Goal: Transaction & Acquisition: Purchase product/service

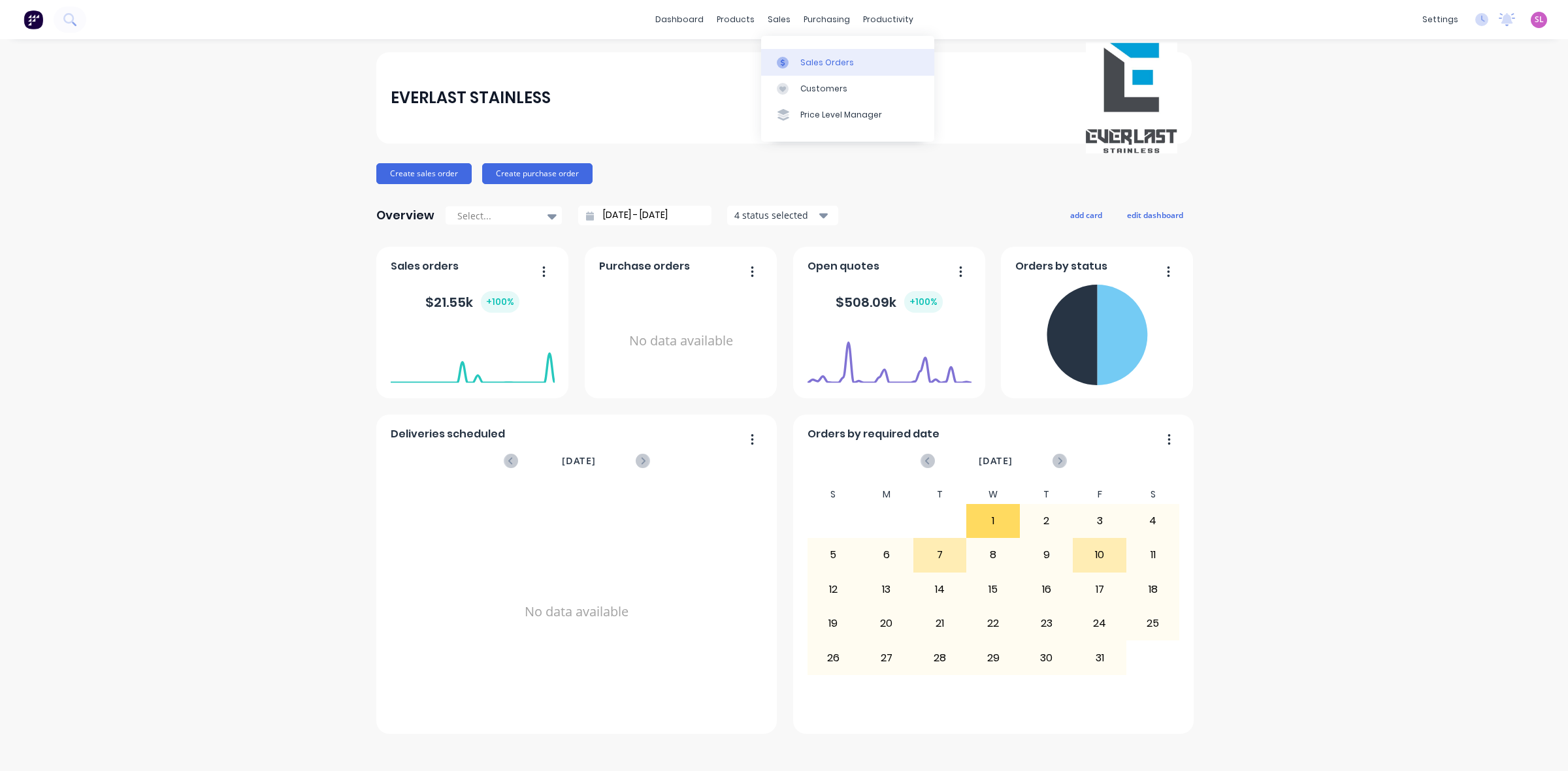
click at [814, 64] on div "Sales Orders" at bounding box center [827, 63] width 54 height 12
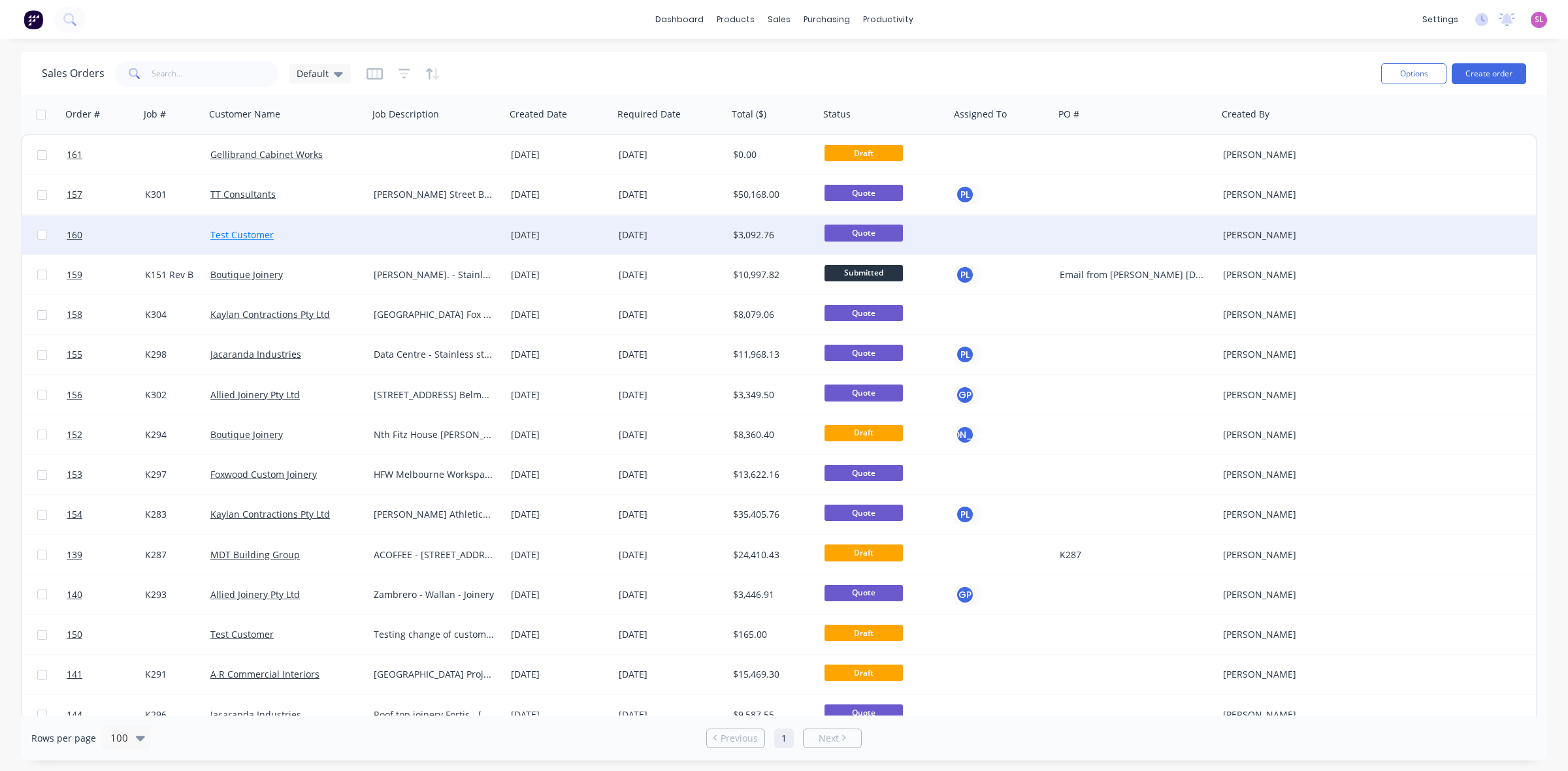
click at [239, 235] on link "Test Customer" at bounding box center [242, 235] width 63 height 13
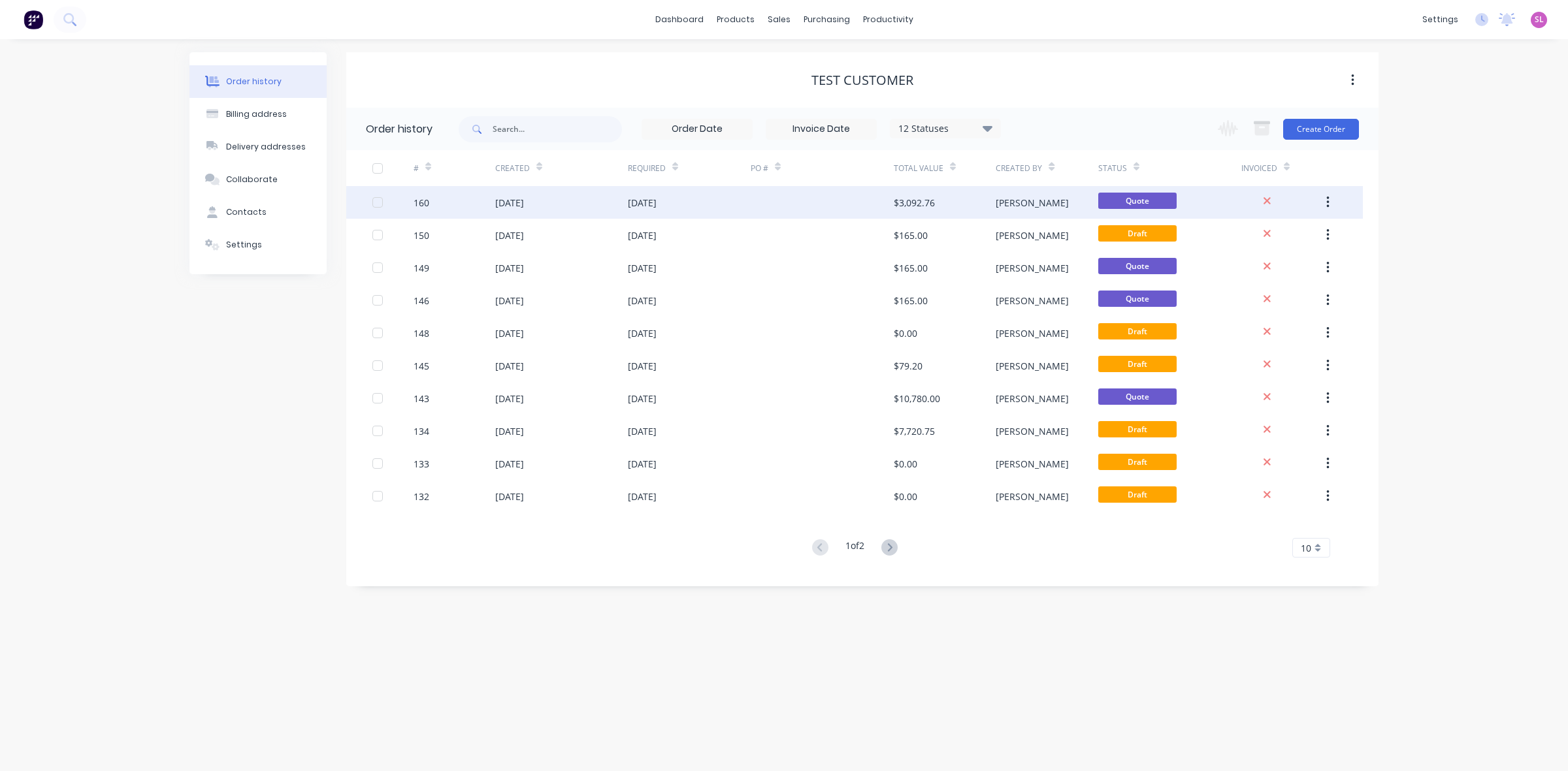
click at [656, 203] on div "[DATE]" at bounding box center [643, 203] width 29 height 14
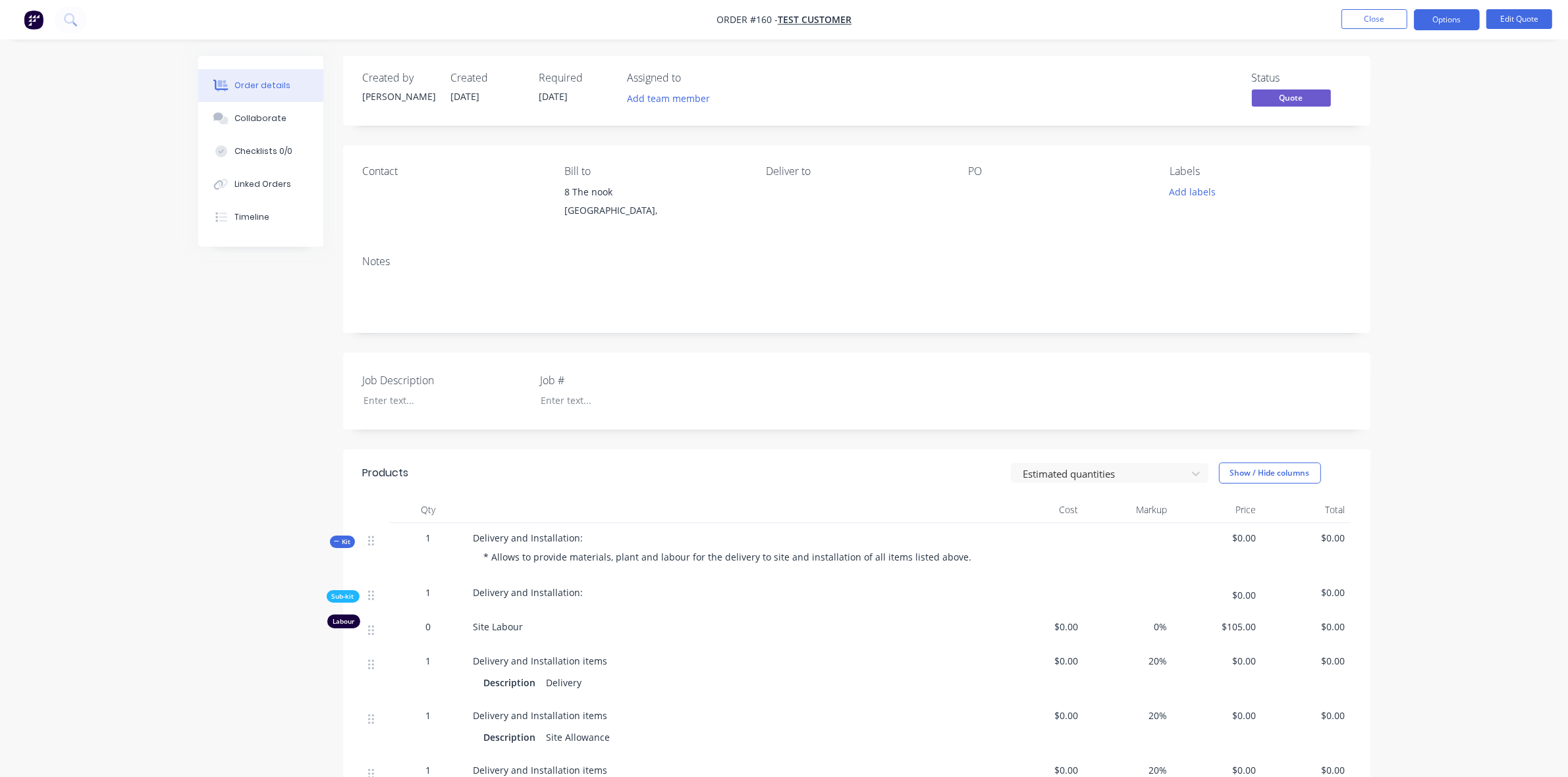
click at [333, 543] on button "Kit" at bounding box center [342, 542] width 25 height 13
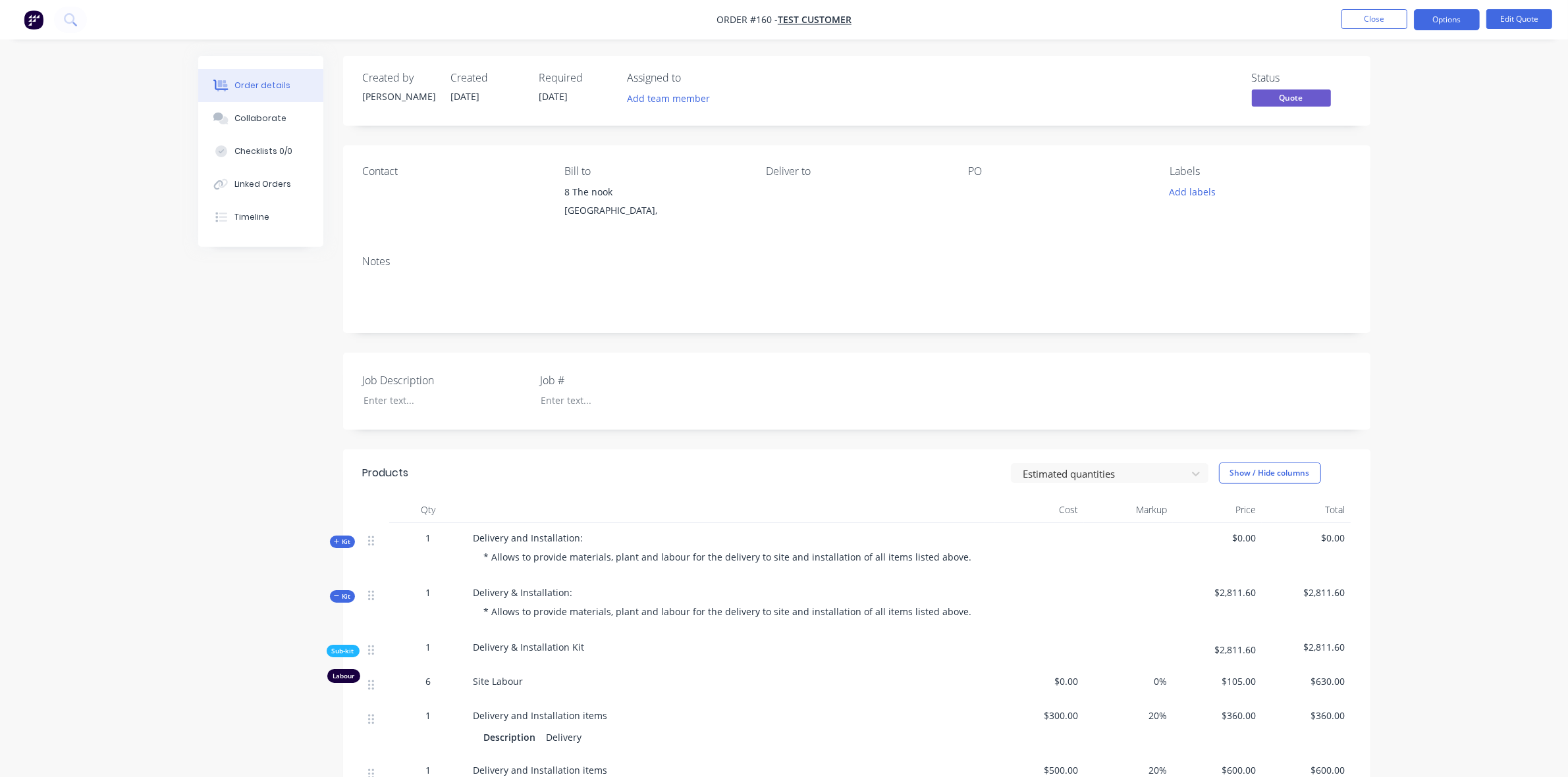
click at [341, 601] on span "Kit" at bounding box center [342, 597] width 17 height 10
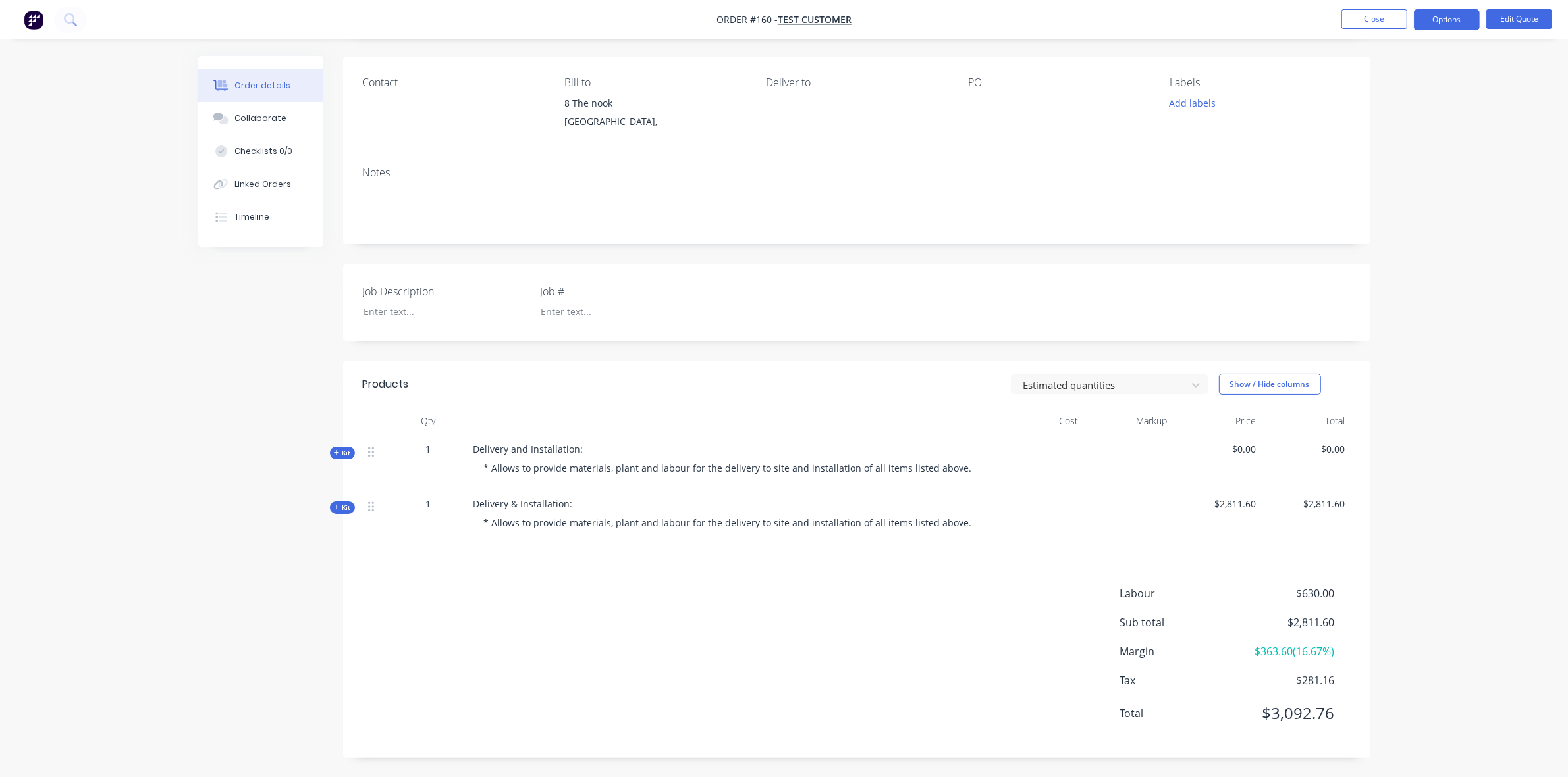
scroll to position [89, 0]
click at [1386, 18] on button "Close" at bounding box center [1373, 19] width 66 height 20
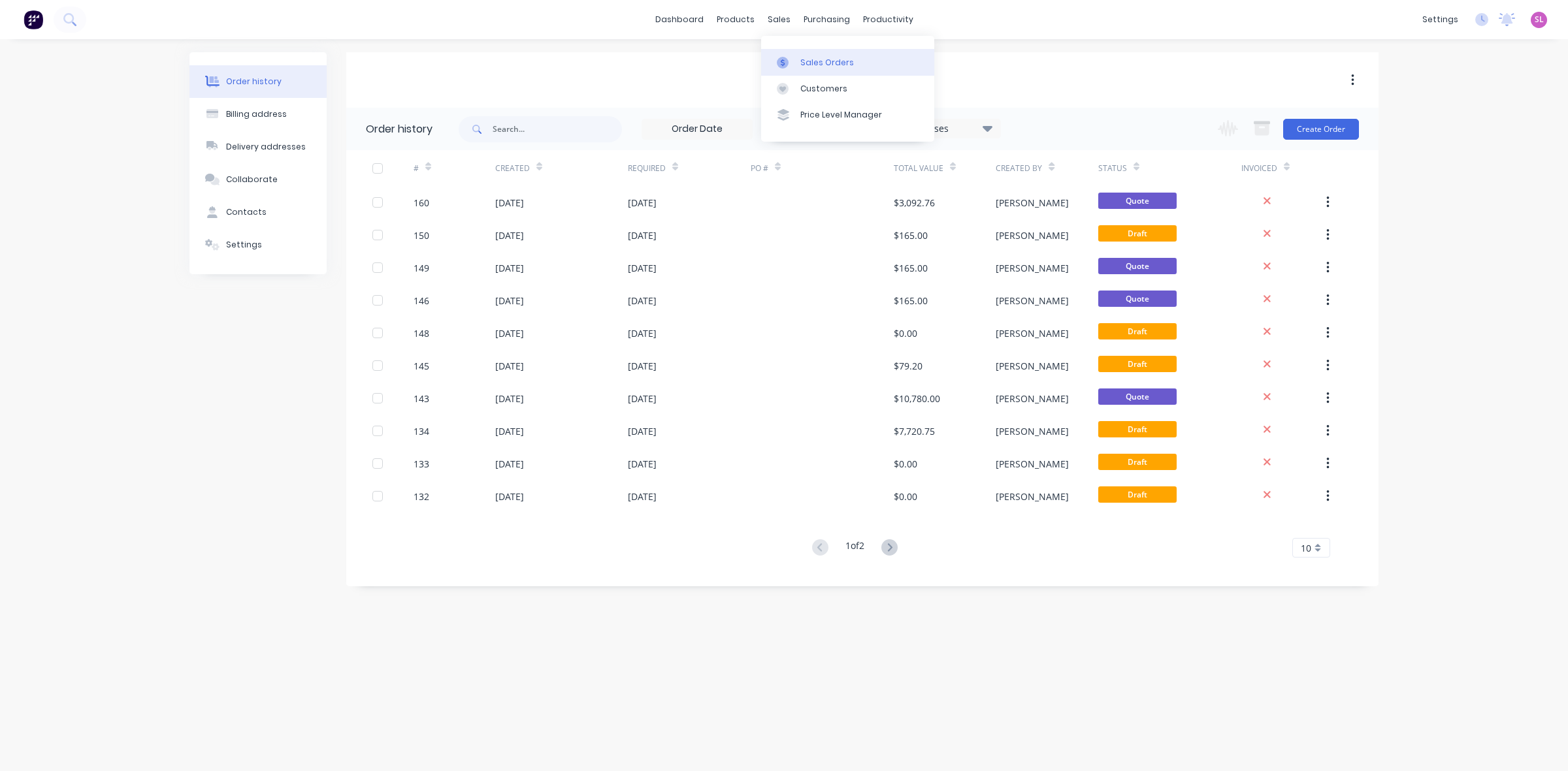
click at [800, 58] on div "Sales Orders" at bounding box center [827, 63] width 54 height 12
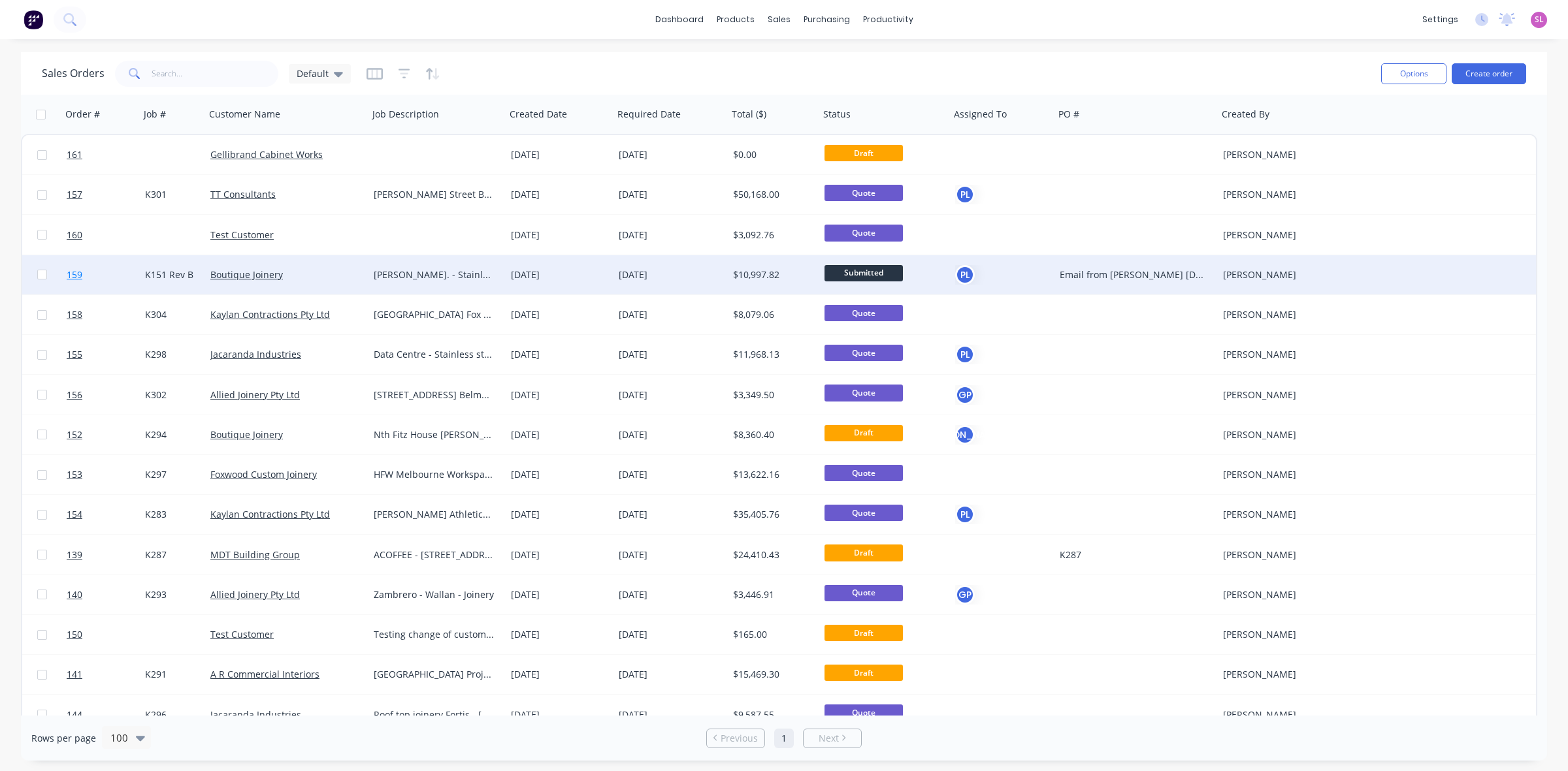
click at [78, 273] on span "159" at bounding box center [74, 274] width 15 height 13
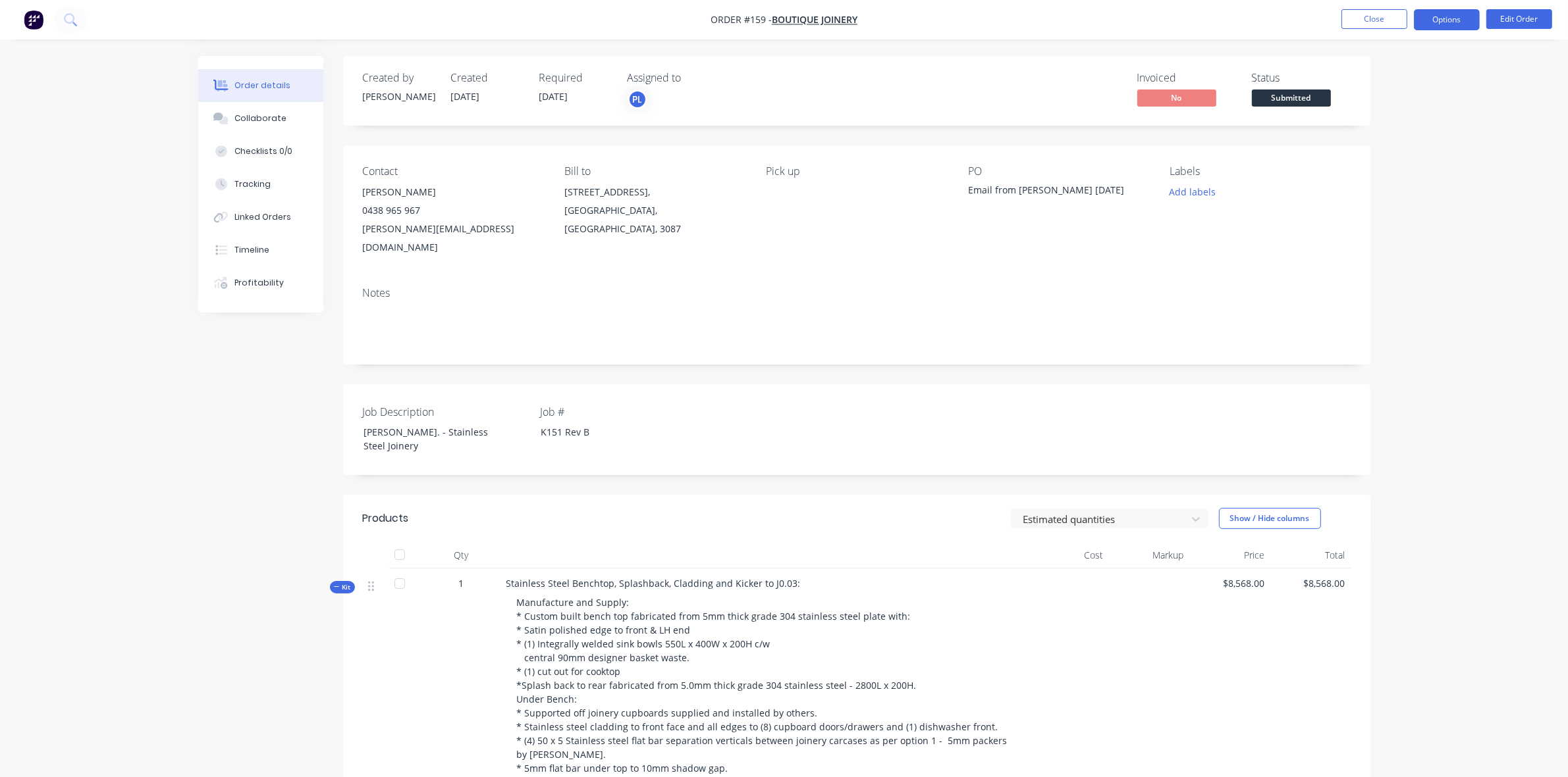
click at [1449, 15] on button "Options" at bounding box center [1446, 20] width 66 height 21
click at [1380, 12] on button "Close" at bounding box center [1373, 19] width 66 height 20
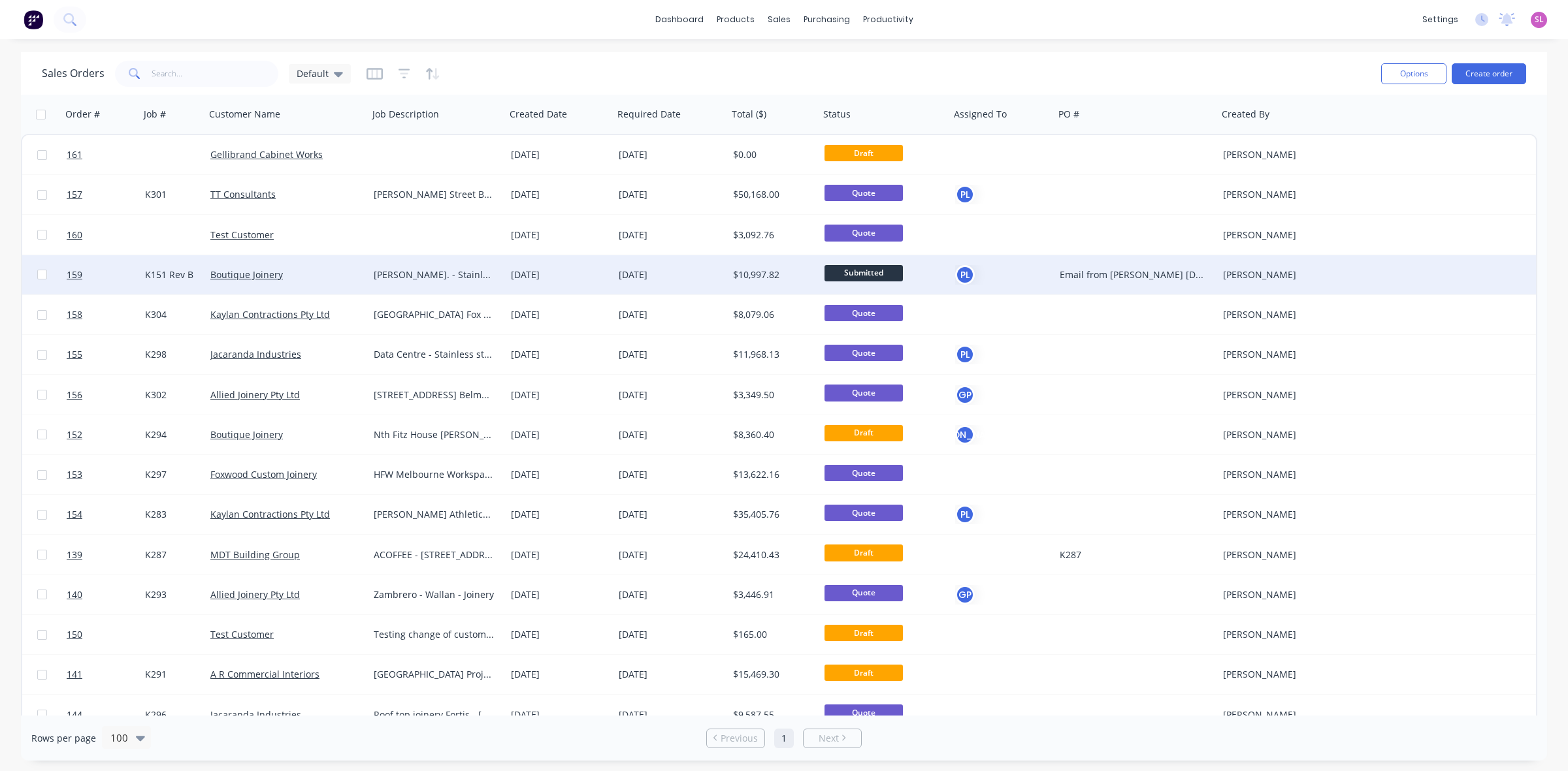
click at [873, 270] on span "Submitted" at bounding box center [864, 273] width 78 height 16
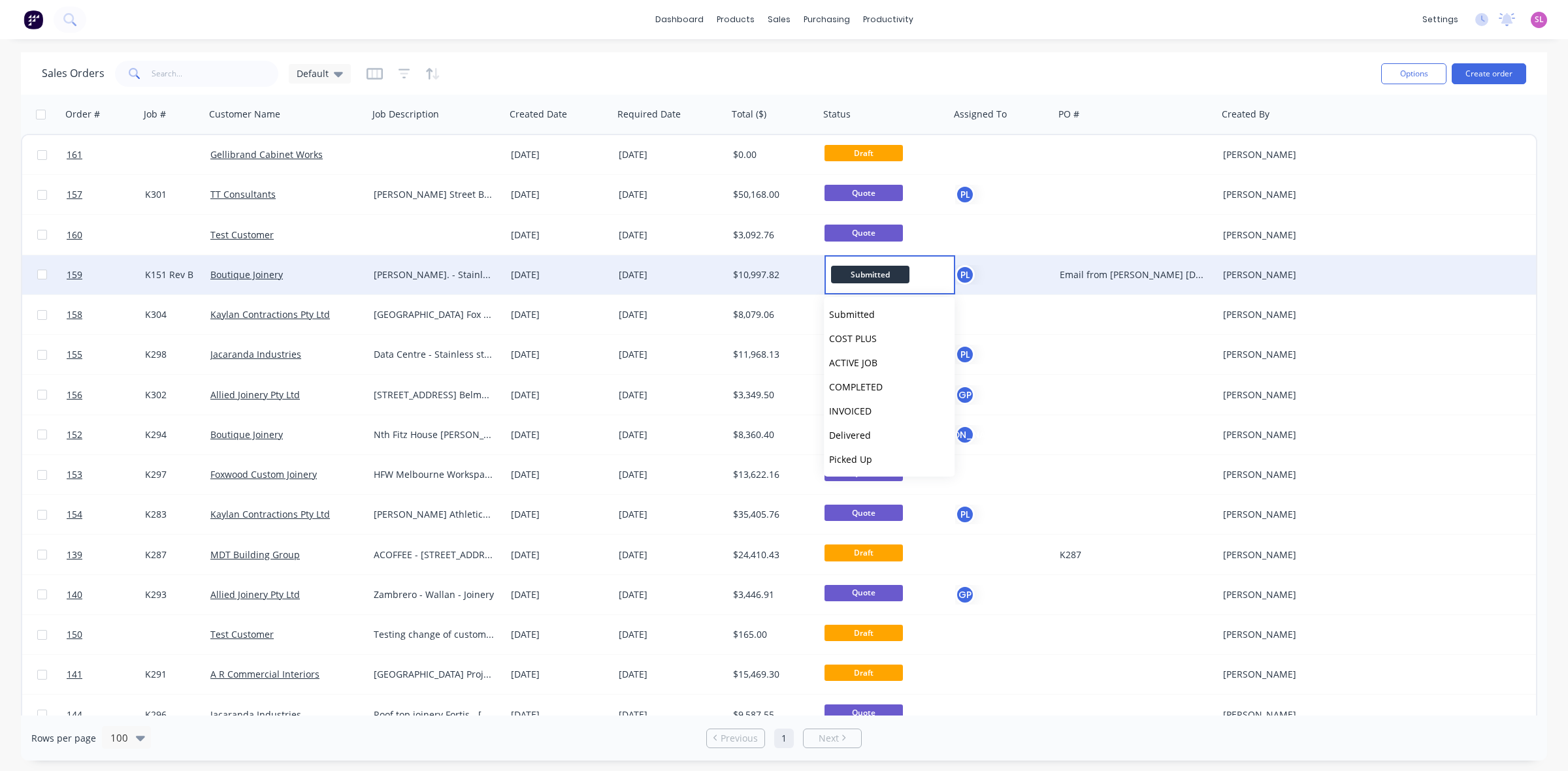
click at [1021, 269] on div "PL" at bounding box center [999, 275] width 89 height 20
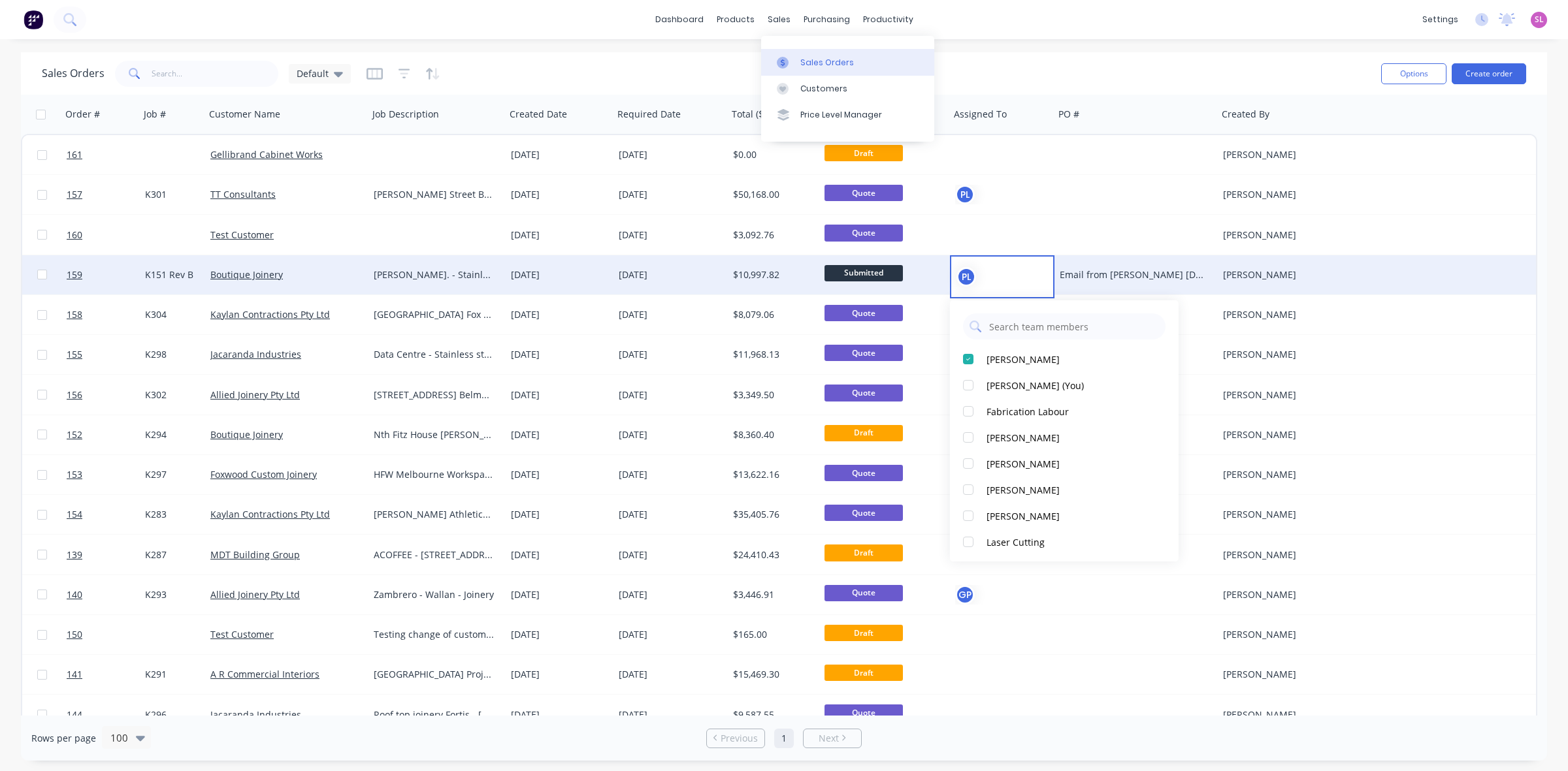
click at [815, 63] on div "Sales Orders" at bounding box center [827, 63] width 54 height 12
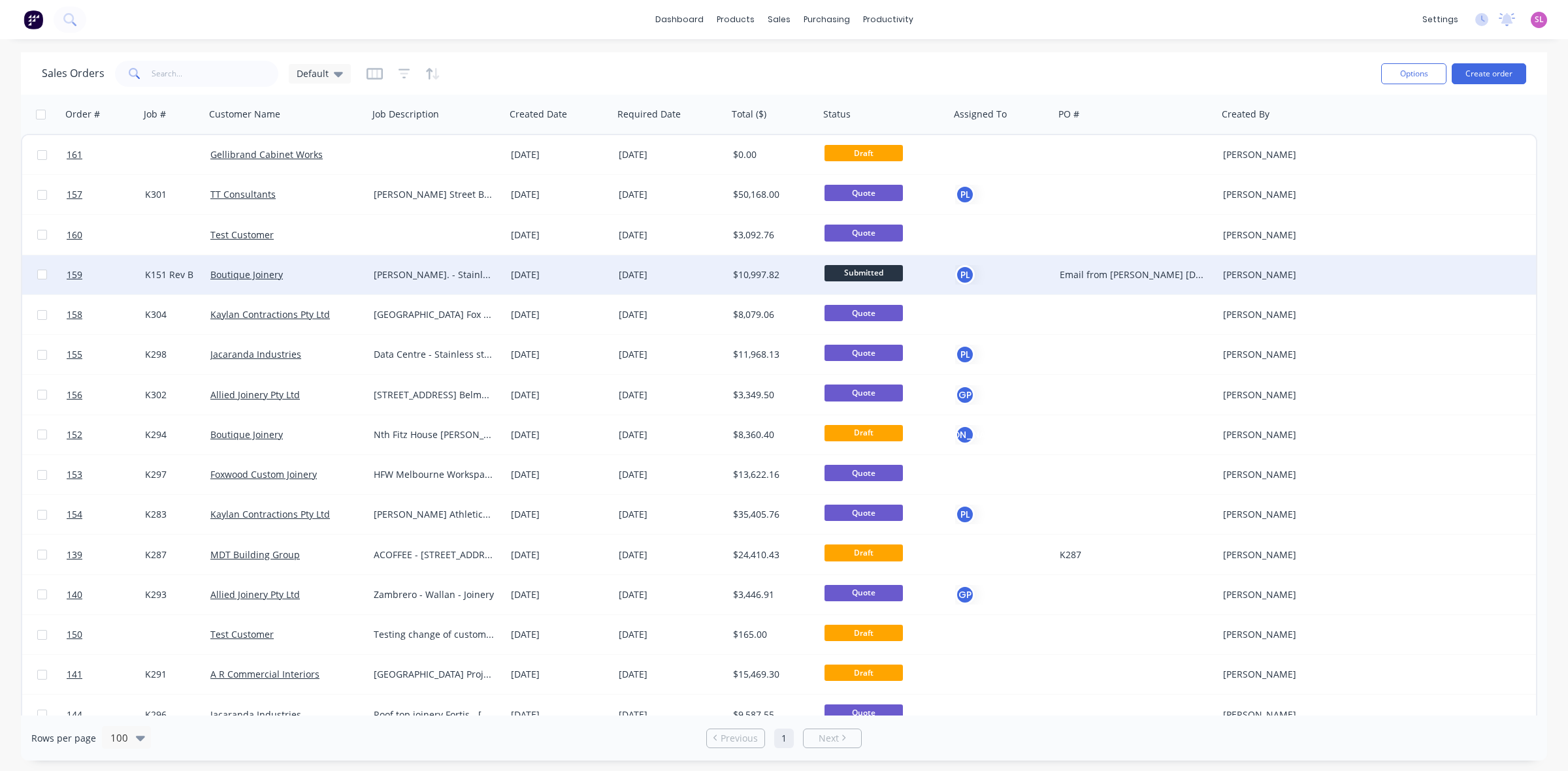
click at [879, 269] on span "Submitted" at bounding box center [864, 273] width 78 height 16
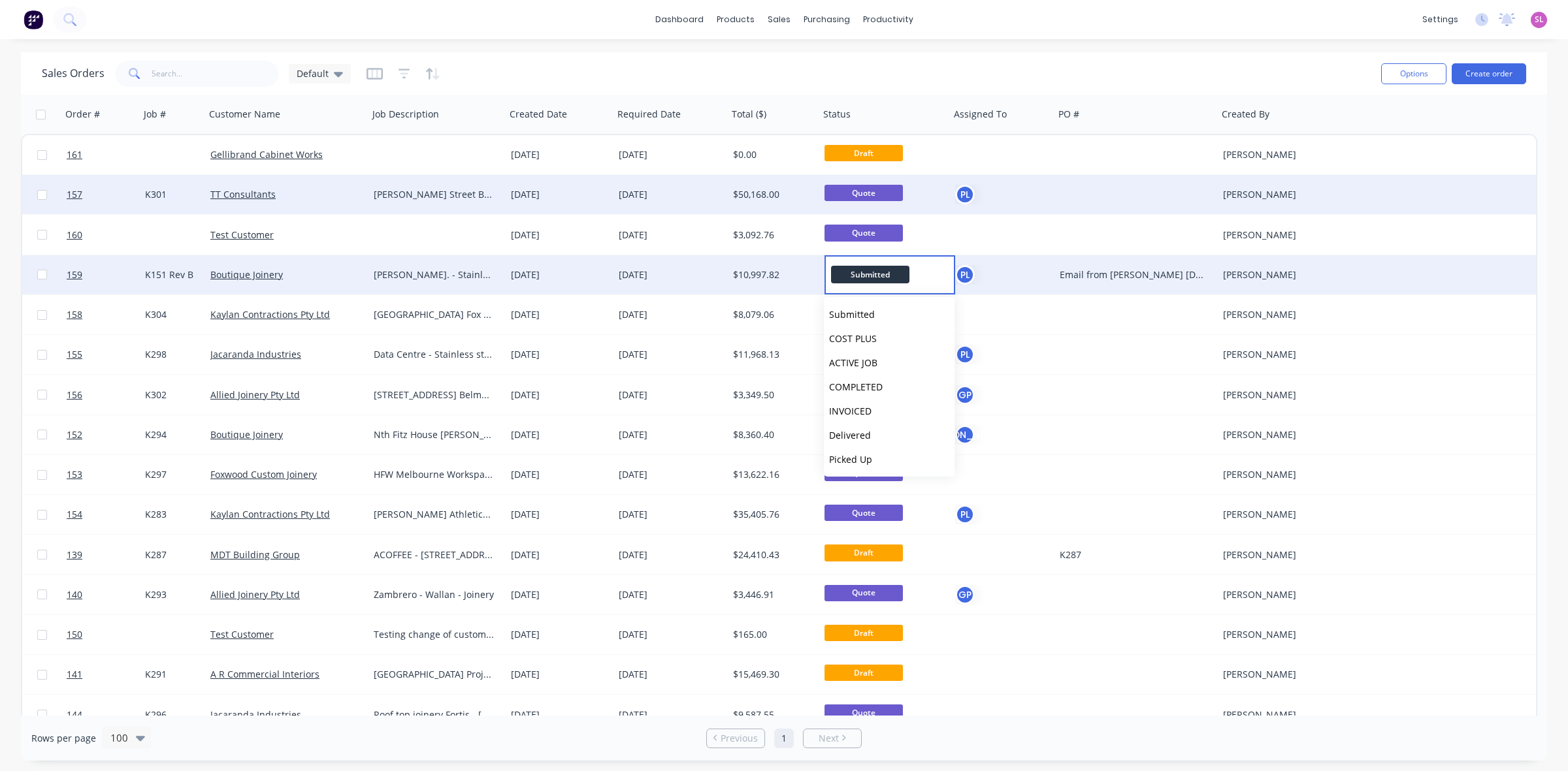
click at [867, 190] on span "Quote" at bounding box center [864, 192] width 78 height 16
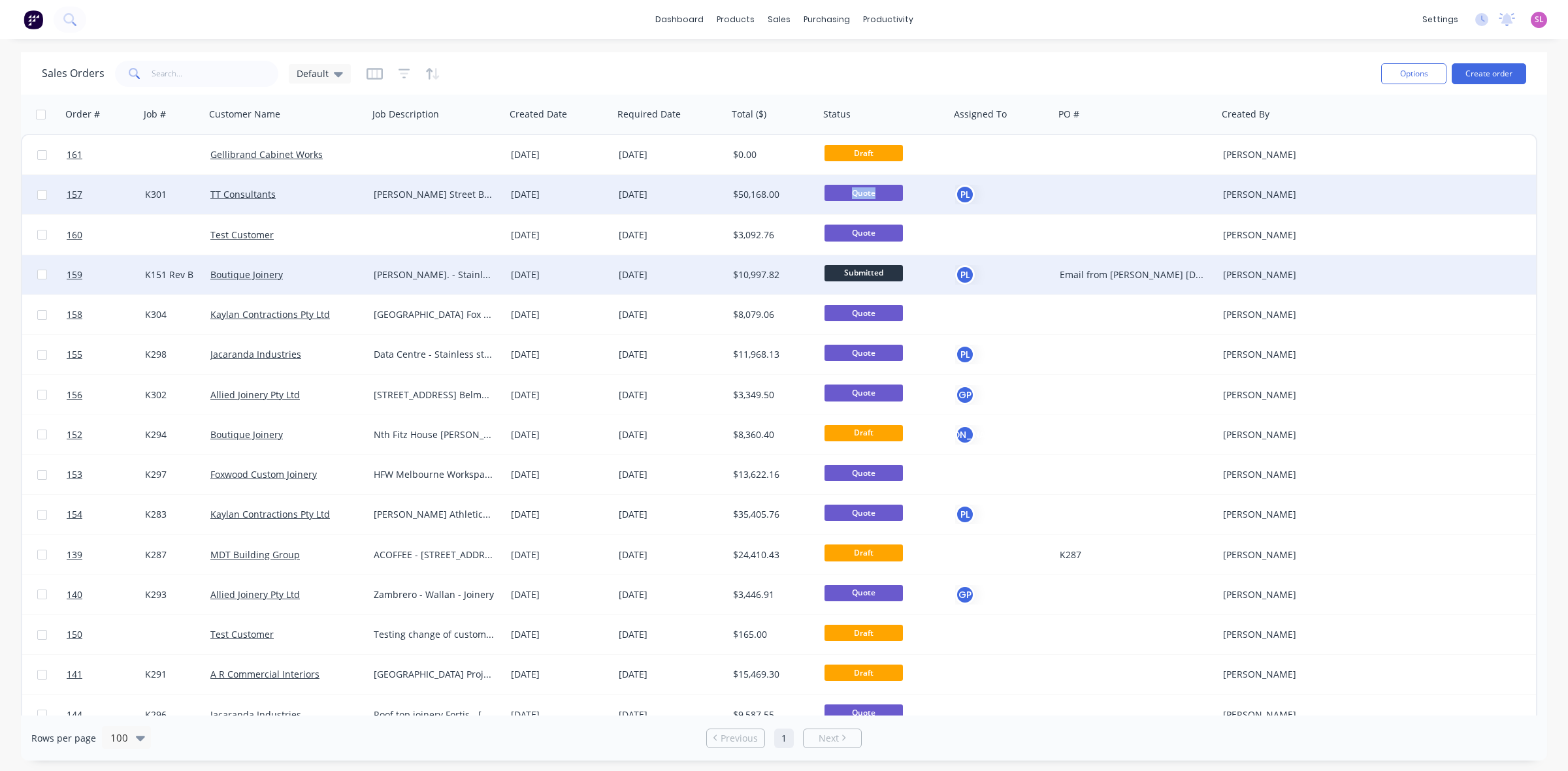
click at [867, 190] on span "Quote" at bounding box center [864, 192] width 78 height 16
click at [886, 186] on span "Quote" at bounding box center [864, 192] width 78 height 16
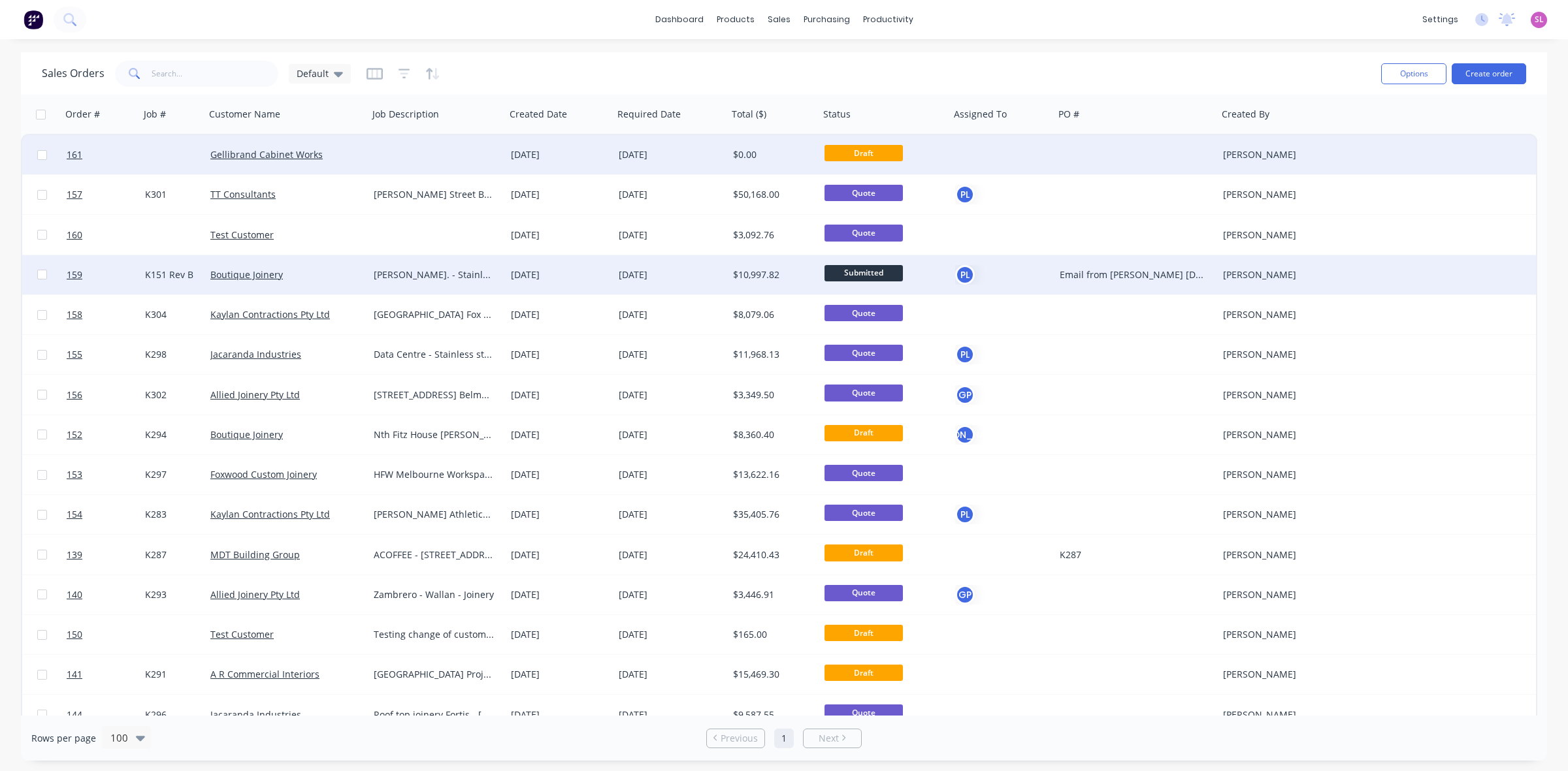
click at [875, 142] on div "Draft" at bounding box center [884, 155] width 131 height 39
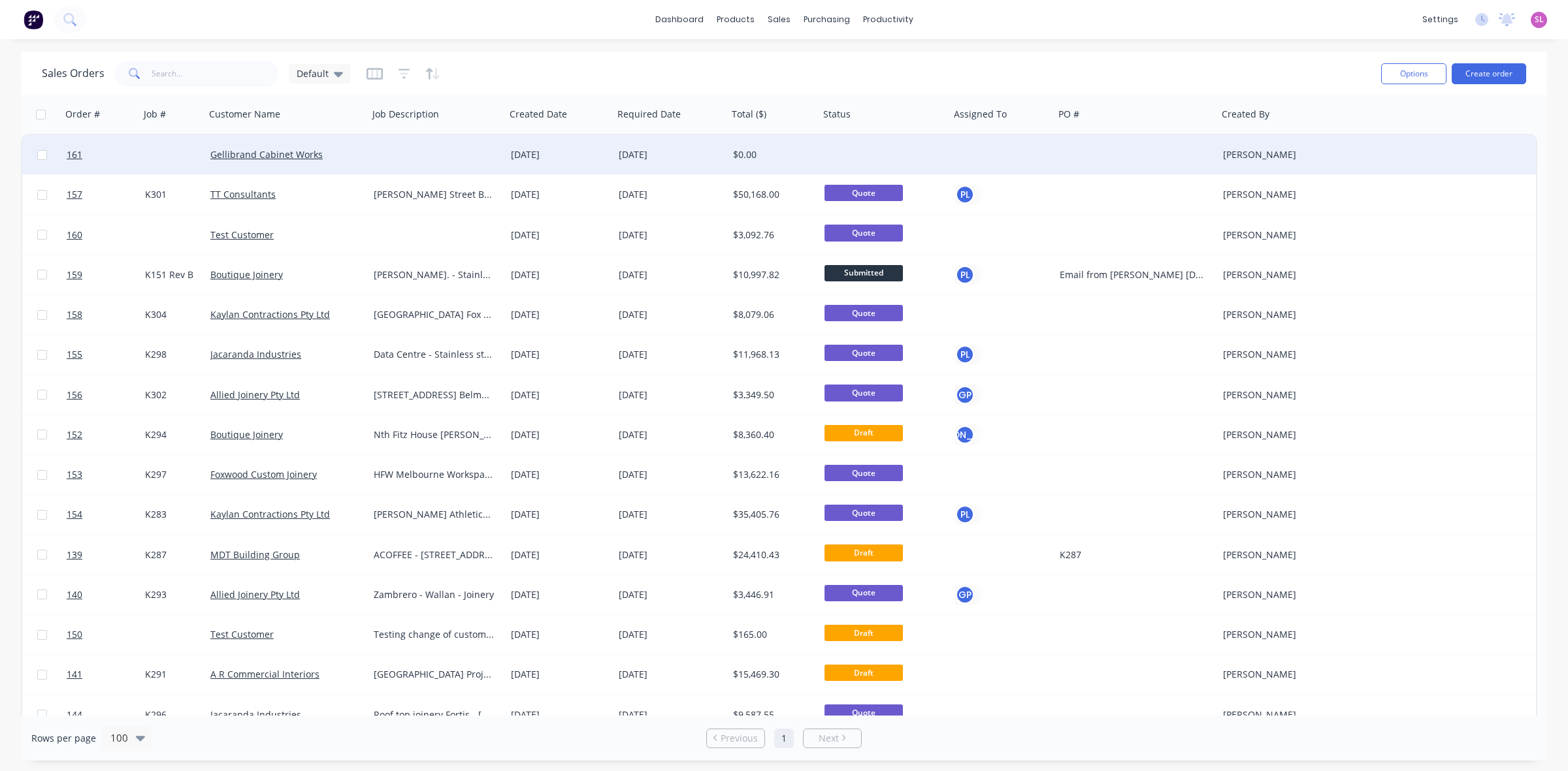
click at [861, 157] on div at bounding box center [884, 155] width 131 height 39
click at [859, 147] on div at bounding box center [884, 155] width 131 height 39
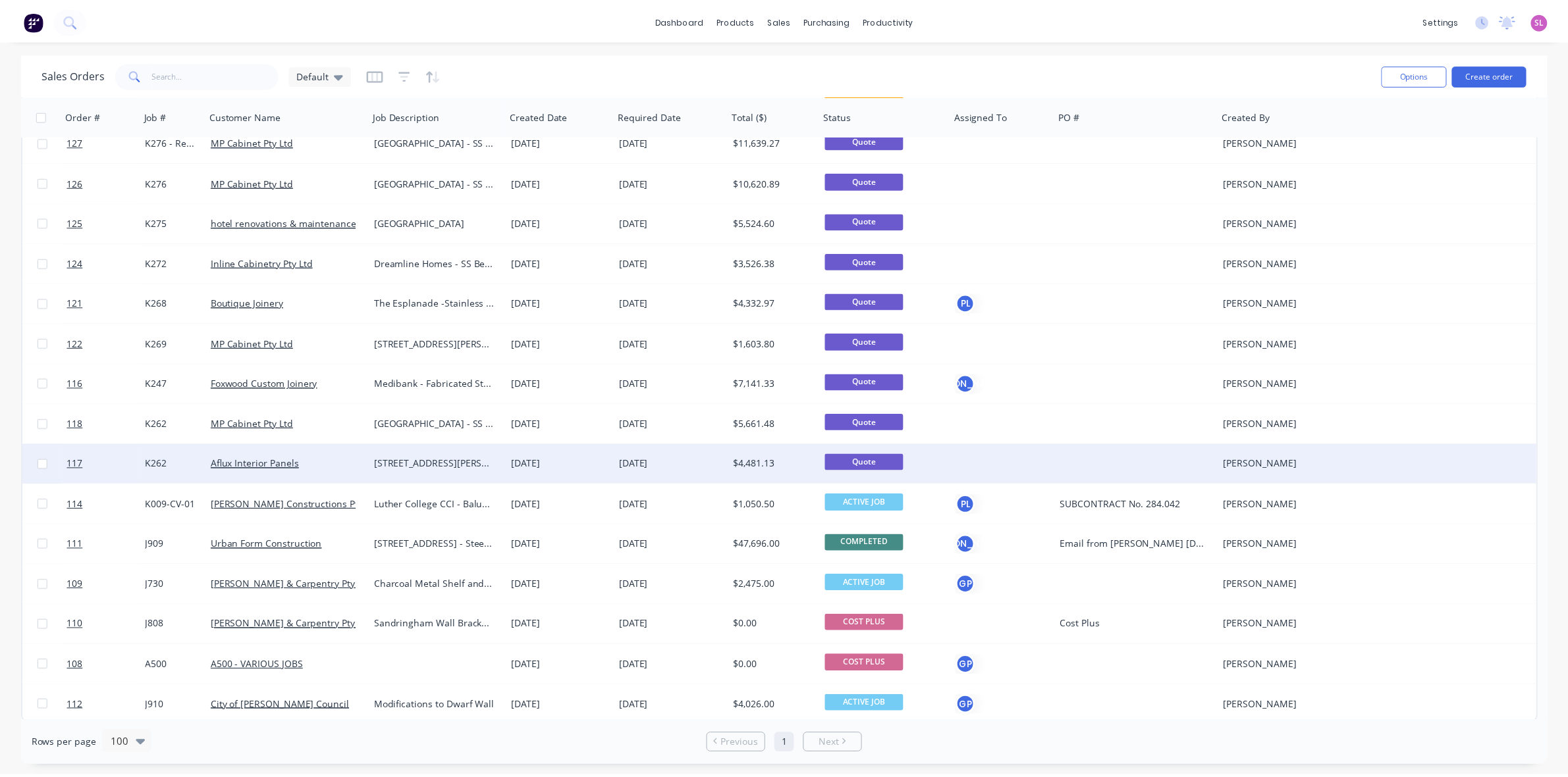
scroll to position [1509, 0]
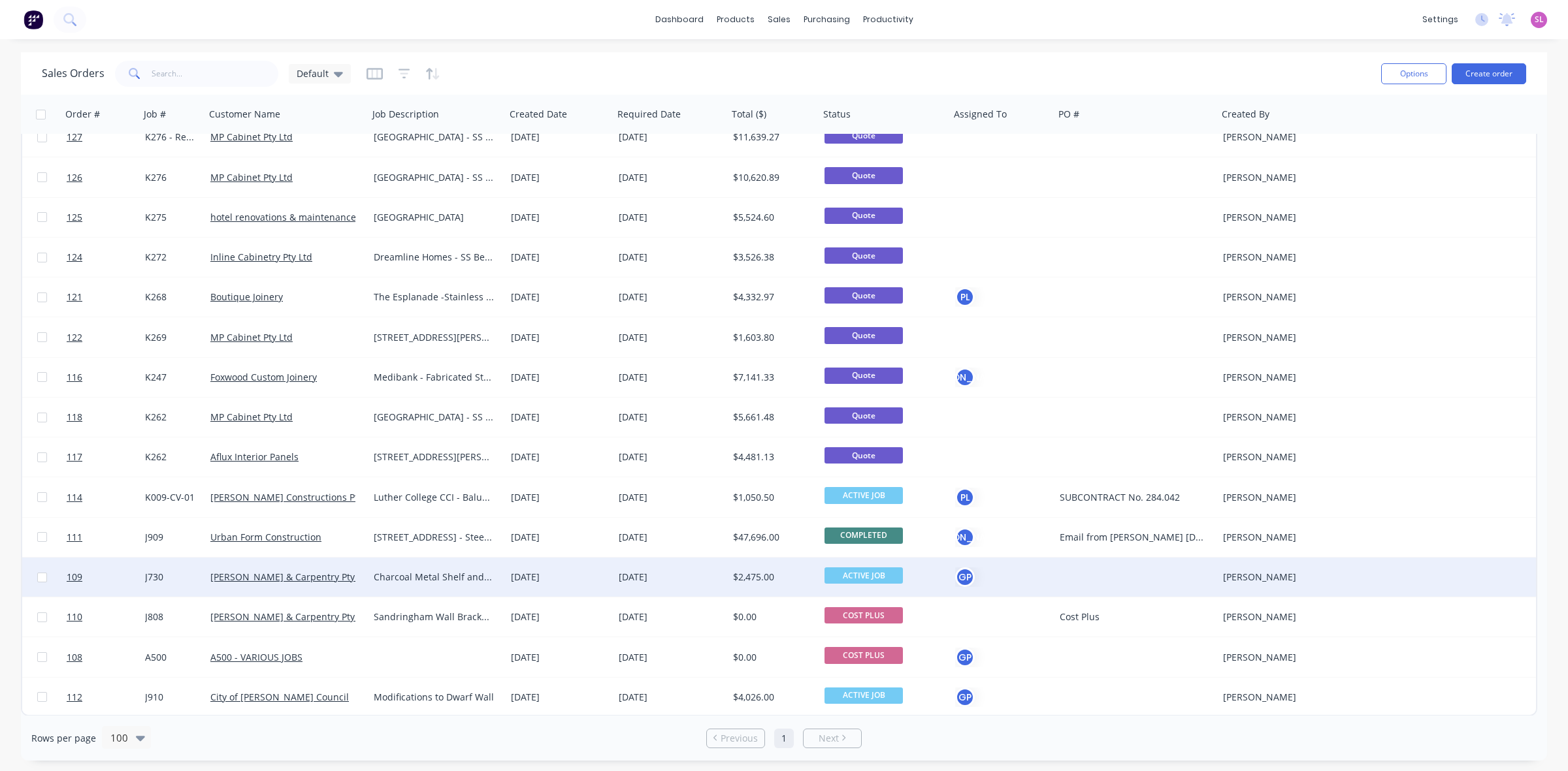
click at [873, 574] on span "ACTIVE JOB" at bounding box center [864, 575] width 78 height 16
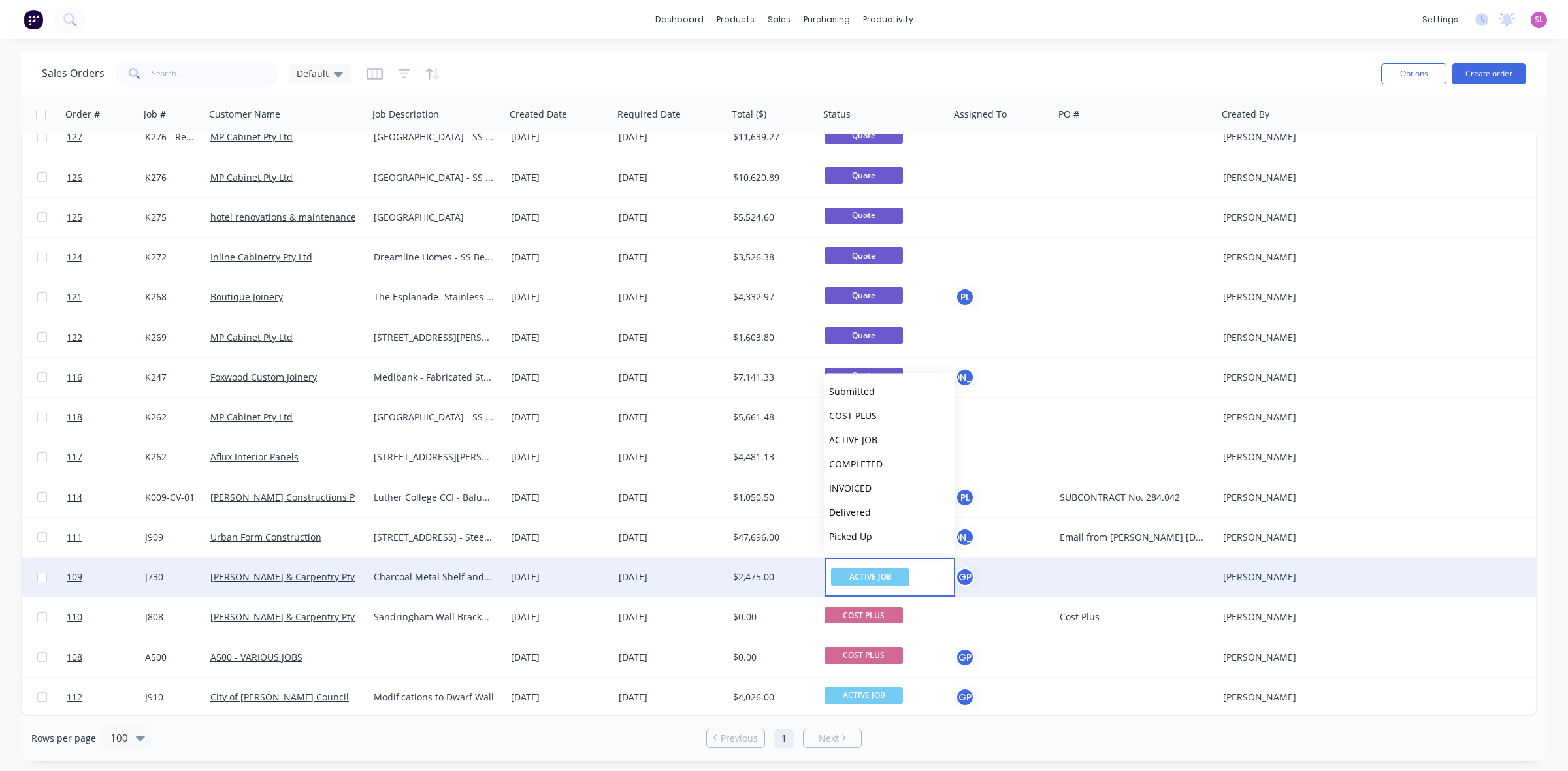
click at [931, 572] on div "ACTIVE JOB" at bounding box center [890, 577] width 131 height 39
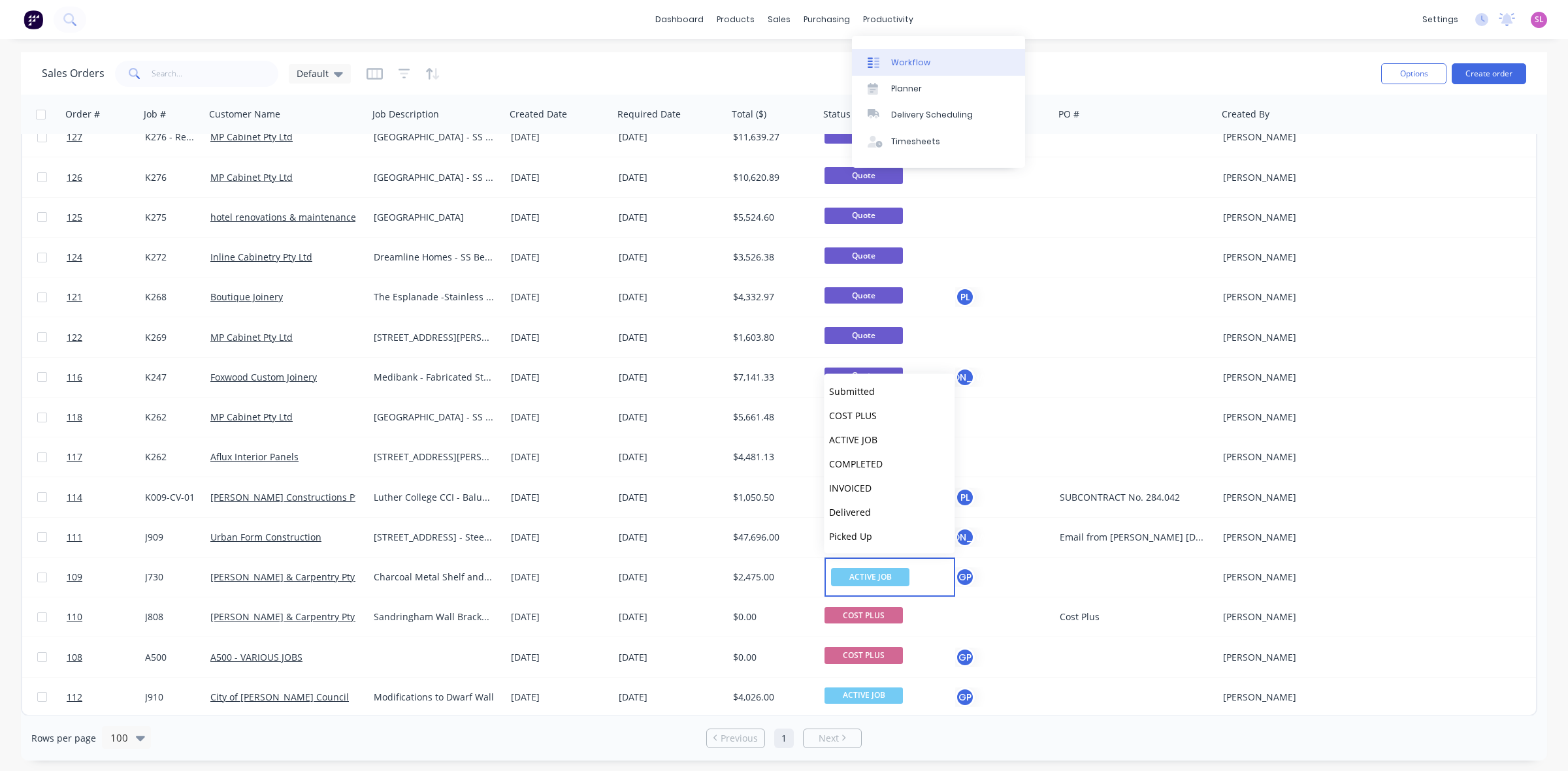
click at [907, 57] on div "Workflow" at bounding box center [911, 63] width 39 height 12
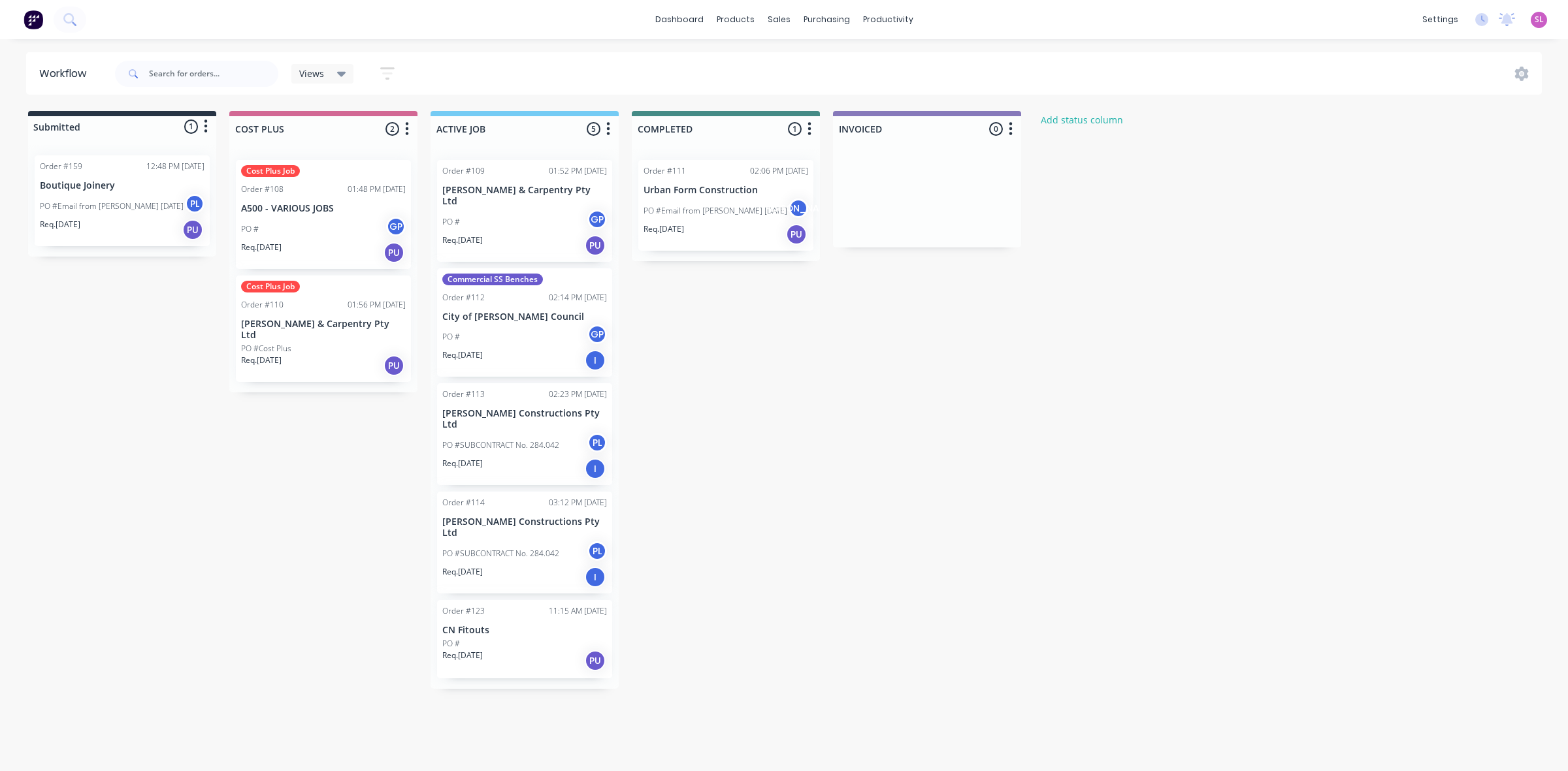
click at [962, 311] on div "Submitted 1 Status colour #273444 hex #273444 Save Cancel Summaries Total order…" at bounding box center [700, 399] width 1421 height 578
click at [801, 58] on div "Sales Orders" at bounding box center [827, 63] width 54 height 12
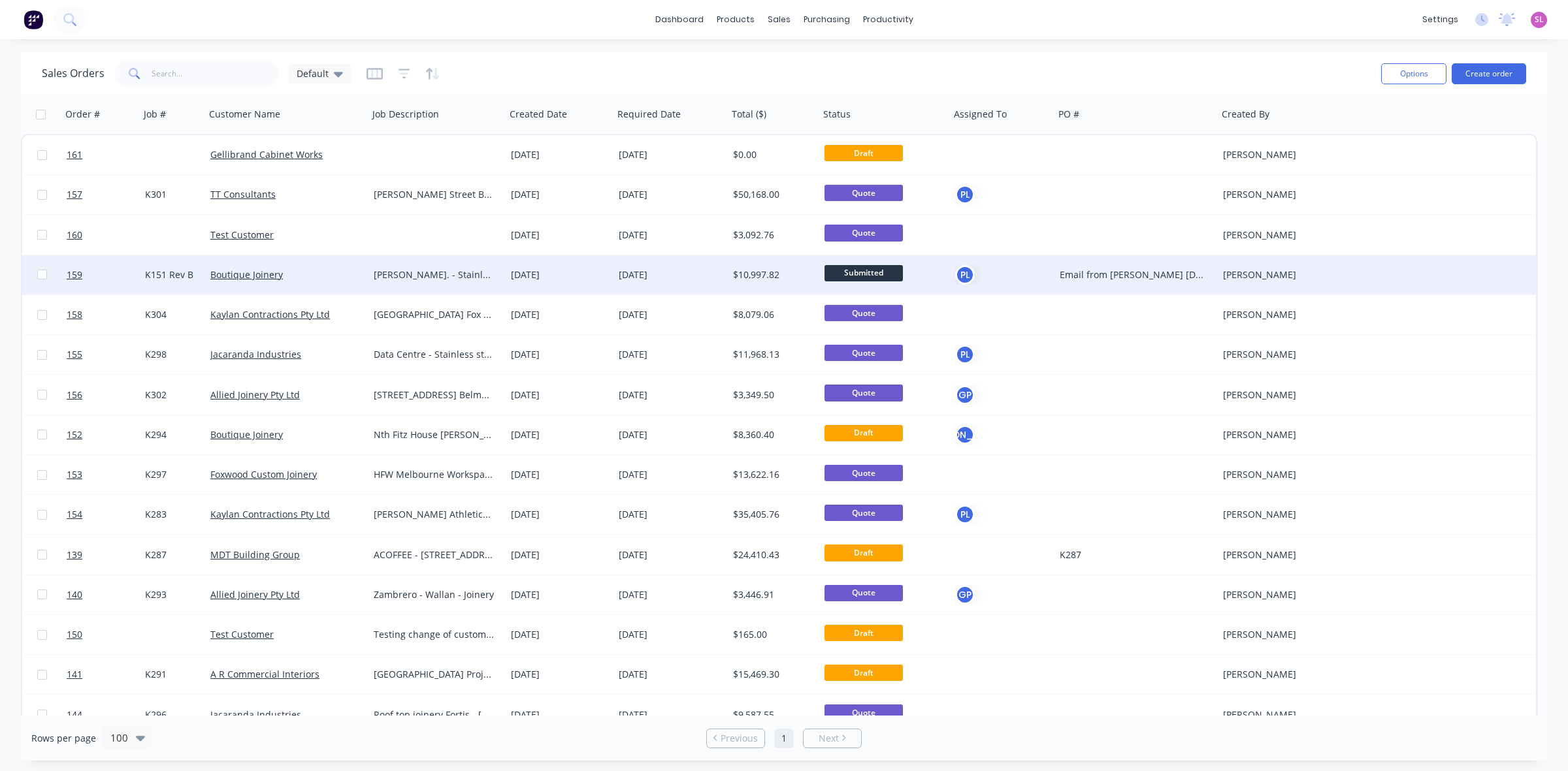
click at [879, 269] on span "Submitted" at bounding box center [864, 273] width 78 height 16
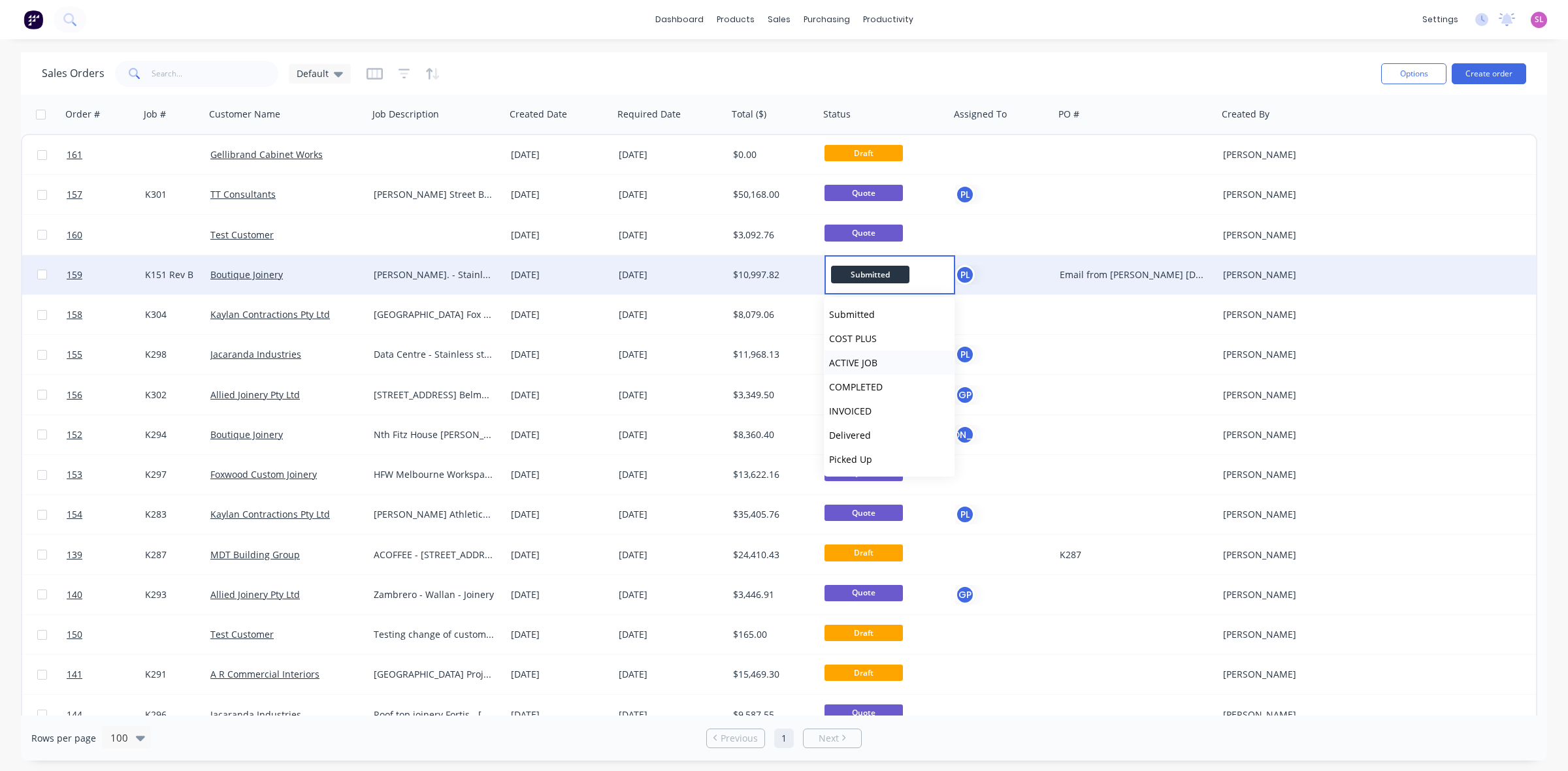
click at [867, 367] on span "ACTIVE JOB" at bounding box center [853, 363] width 49 height 13
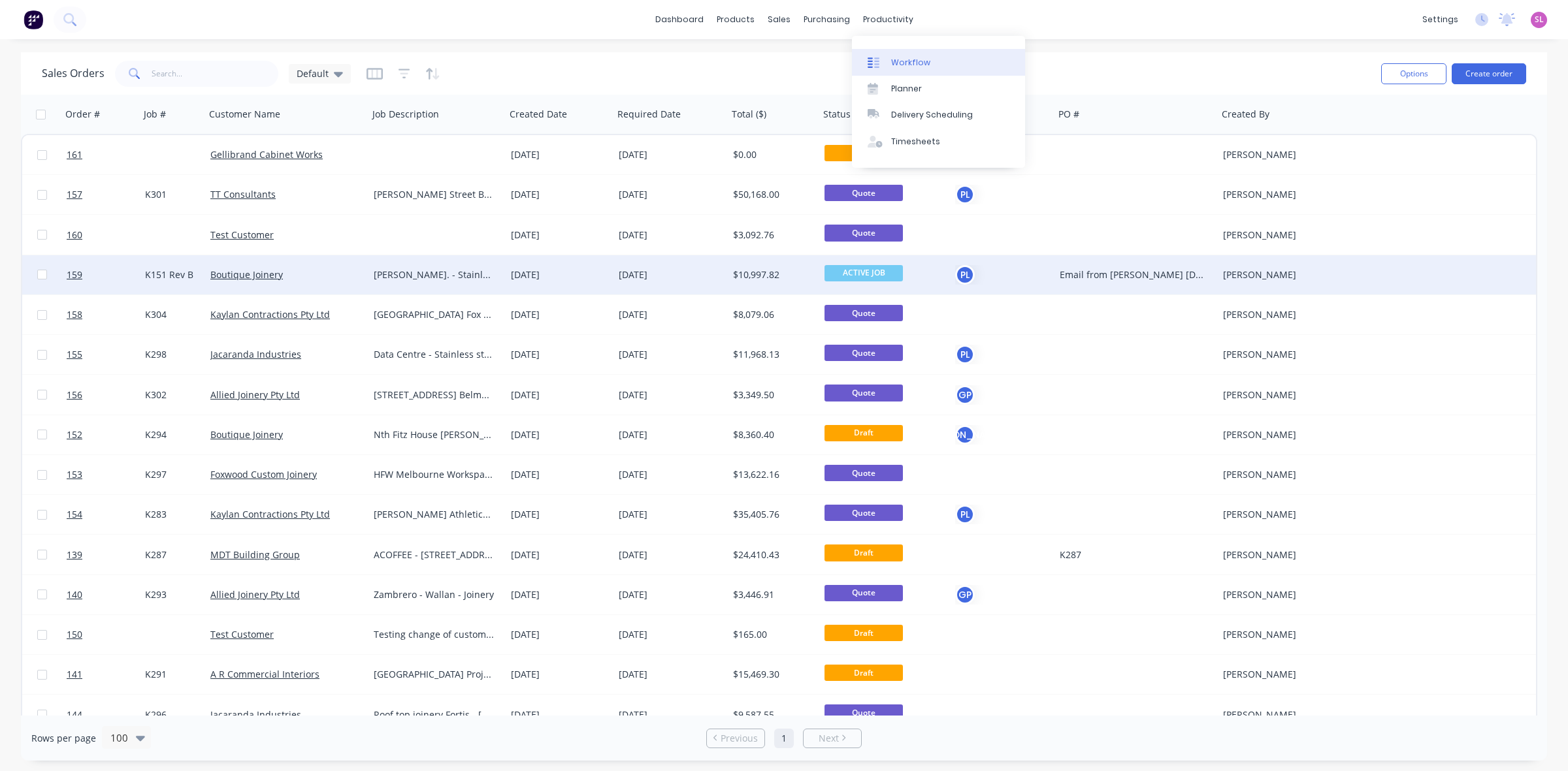
click at [904, 60] on div "Workflow" at bounding box center [911, 63] width 39 height 12
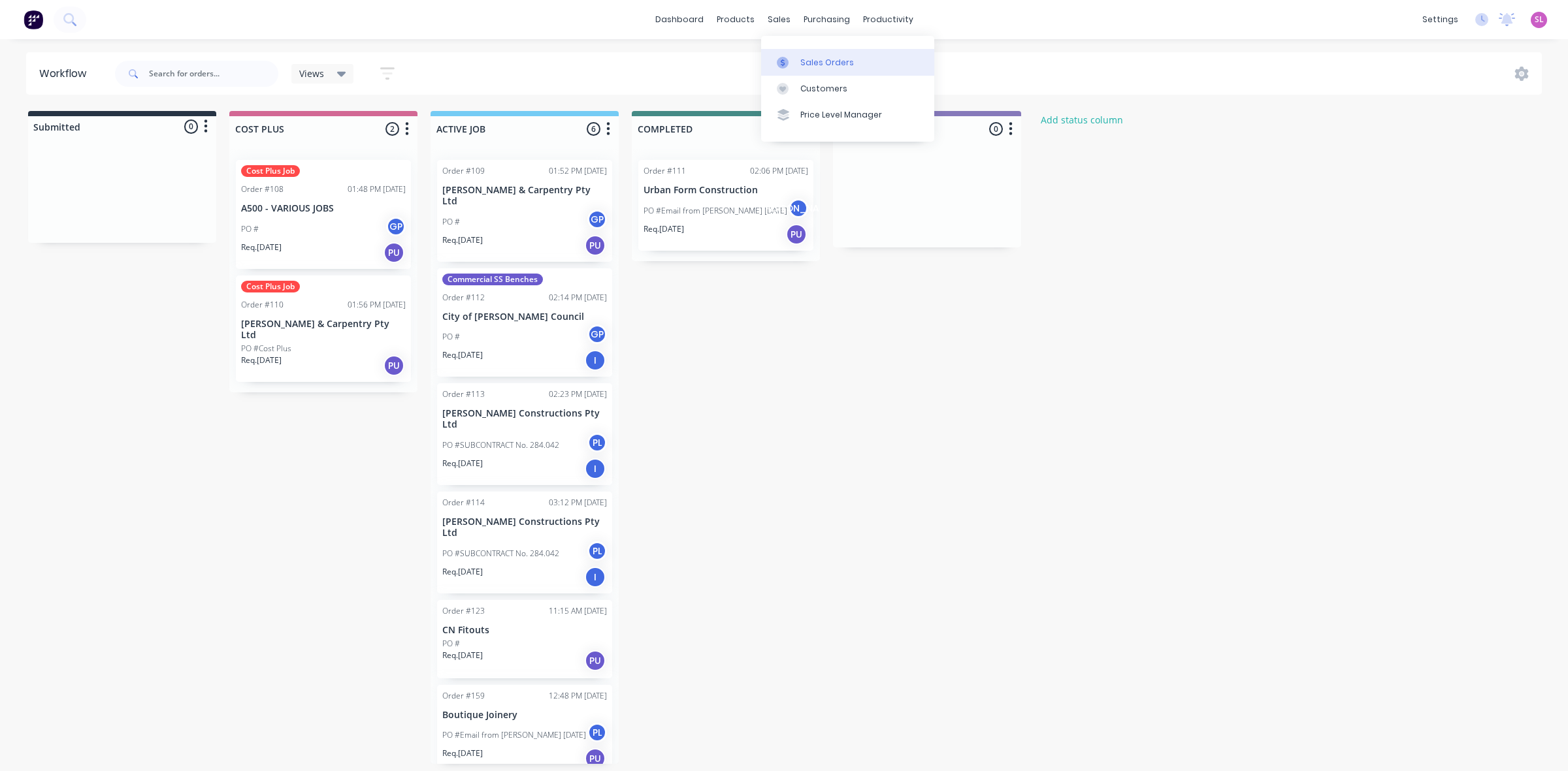
click at [821, 57] on div "Sales Orders" at bounding box center [827, 63] width 54 height 12
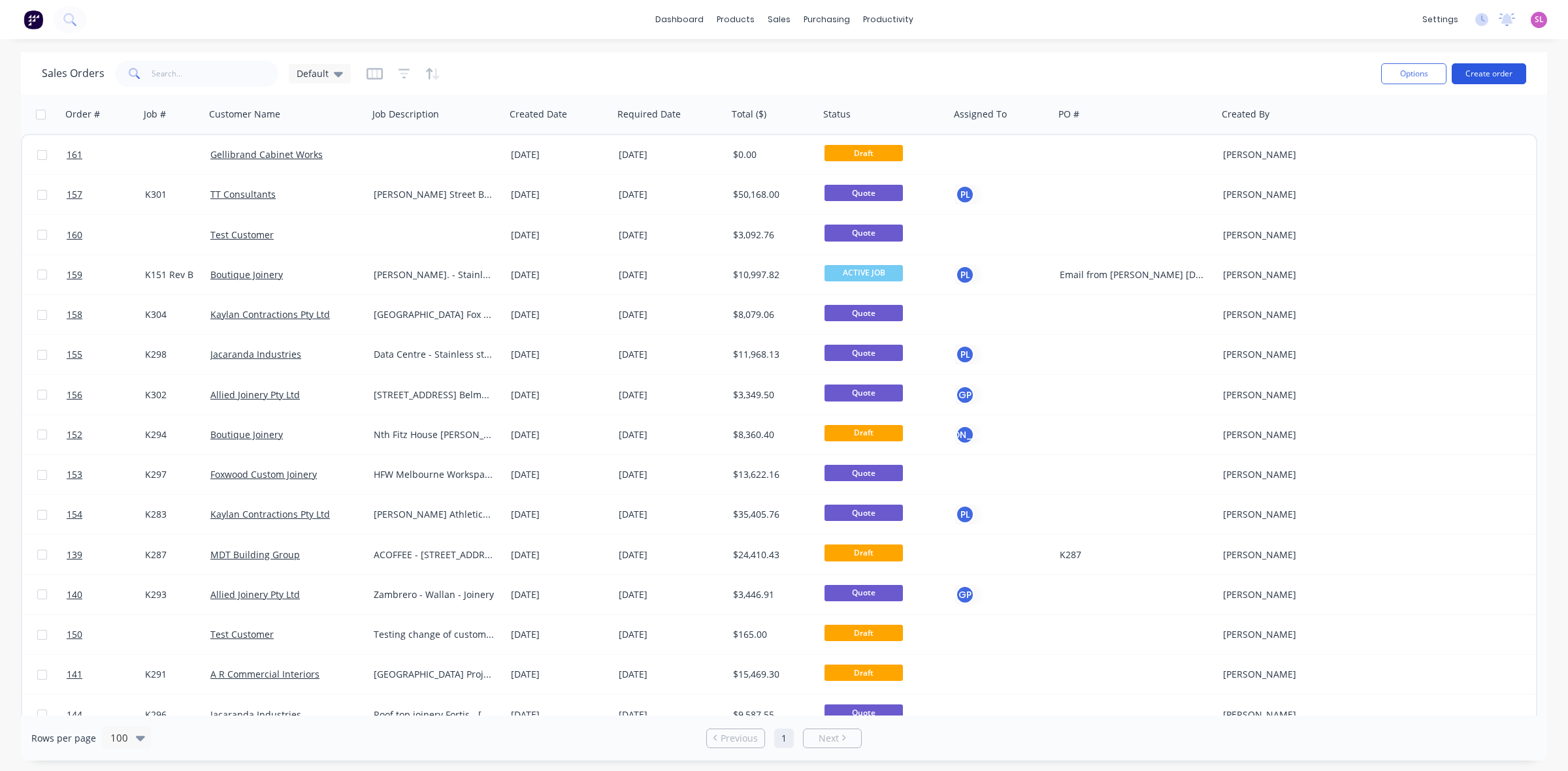
click at [1508, 76] on button "Create order" at bounding box center [1488, 73] width 74 height 21
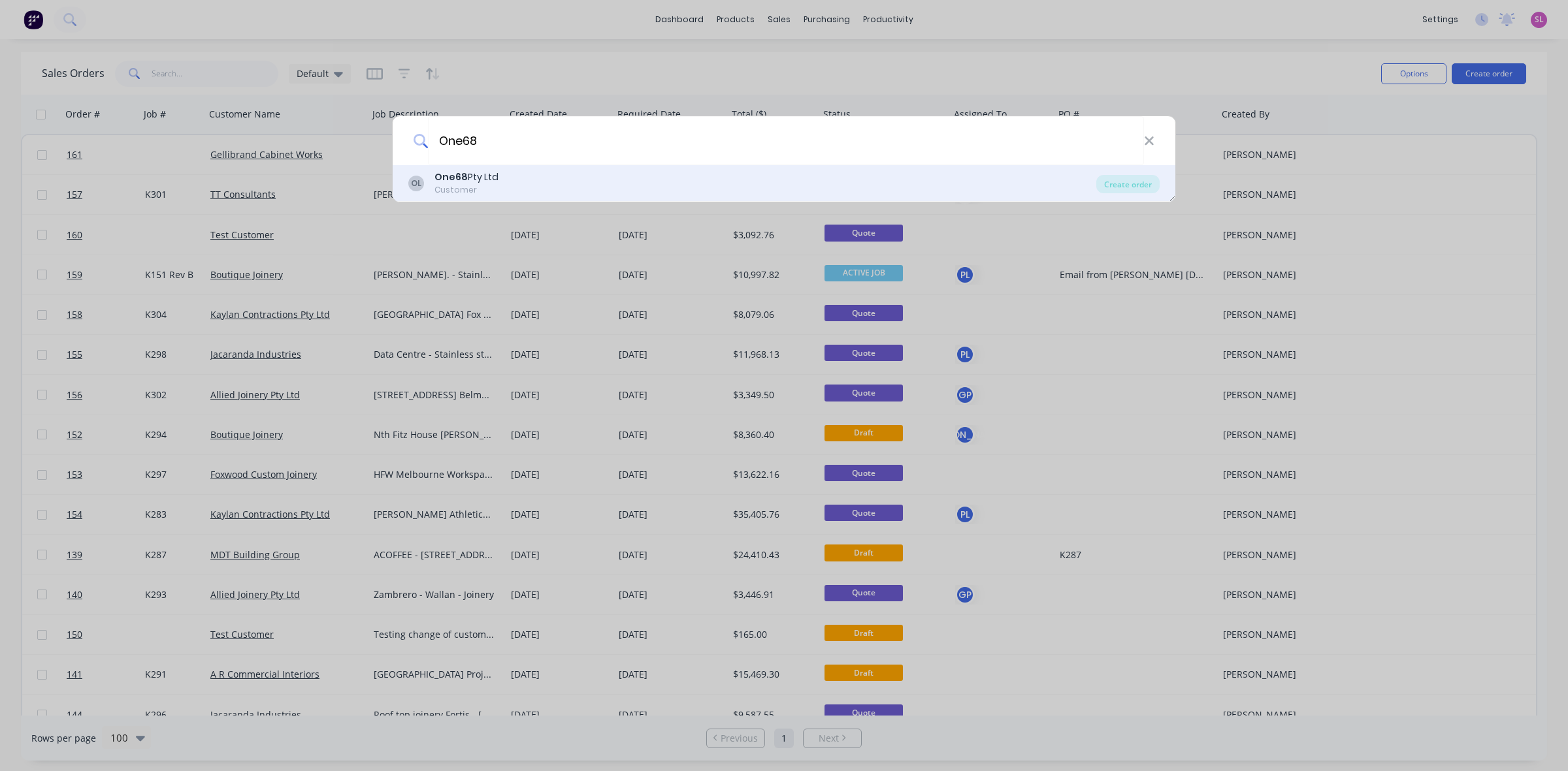
type input "One68"
click at [451, 174] on b "One68" at bounding box center [450, 176] width 33 height 13
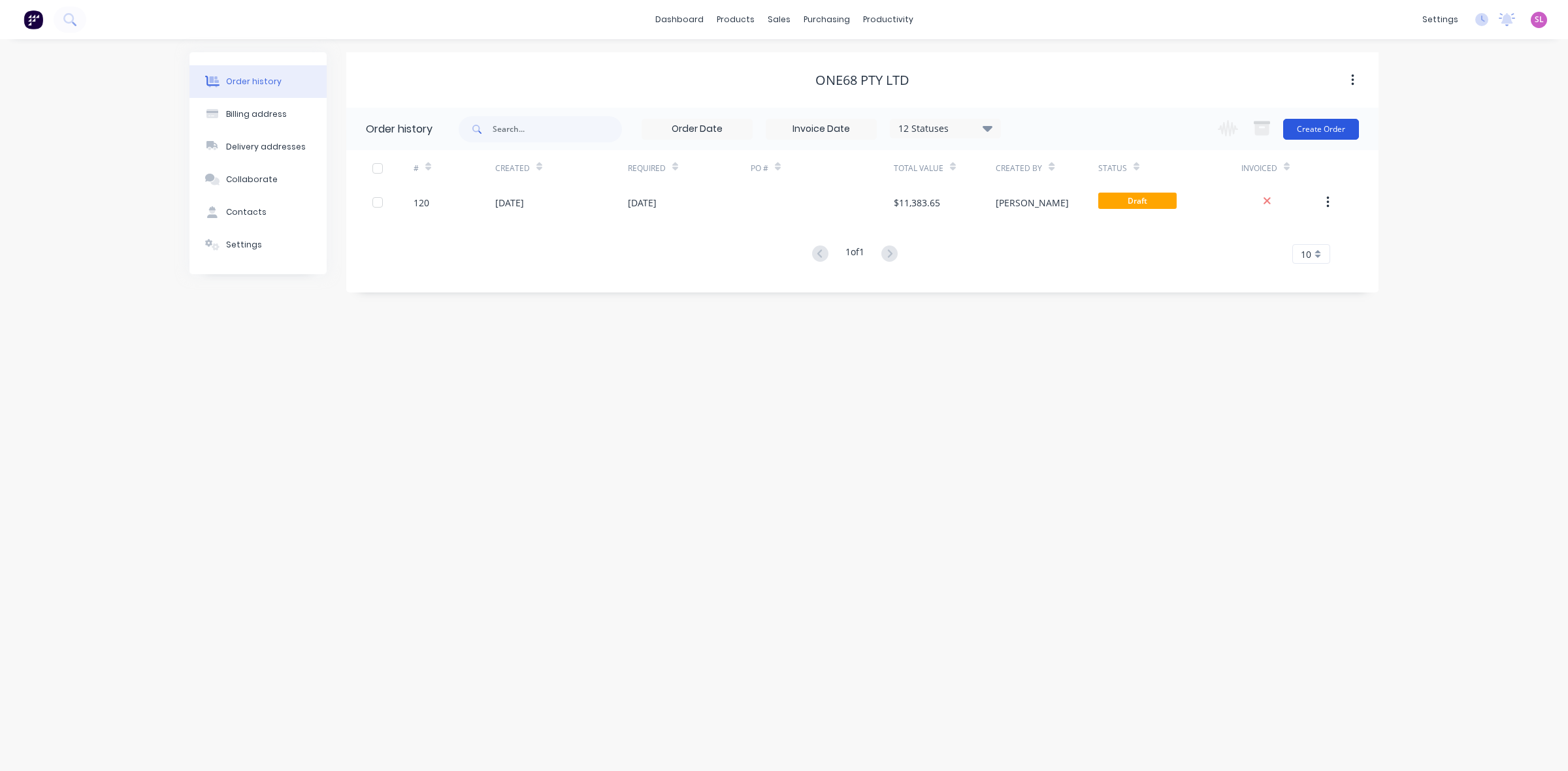
click at [1324, 131] on button "Create Order" at bounding box center [1320, 129] width 76 height 21
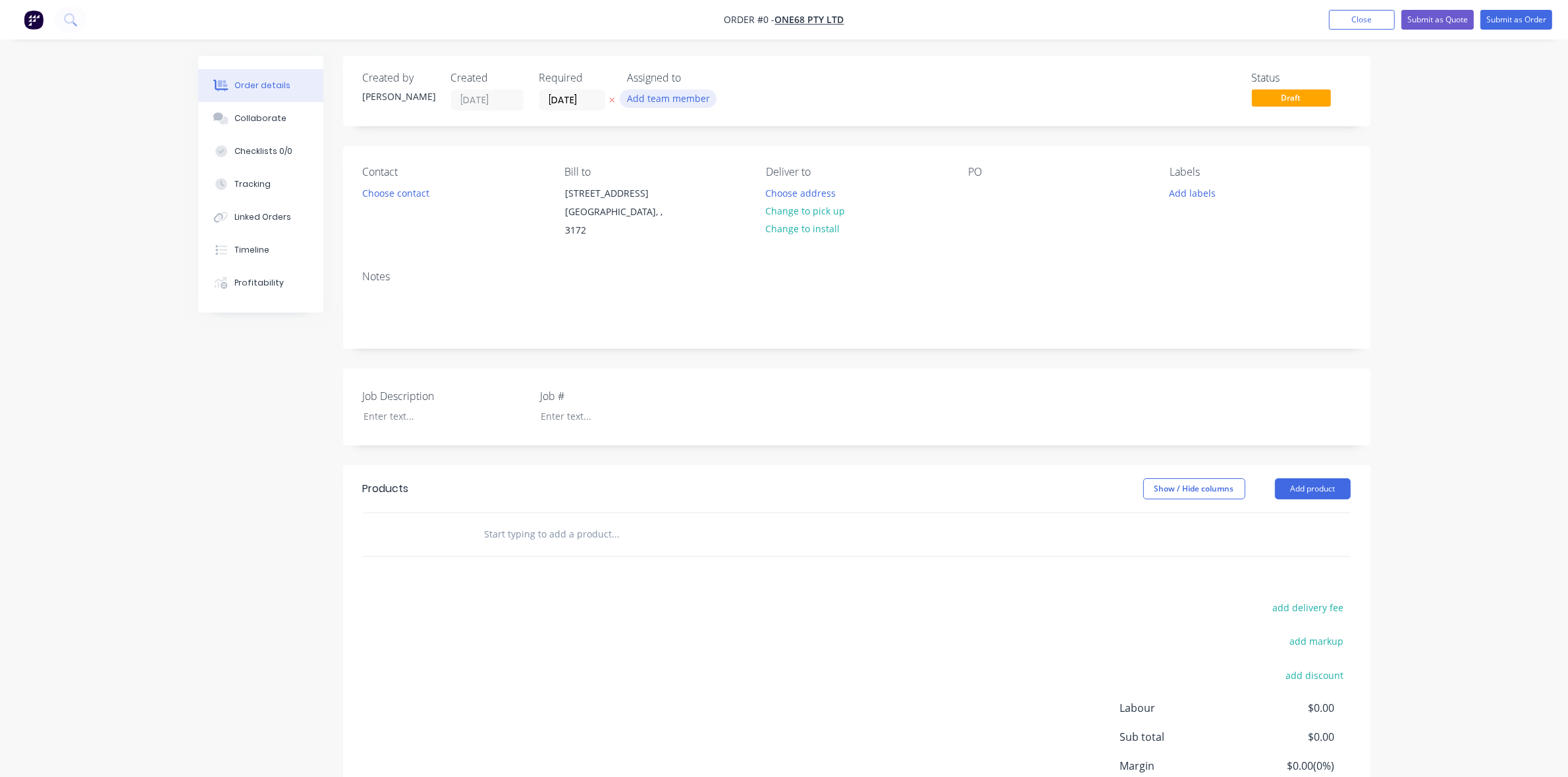
click at [647, 93] on button "Add team member" at bounding box center [667, 98] width 97 height 18
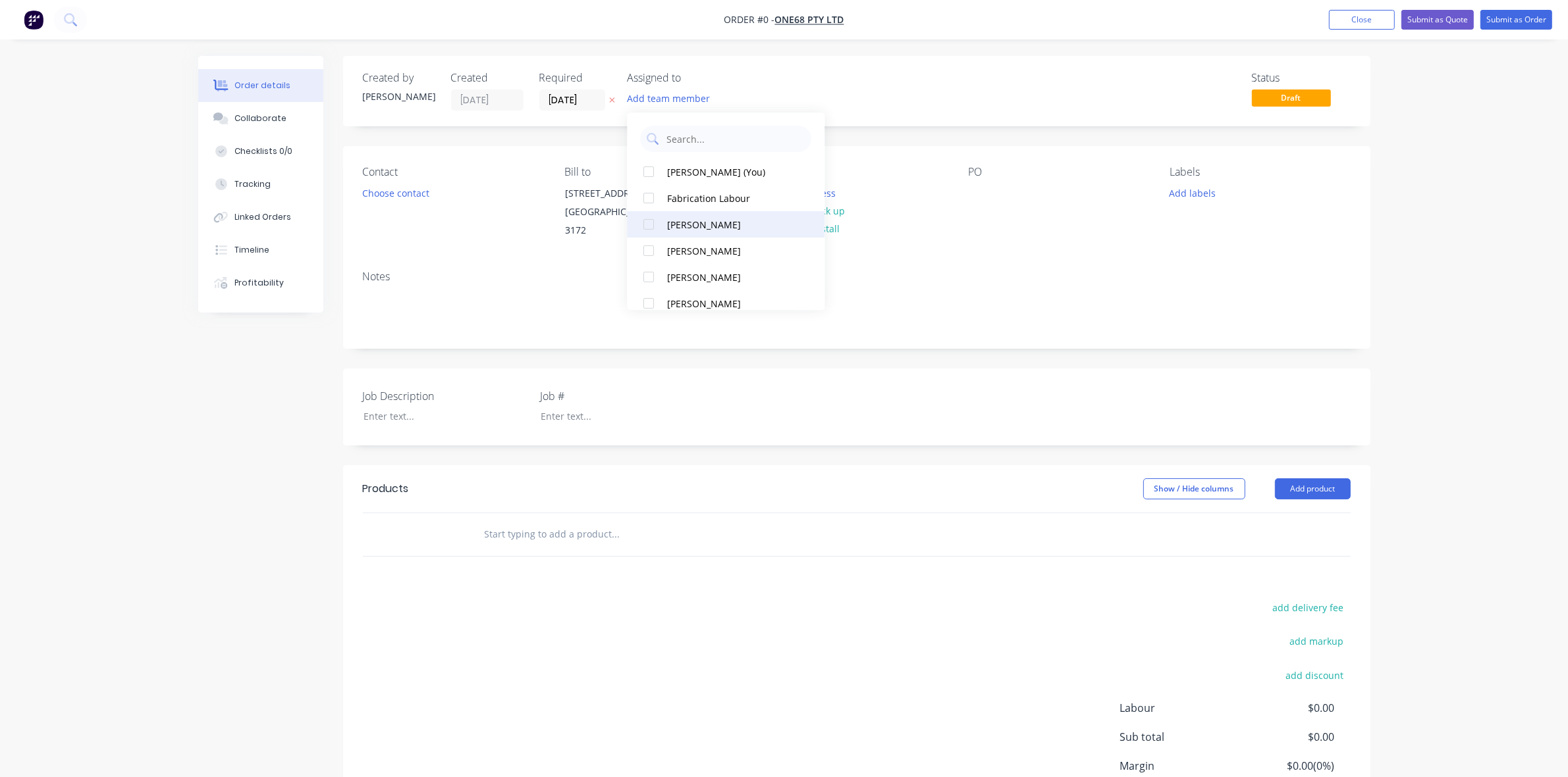
click at [650, 220] on div at bounding box center [648, 224] width 27 height 27
click at [792, 87] on div "Order details Collaborate Checklists 0/0 Tracking Linked Orders Timeline Profit…" at bounding box center [784, 474] width 1198 height 837
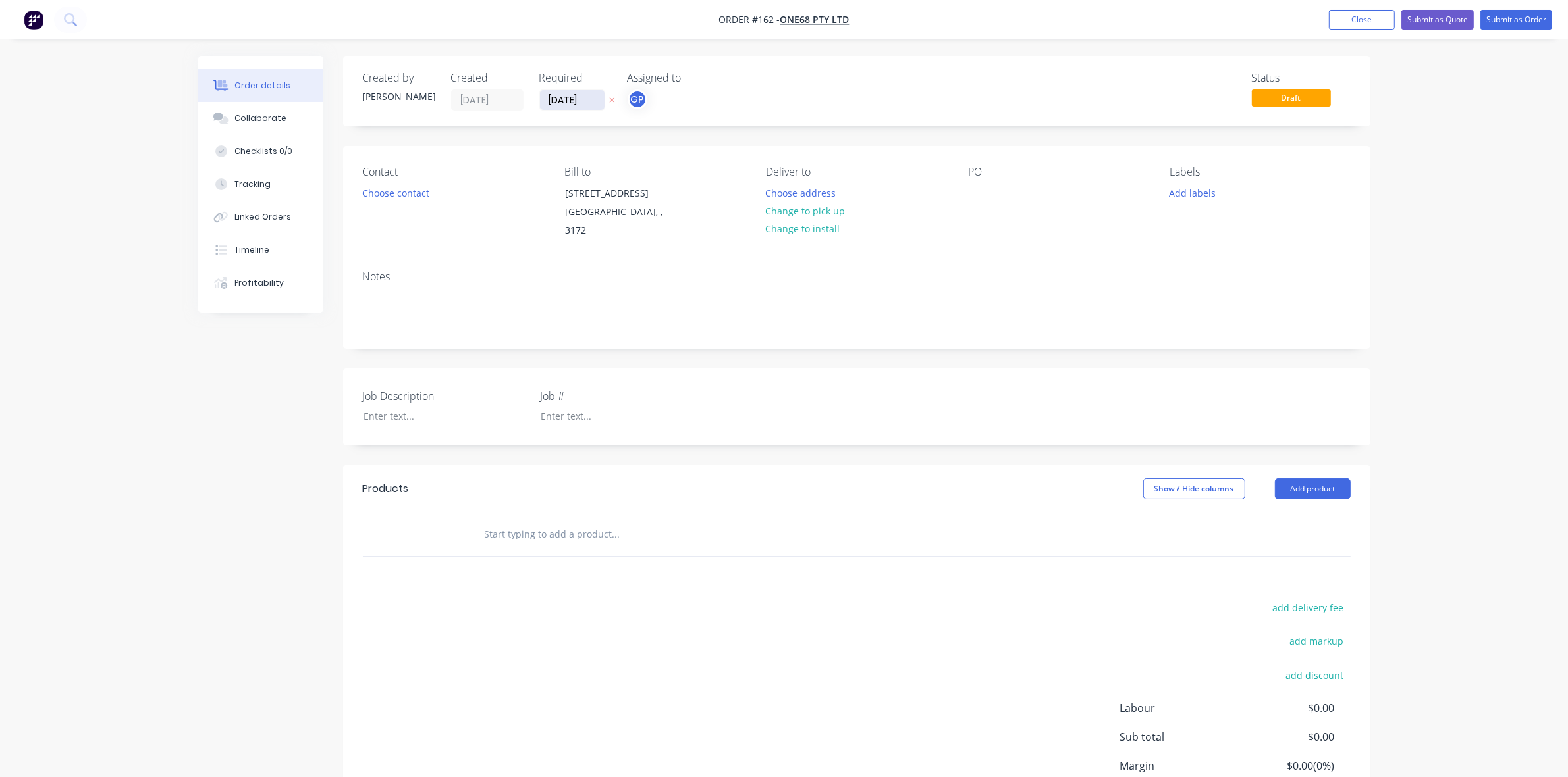
click at [551, 93] on input "[DATE]" at bounding box center [571, 99] width 64 height 20
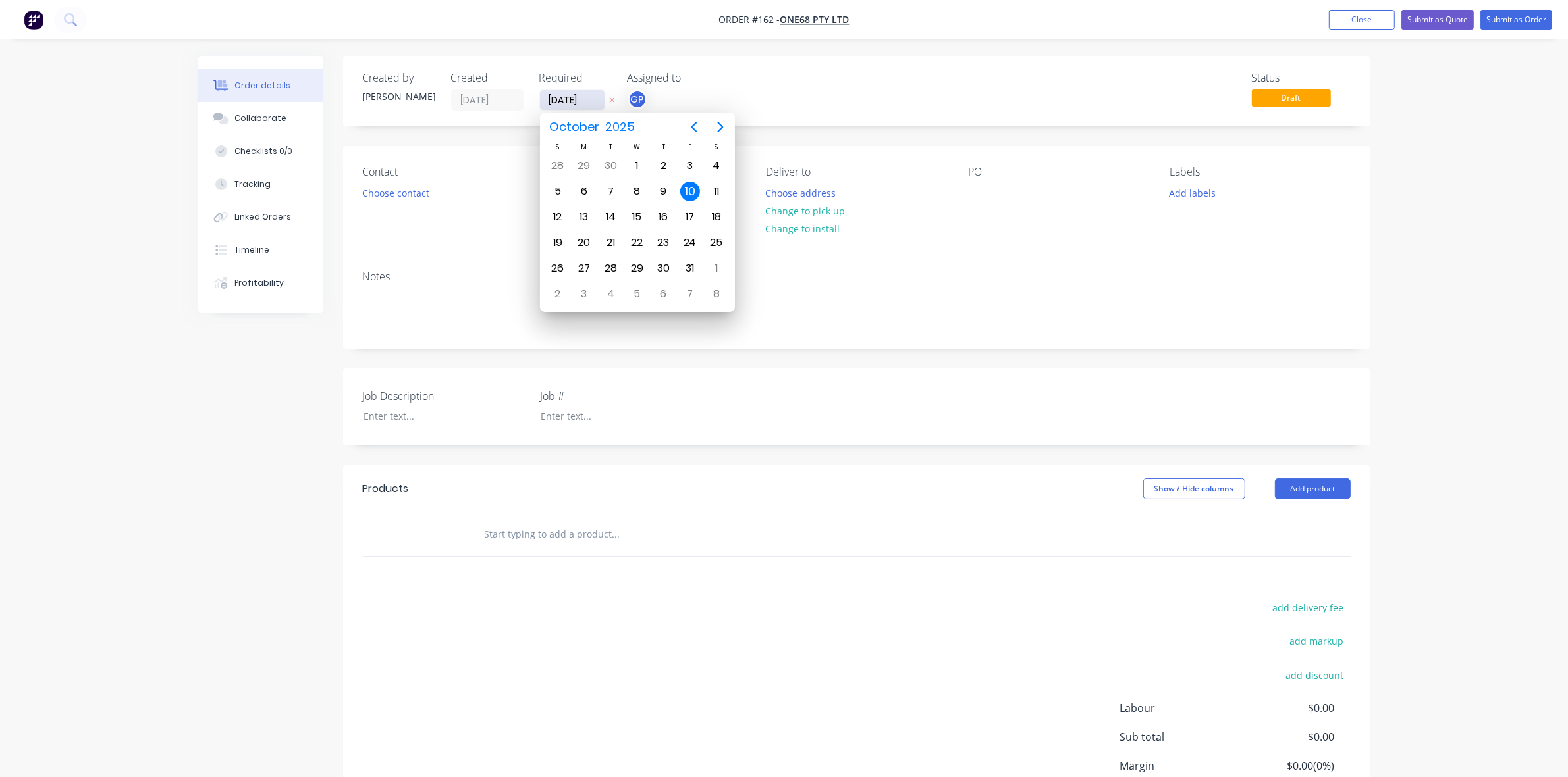
click at [553, 96] on input "[DATE]" at bounding box center [571, 99] width 64 height 20
click at [670, 189] on div "9" at bounding box center [662, 191] width 20 height 20
type input "[DATE]"
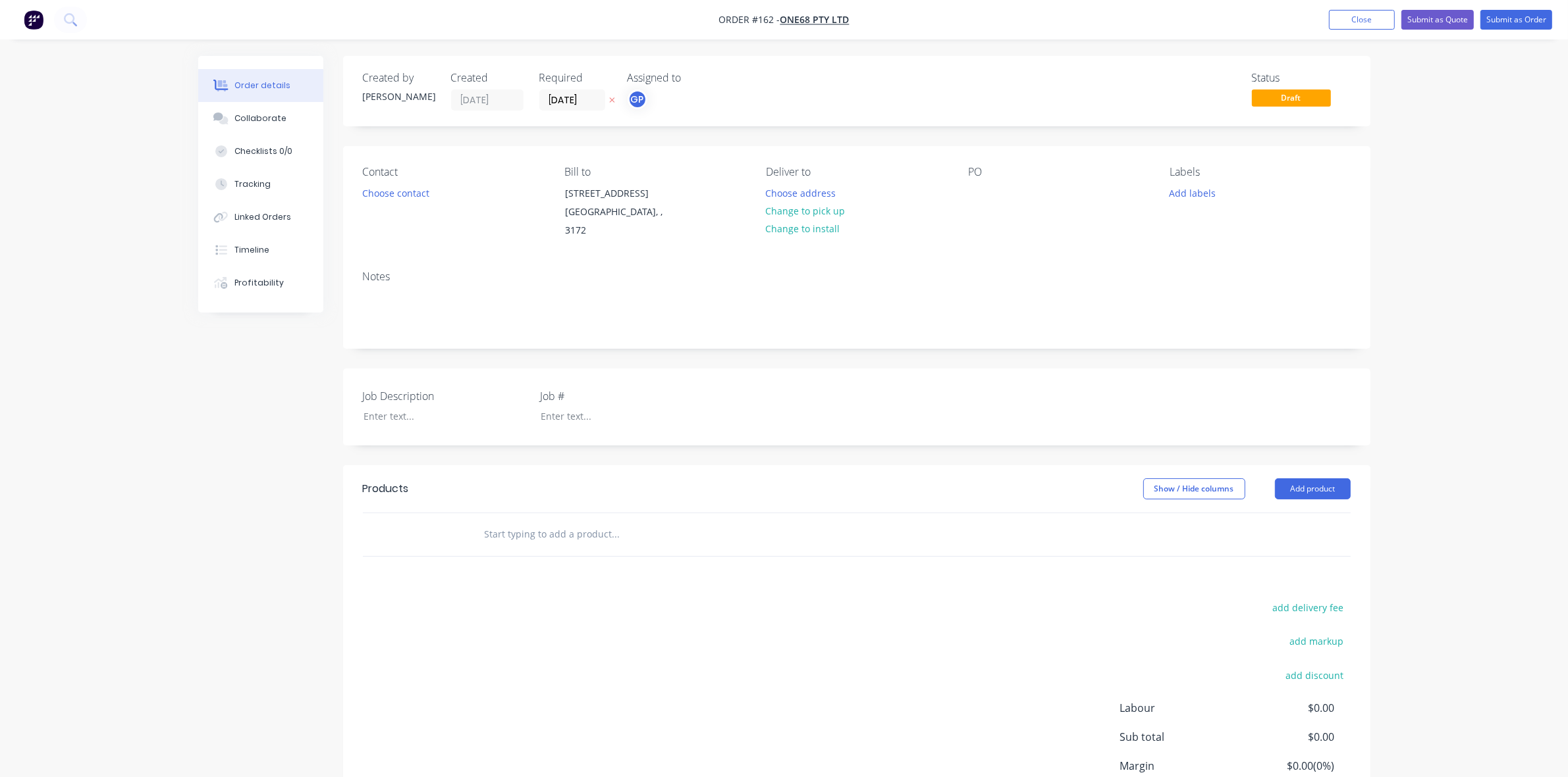
click at [728, 94] on div "GP" at bounding box center [693, 99] width 132 height 20
click at [407, 189] on button "Choose contact" at bounding box center [395, 192] width 81 height 18
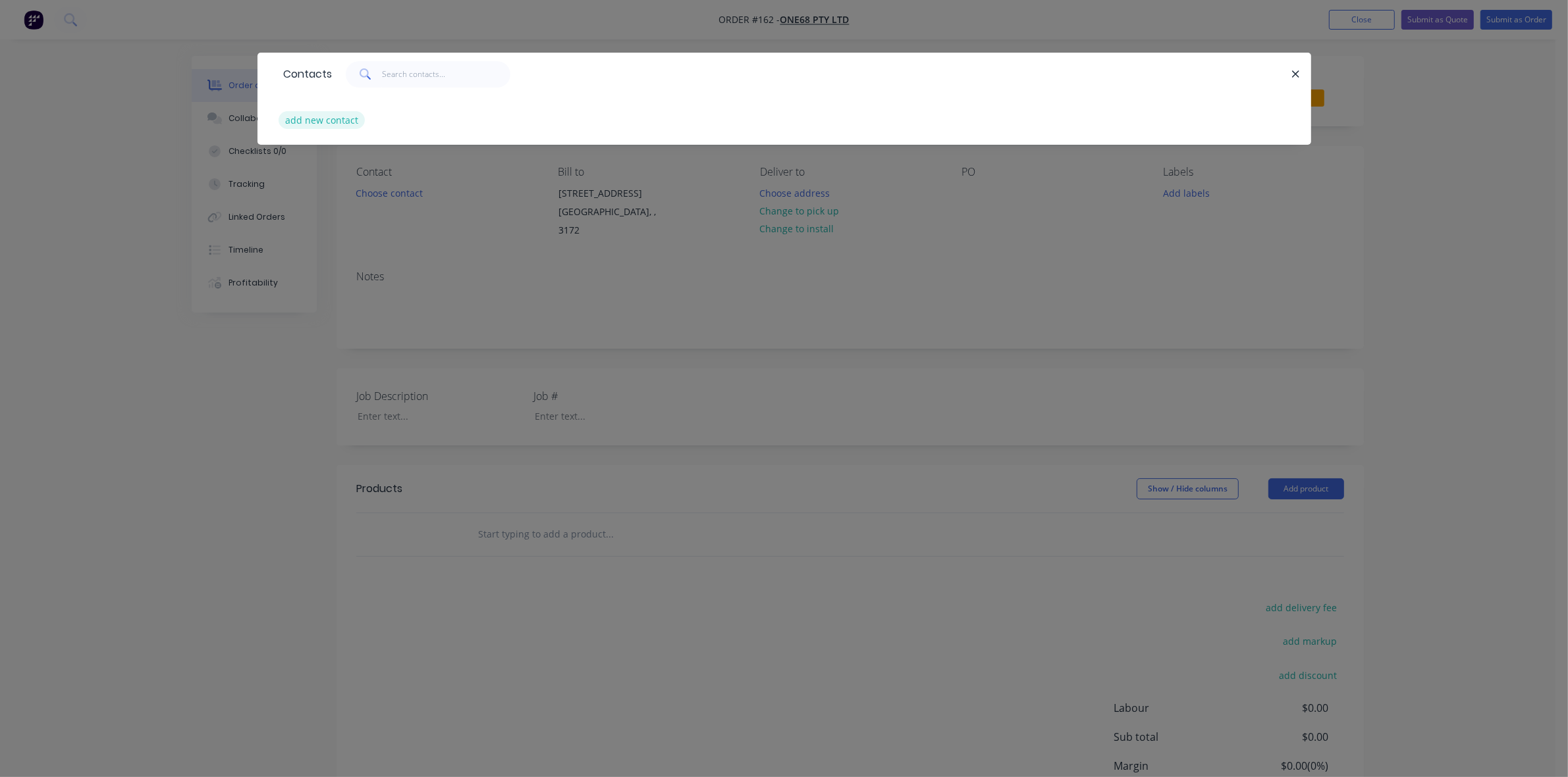
click at [330, 118] on button "add new contact" at bounding box center [322, 120] width 87 height 18
select select "AU"
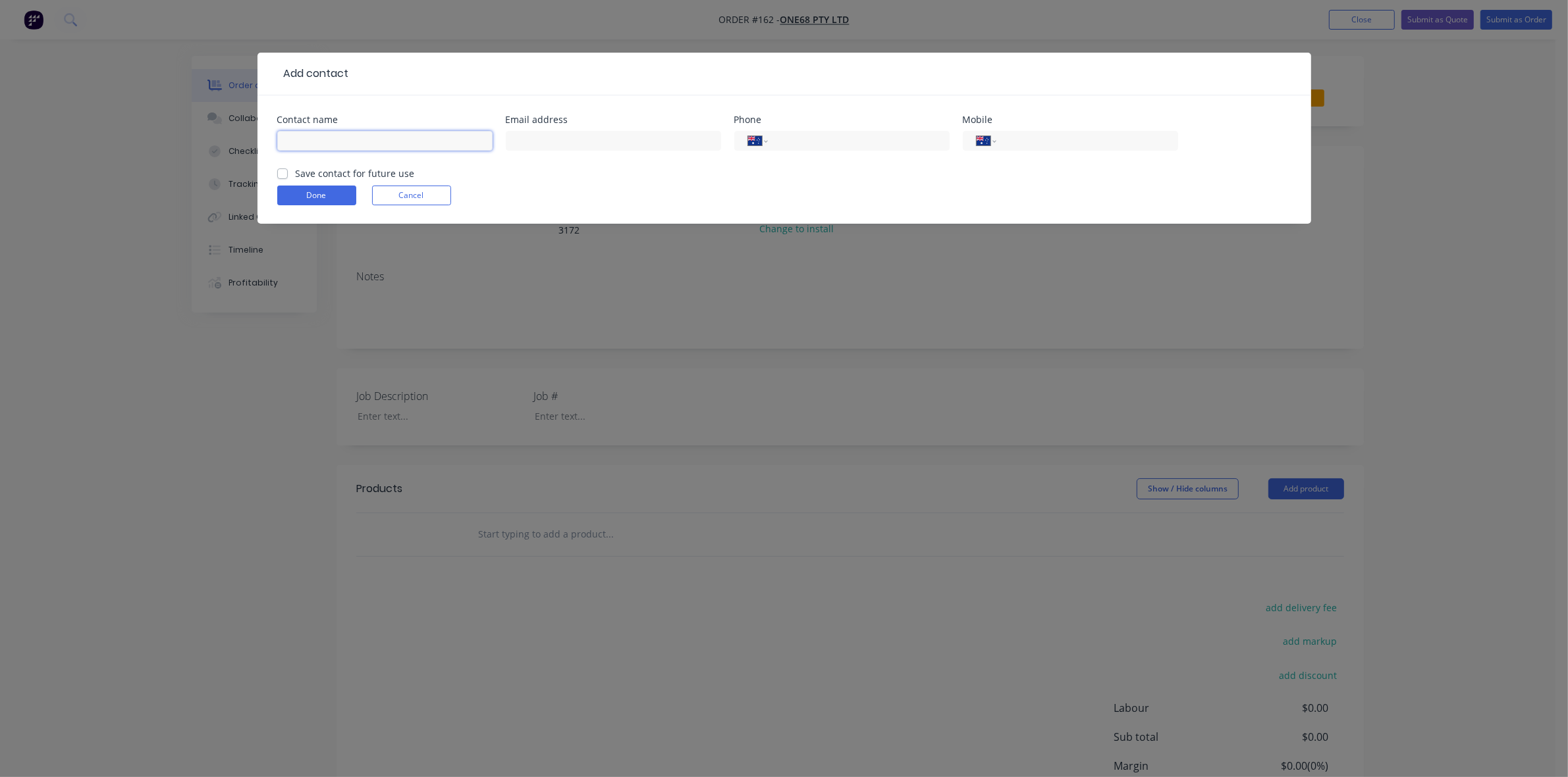
click at [390, 147] on input "text" at bounding box center [384, 141] width 215 height 20
paste input "[PERSON_NAME]"
click at [311, 143] on input "[PERSON_NAME]" at bounding box center [384, 141] width 215 height 20
type input "[PERSON_NAME]"
click at [541, 145] on input "text" at bounding box center [612, 141] width 215 height 20
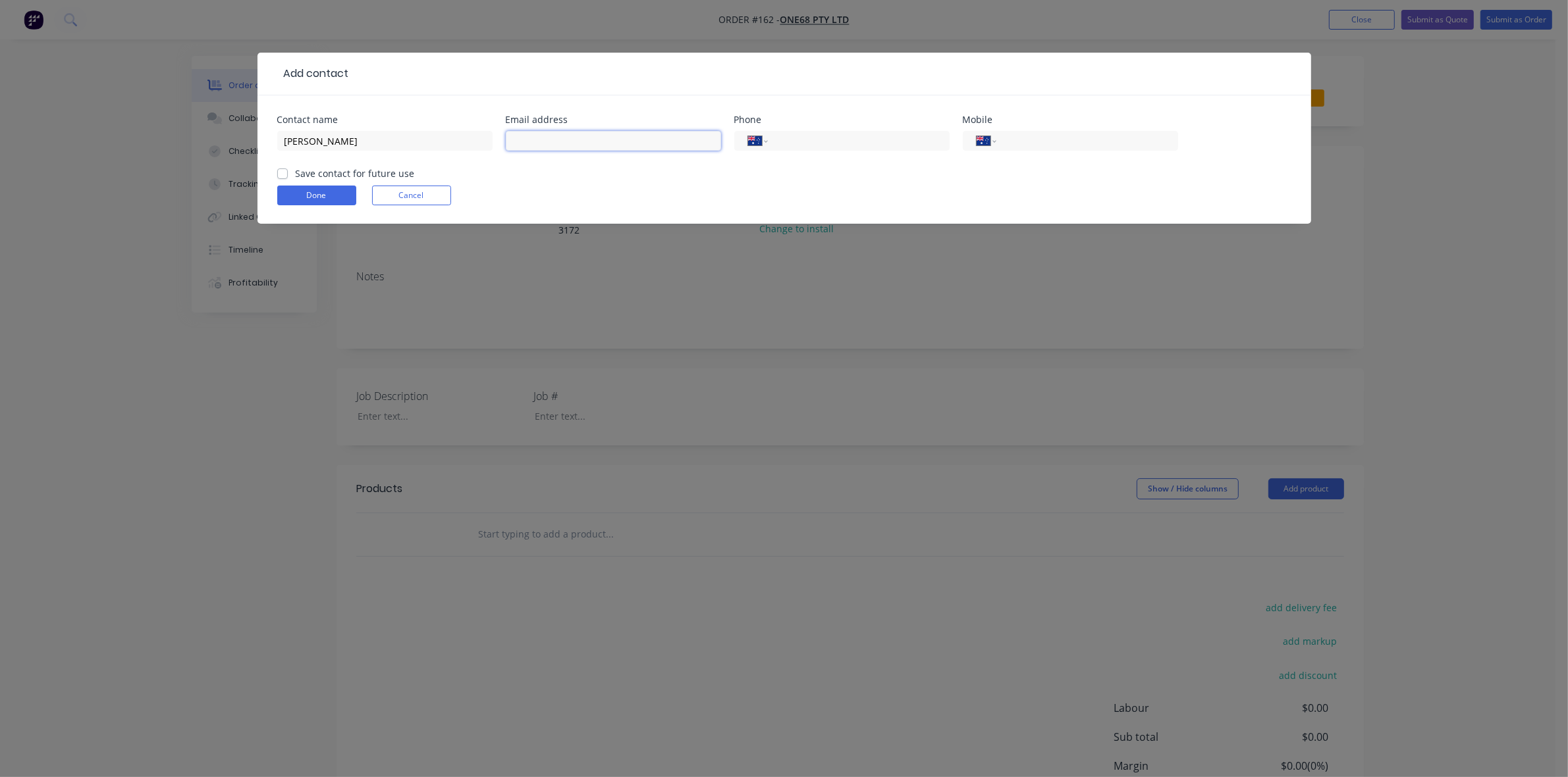
click at [570, 145] on input "text" at bounding box center [612, 141] width 215 height 20
paste input "[EMAIL_ADDRESS][PERSON_NAME][DOMAIN_NAME]"
type input "[EMAIL_ADDRESS][PERSON_NAME][DOMAIN_NAME]"
click at [810, 134] on input "tel" at bounding box center [856, 142] width 158 height 15
type input "[PHONE_NUMBER]"
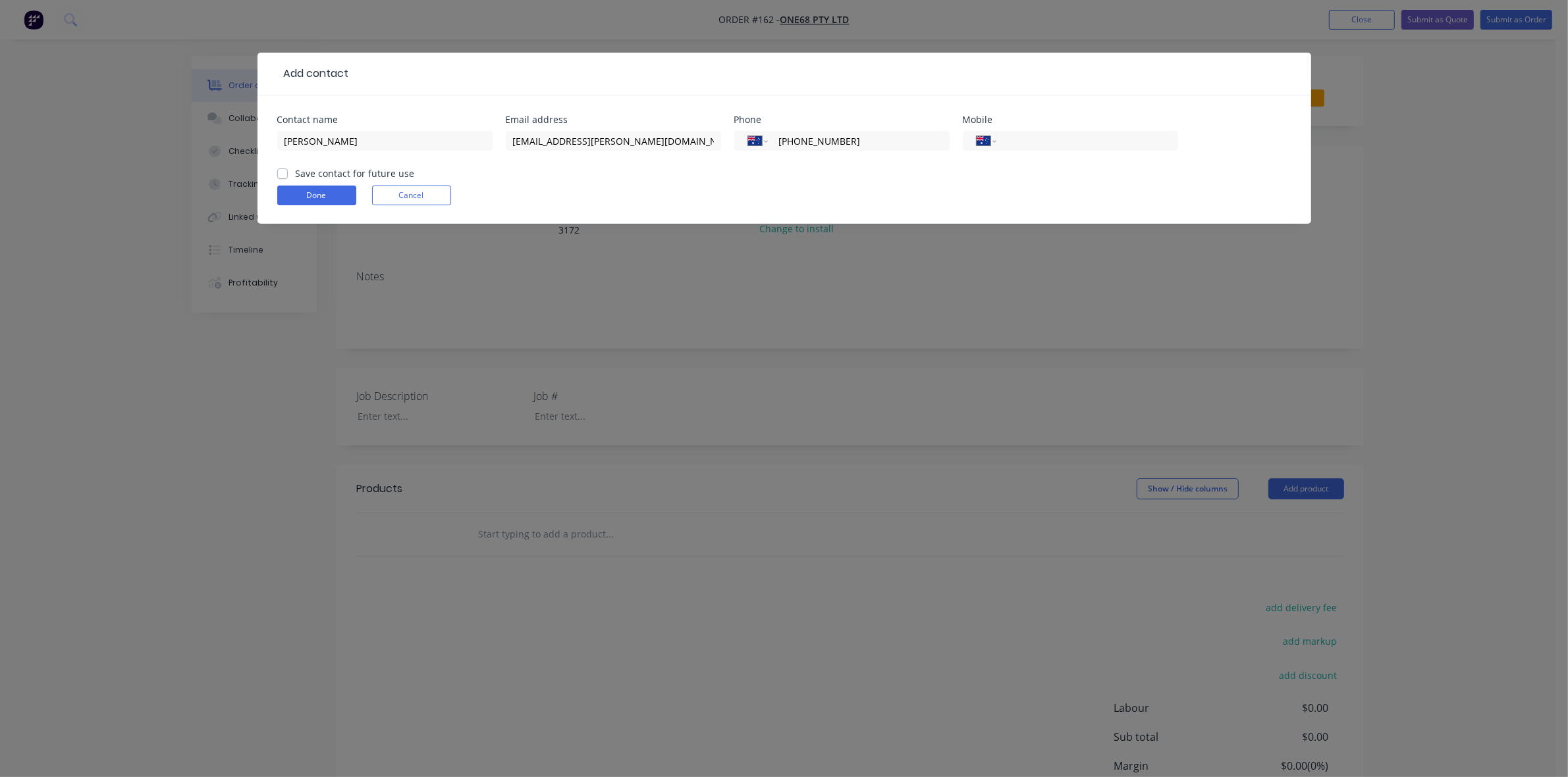
click at [293, 163] on div "[PERSON_NAME]" at bounding box center [384, 147] width 215 height 39
click at [293, 172] on div "Save contact for future use" at bounding box center [346, 173] width 137 height 14
click at [296, 173] on label "Save contact for future use" at bounding box center [355, 173] width 119 height 14
click at [277, 173] on input "Save contact for future use" at bounding box center [282, 172] width 10 height 13
checkbox input "true"
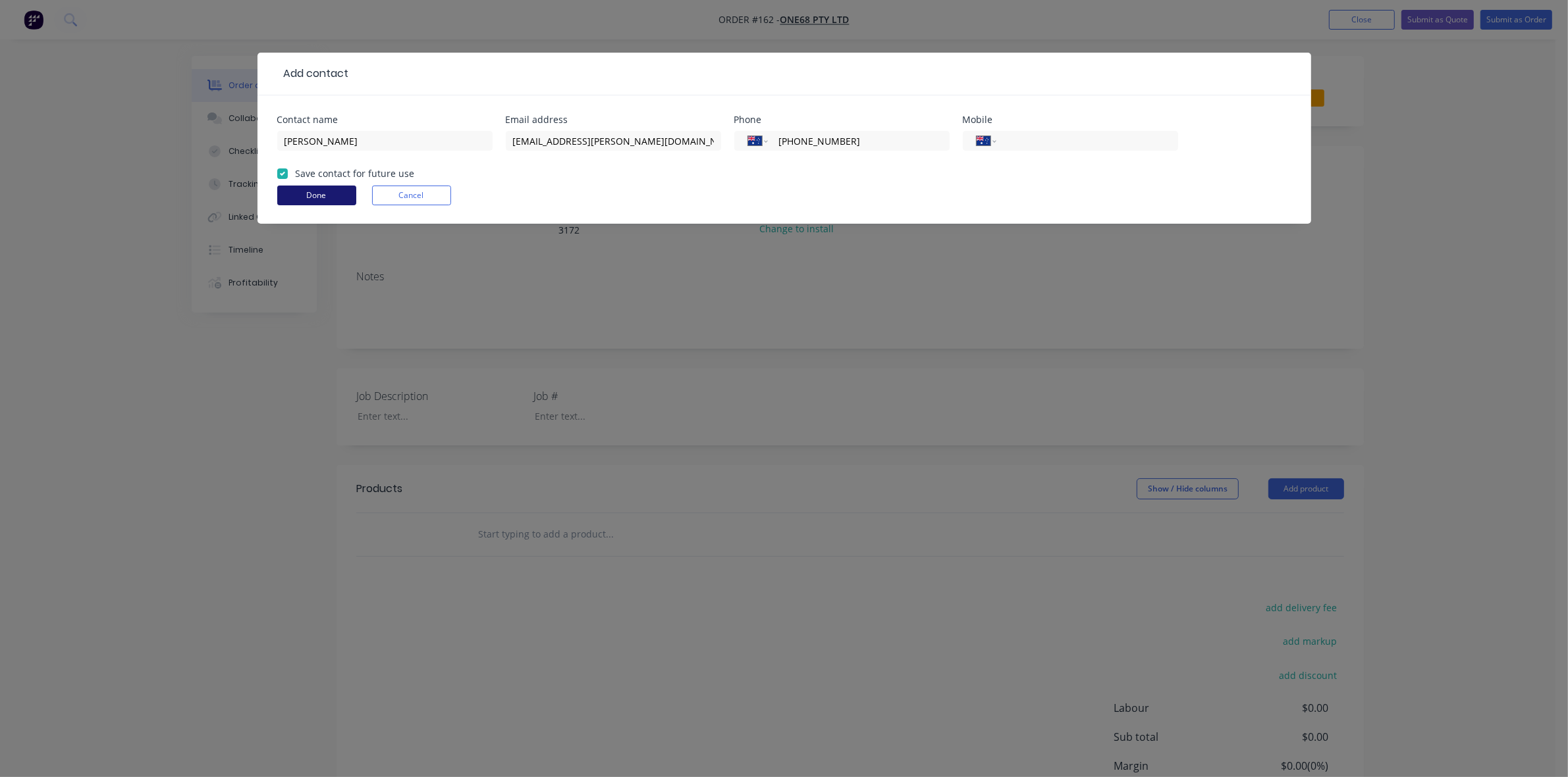
click at [329, 197] on button "Done" at bounding box center [317, 195] width 79 height 20
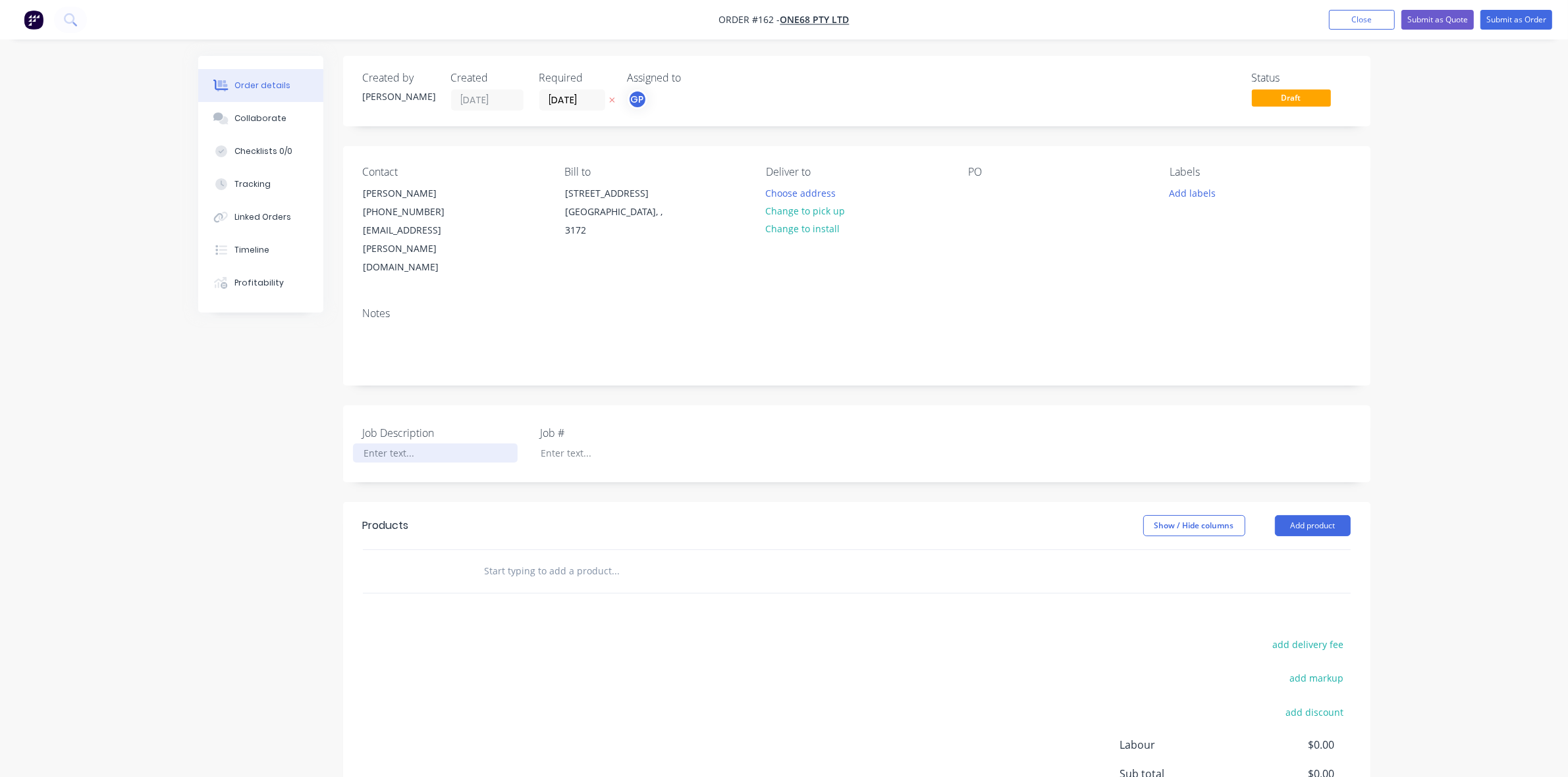
click at [377, 443] on div at bounding box center [435, 453] width 165 height 19
click at [392, 443] on div "K" at bounding box center [435, 453] width 165 height 19
click at [565, 443] on div at bounding box center [612, 453] width 165 height 19
paste div
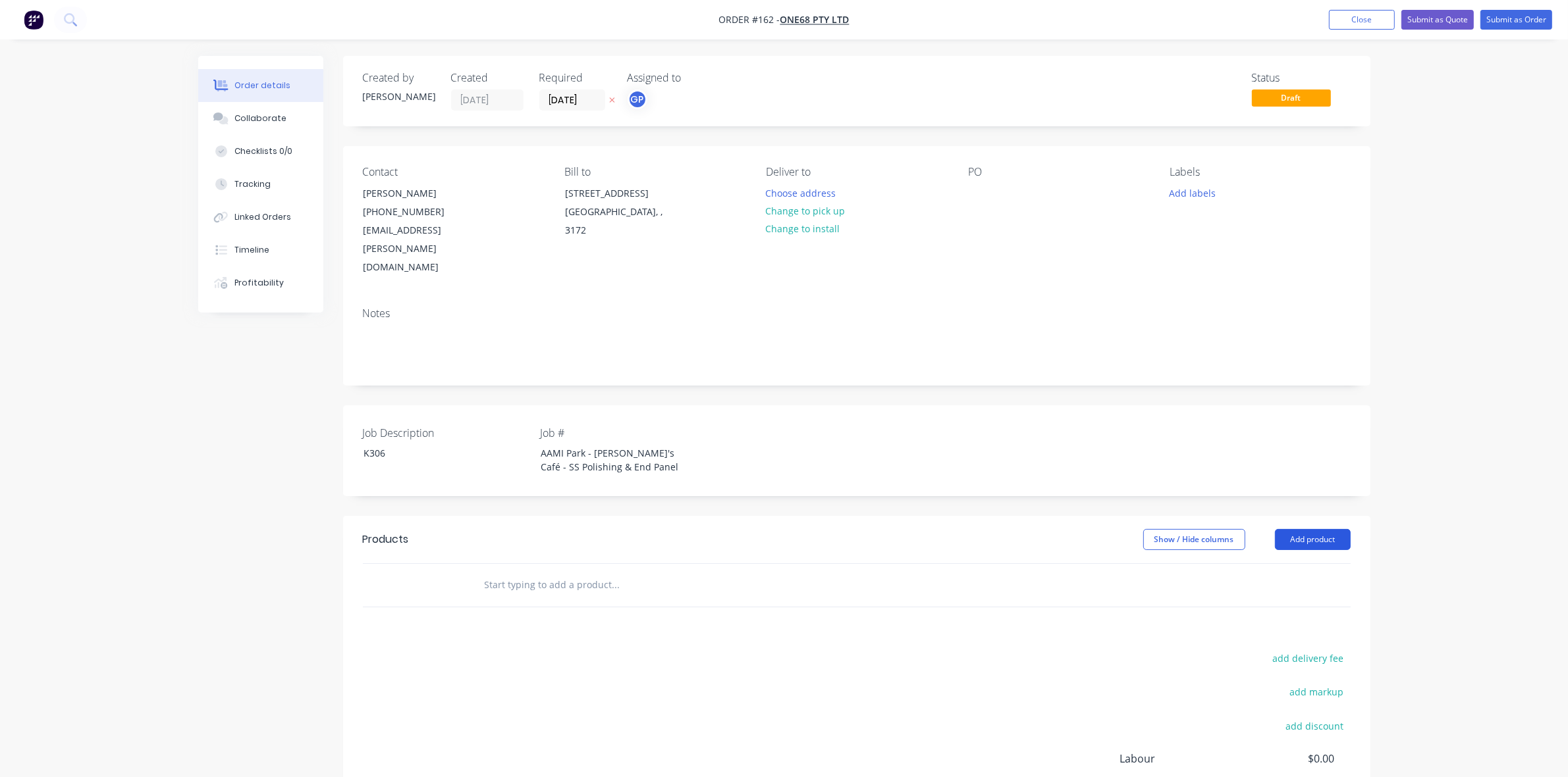
click at [1329, 529] on button "Add product" at bounding box center [1312, 539] width 75 height 21
click at [1292, 590] on div "Basic product" at bounding box center [1288, 599] width 101 height 19
click at [539, 598] on div at bounding box center [528, 607] width 110 height 19
paste div
click at [585, 619] on div at bounding box center [551, 629] width 135 height 19
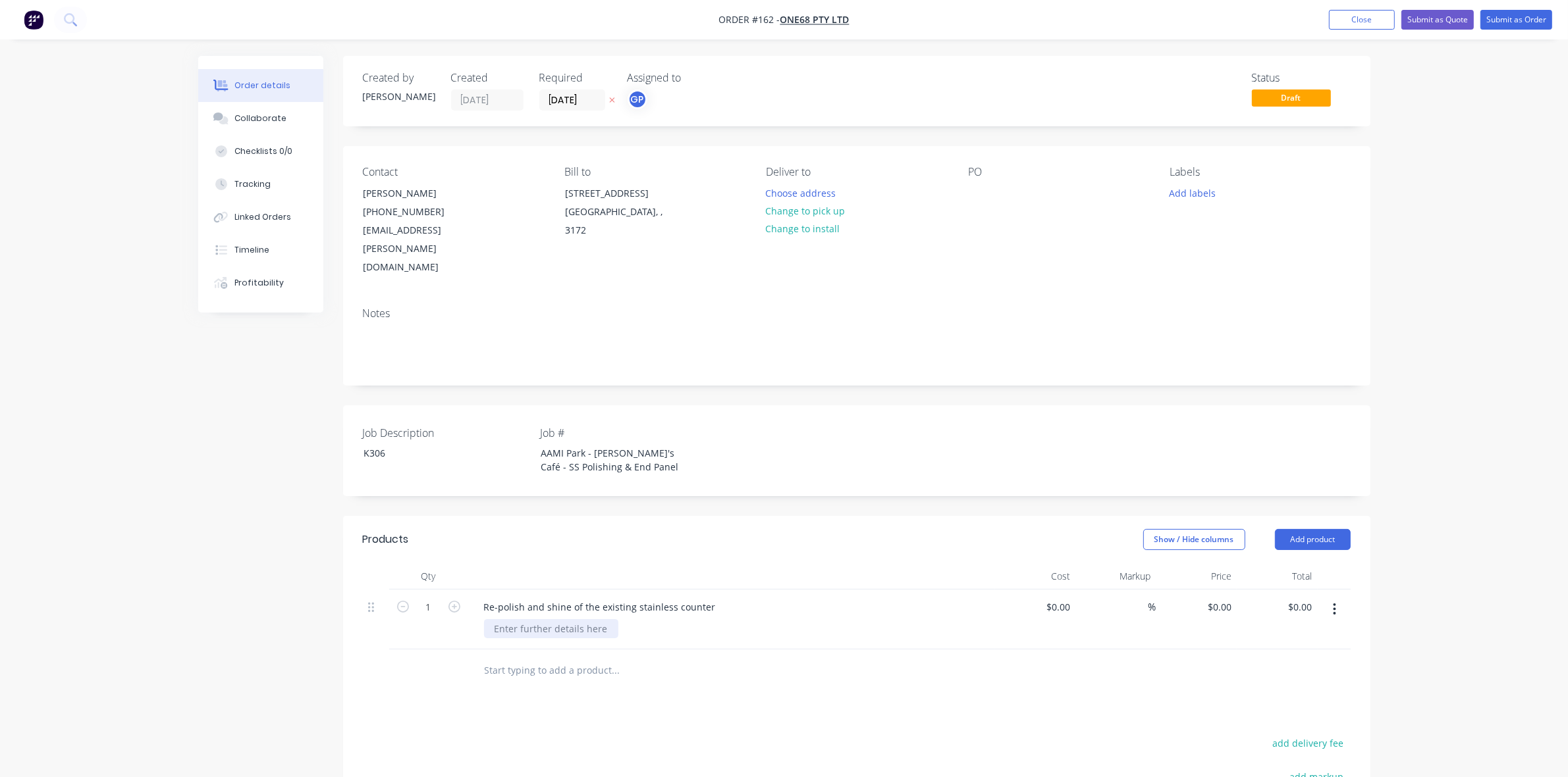
paste div
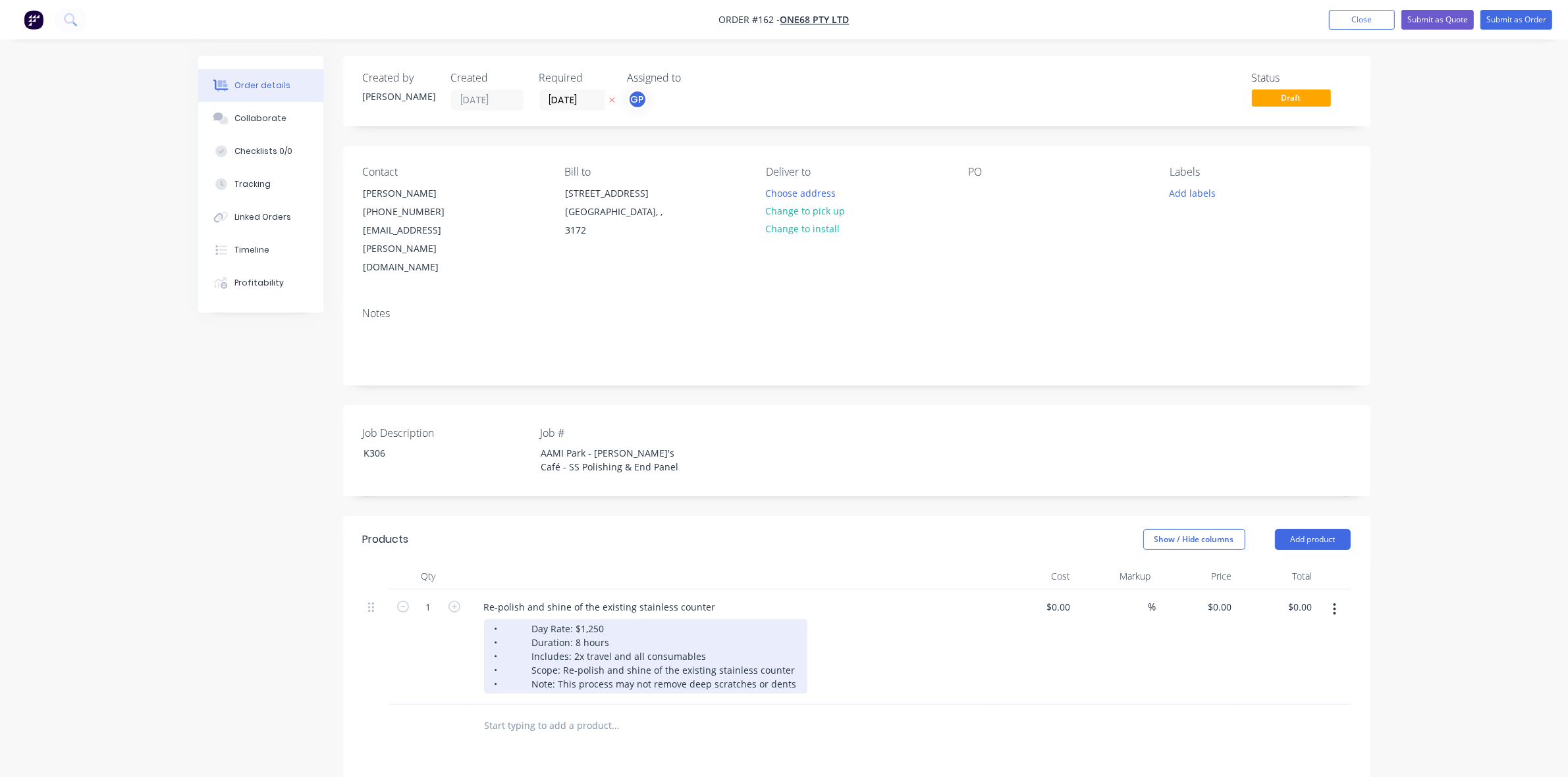
click at [525, 619] on div "• Day Rate: $1,250 • Duration: 8 hours • Includes: 2x travel and all consumable…" at bounding box center [645, 656] width 323 height 75
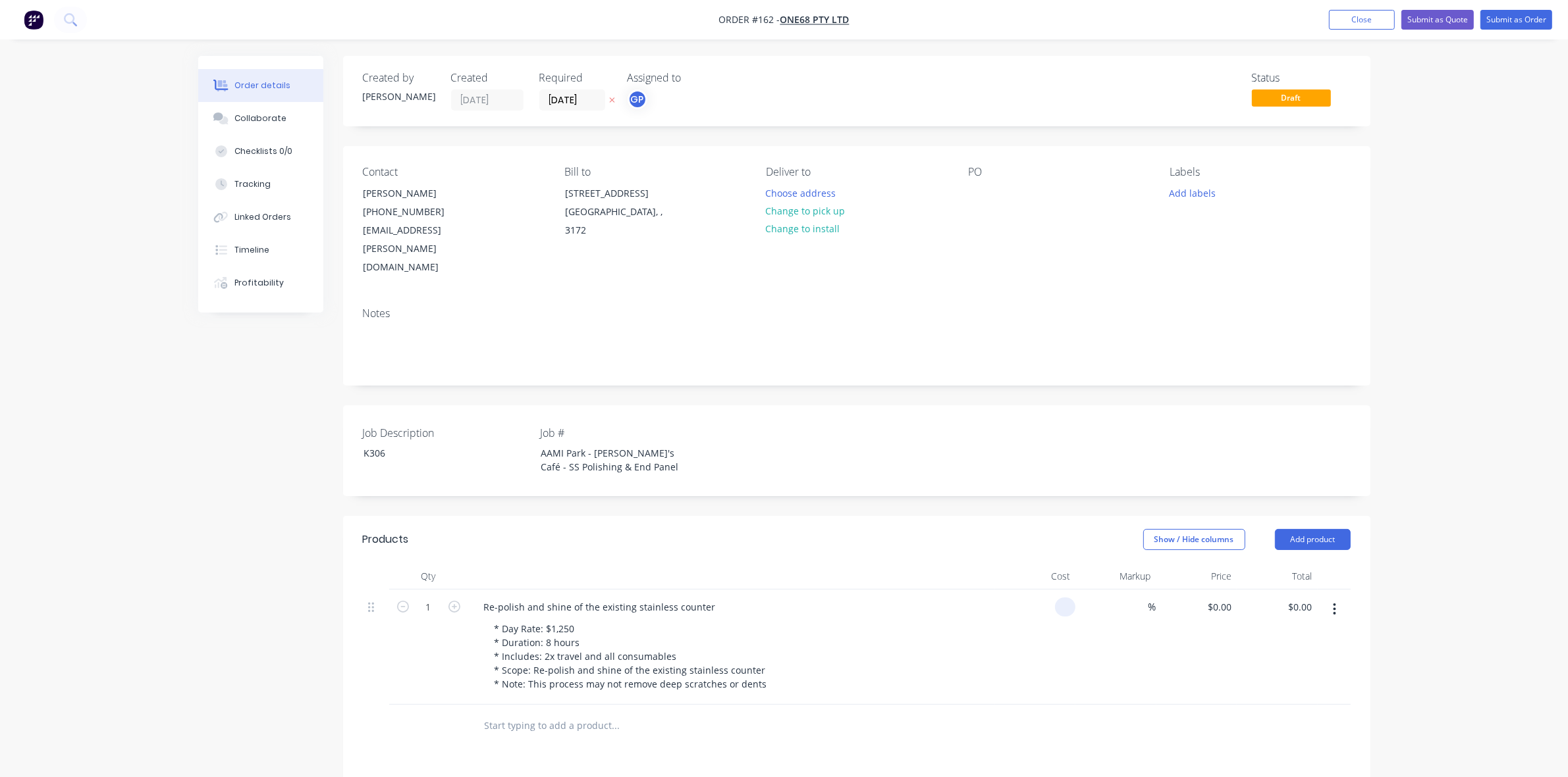
click at [1058, 598] on div at bounding box center [1065, 607] width 21 height 19
type input "$1,250.00"
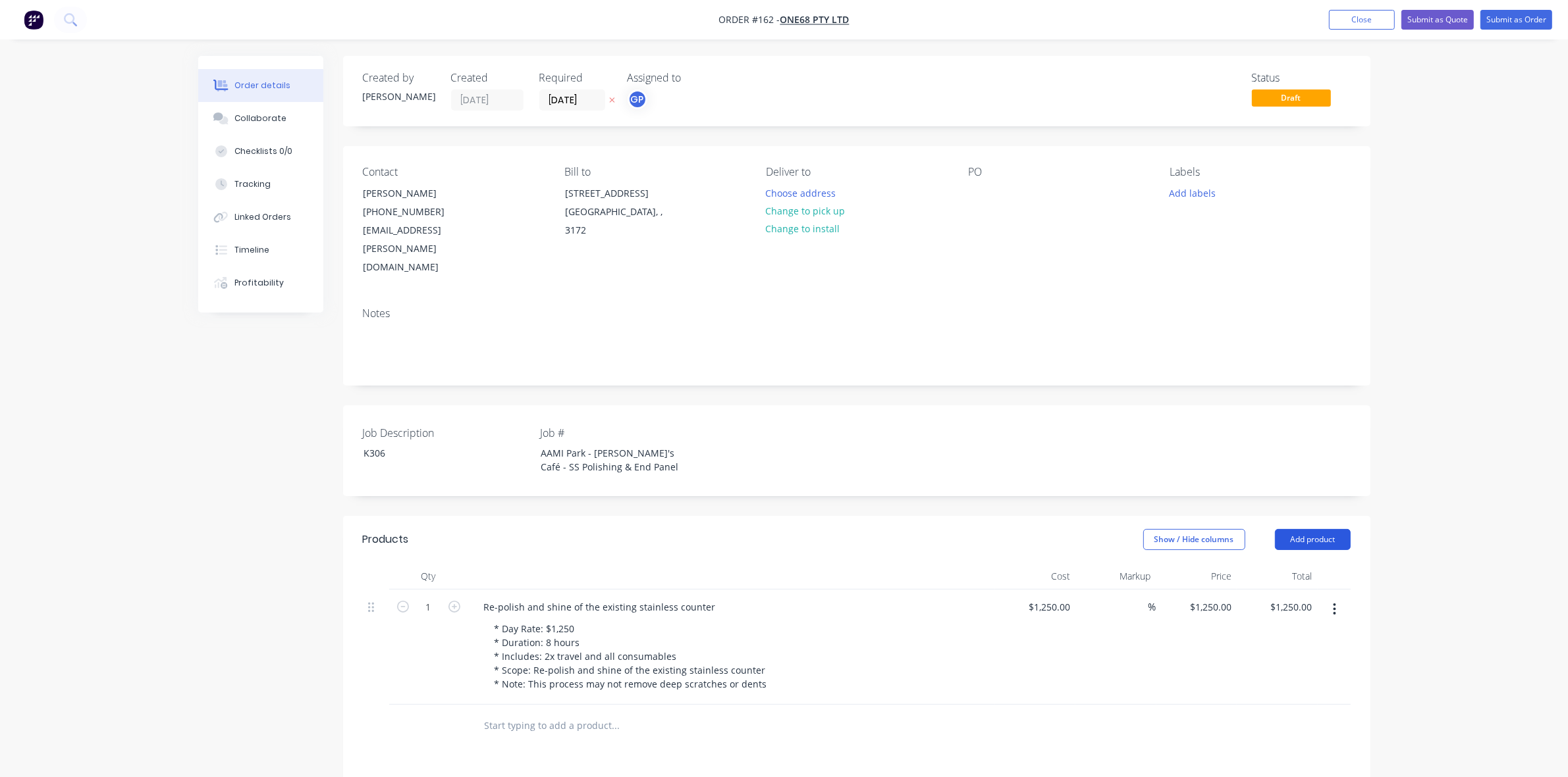
click at [1331, 529] on button "Add product" at bounding box center [1312, 539] width 75 height 21
click at [1273, 590] on div "Basic product" at bounding box center [1288, 599] width 101 height 19
click at [543, 718] on div at bounding box center [732, 735] width 527 height 60
click at [543, 735] on div at bounding box center [551, 744] width 135 height 19
paste div
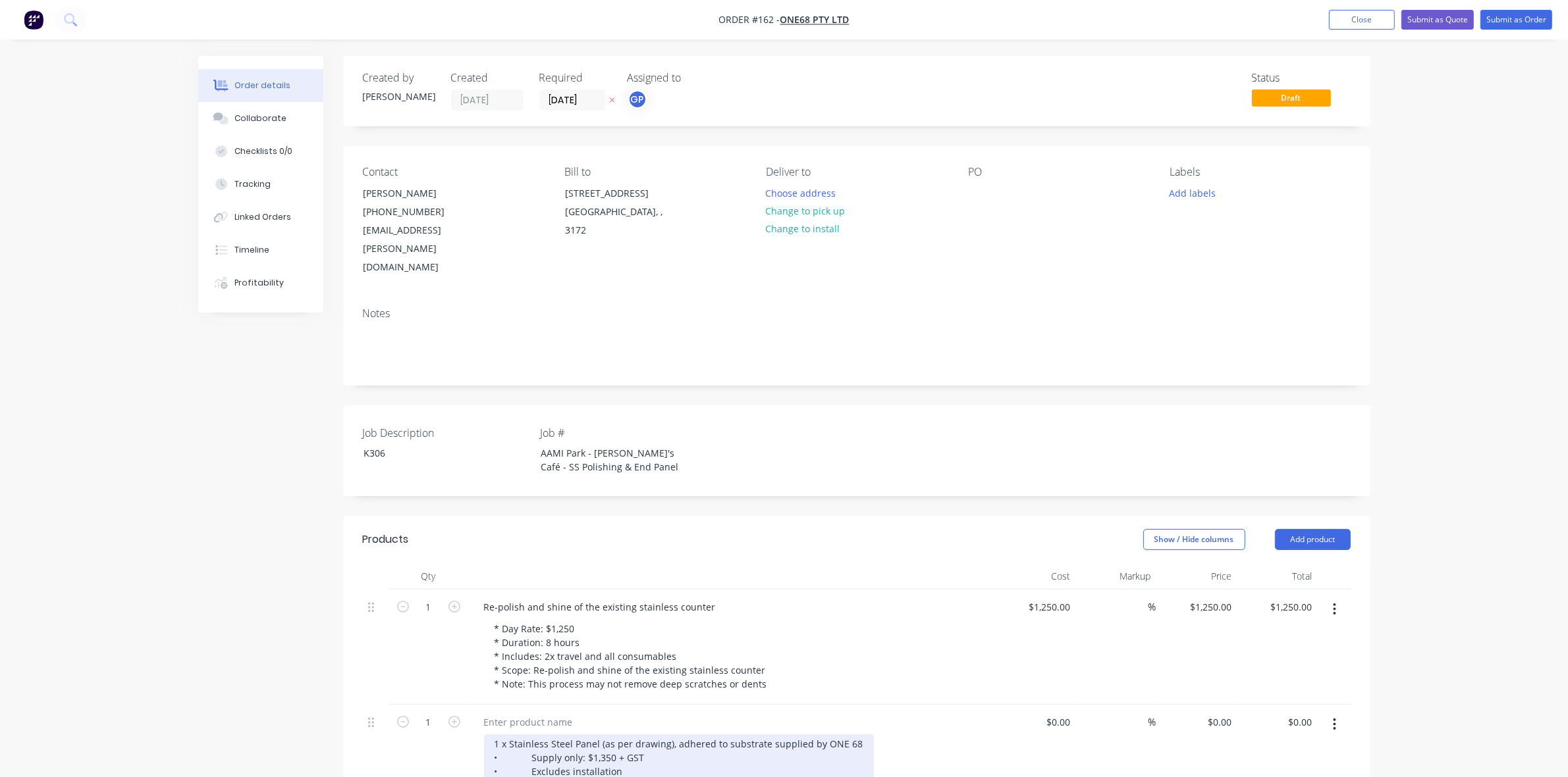
click at [517, 735] on div "1 x Stainless Steel Panel (as per drawing), adhered to substrate supplied by ON…" at bounding box center [678, 758] width 389 height 46
drag, startPoint x: 509, startPoint y: 709, endPoint x: 596, endPoint y: 709, distance: 87.0
click at [596, 735] on div "1 x Stainless Steel Panel (as per drawing), adhered to substrate supplied by ON…" at bounding box center [678, 758] width 389 height 46
copy div "Stainless Steel Panel"
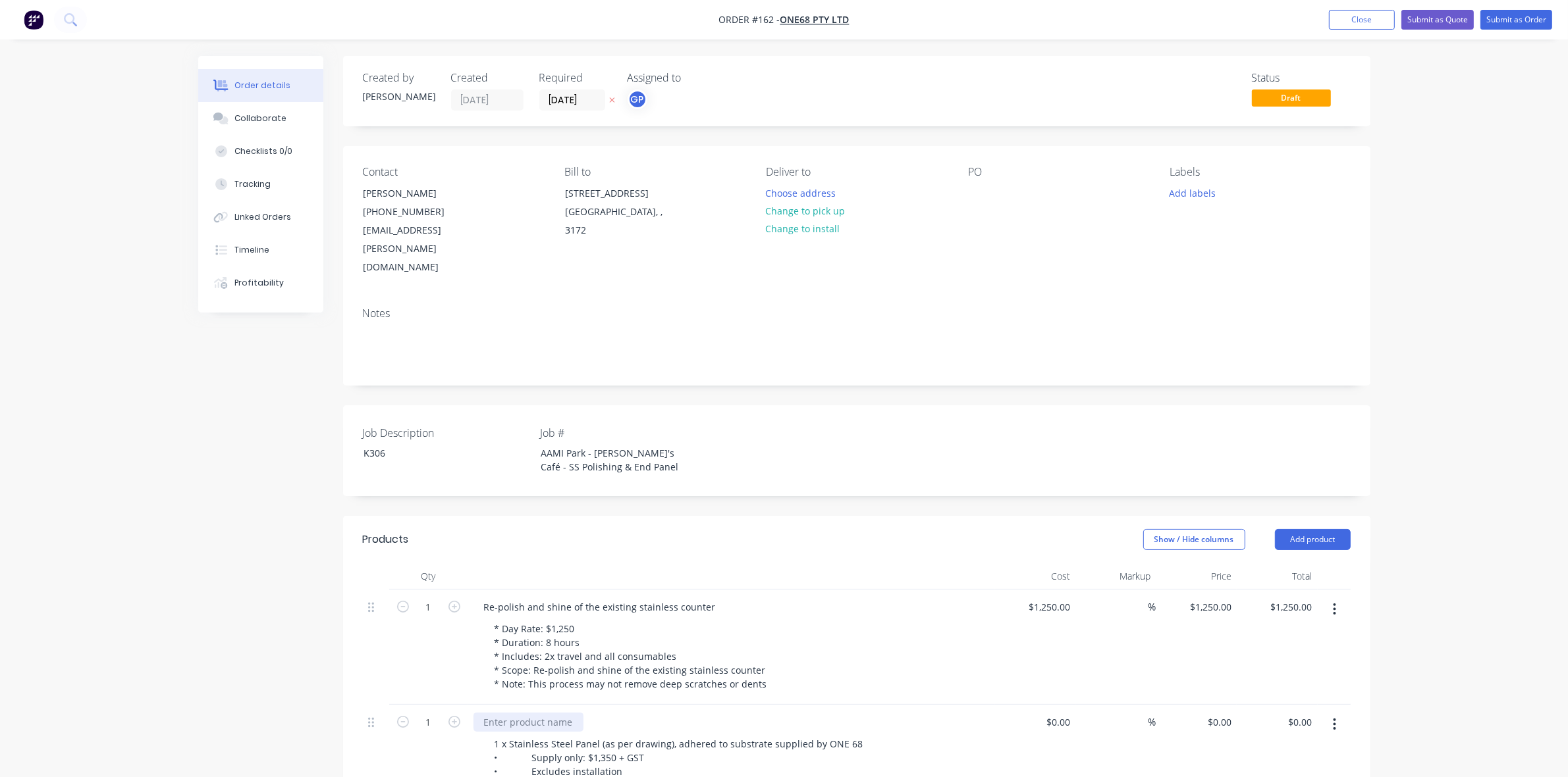
click at [551, 713] on div at bounding box center [528, 722] width 110 height 19
paste div
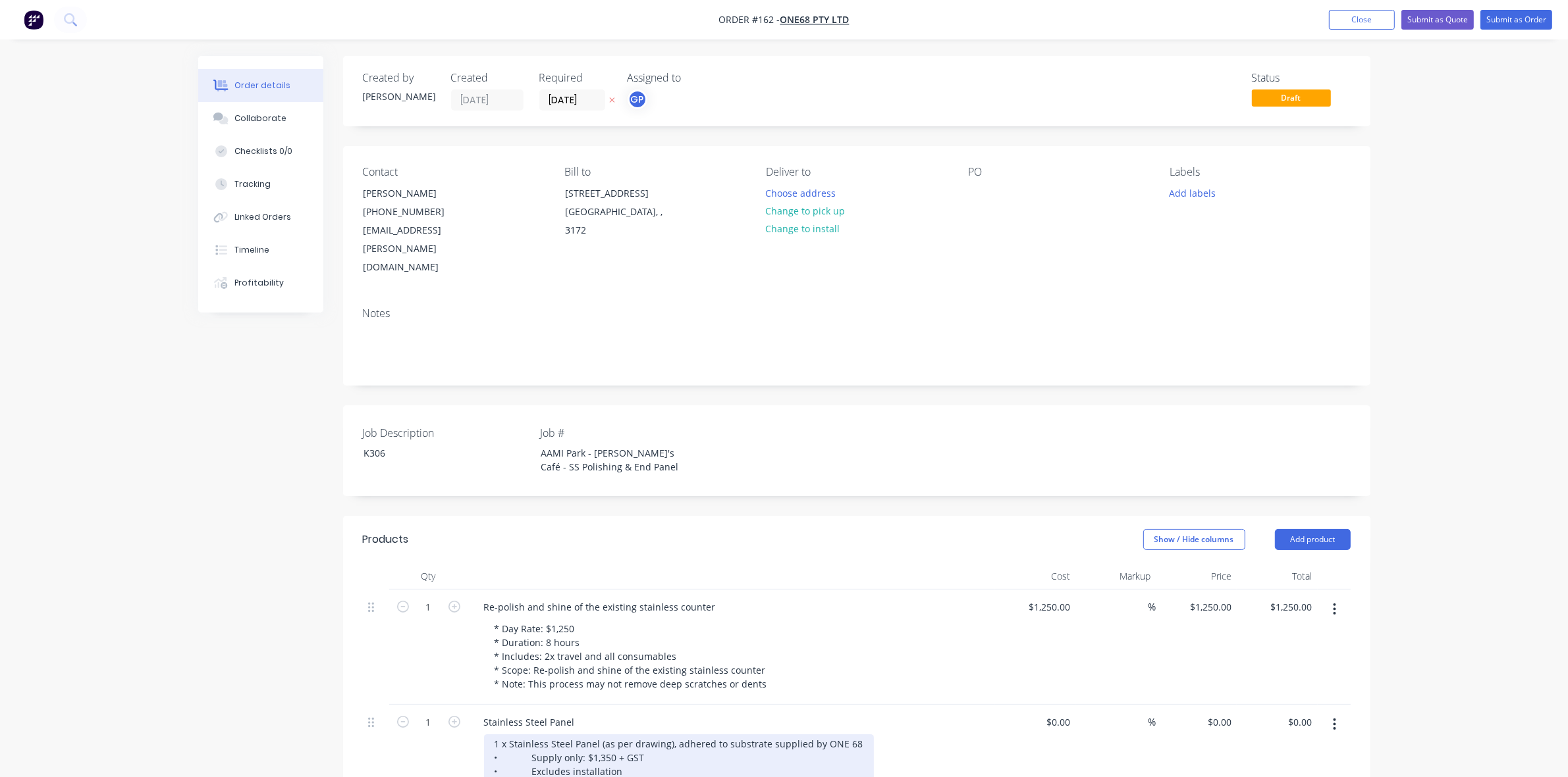
click at [509, 735] on div "1 x Stainless Steel Panel (as per drawing), adhered to substrate supplied by ON…" at bounding box center [678, 758] width 389 height 46
click at [508, 735] on div "1 x Stainless Steel Panel (as per drawing), adhered to substrate supplied by ON…" at bounding box center [678, 758] width 389 height 46
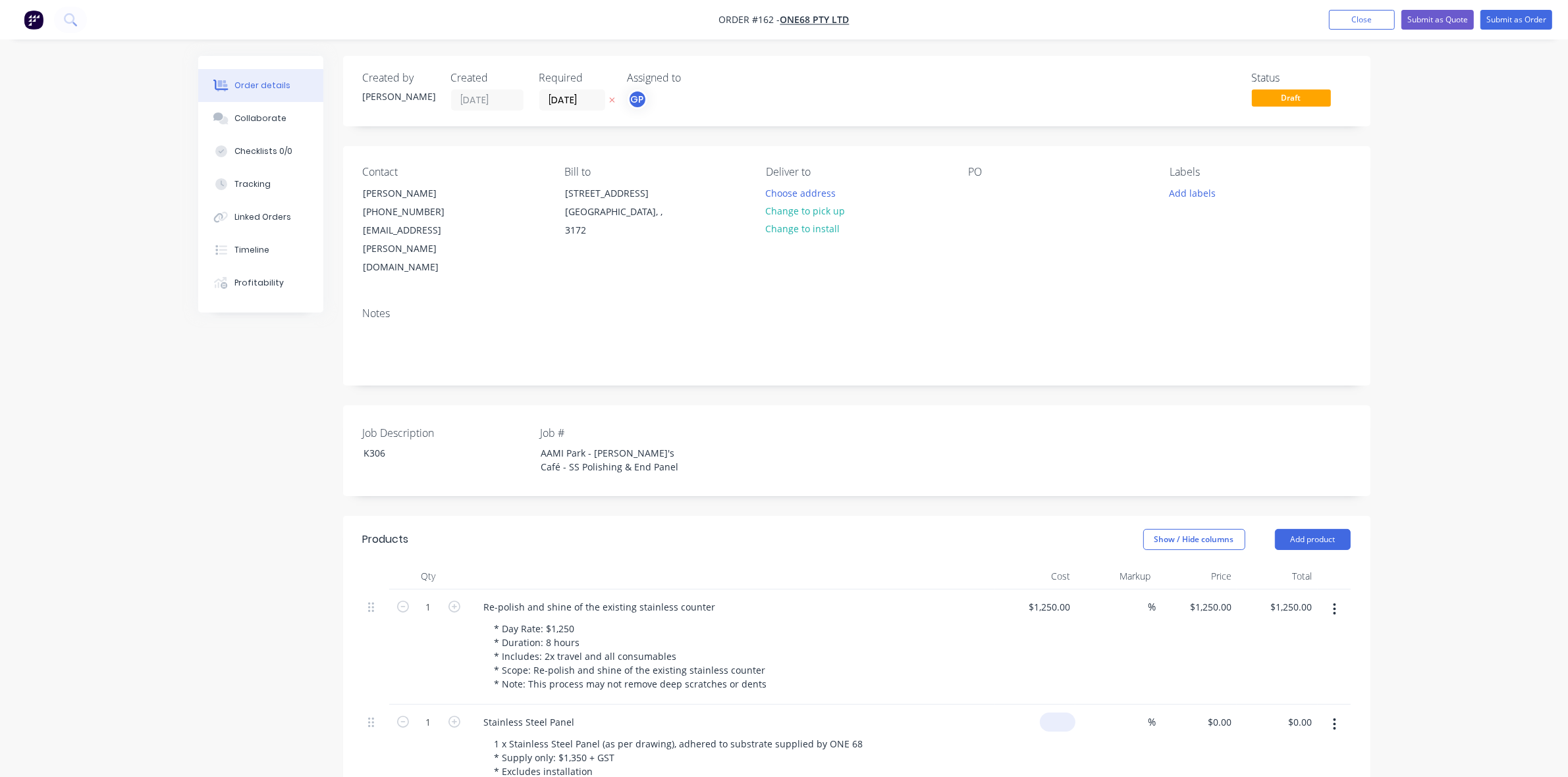
click at [1061, 713] on input at bounding box center [1059, 722] width 30 height 19
type input "$1,350.00"
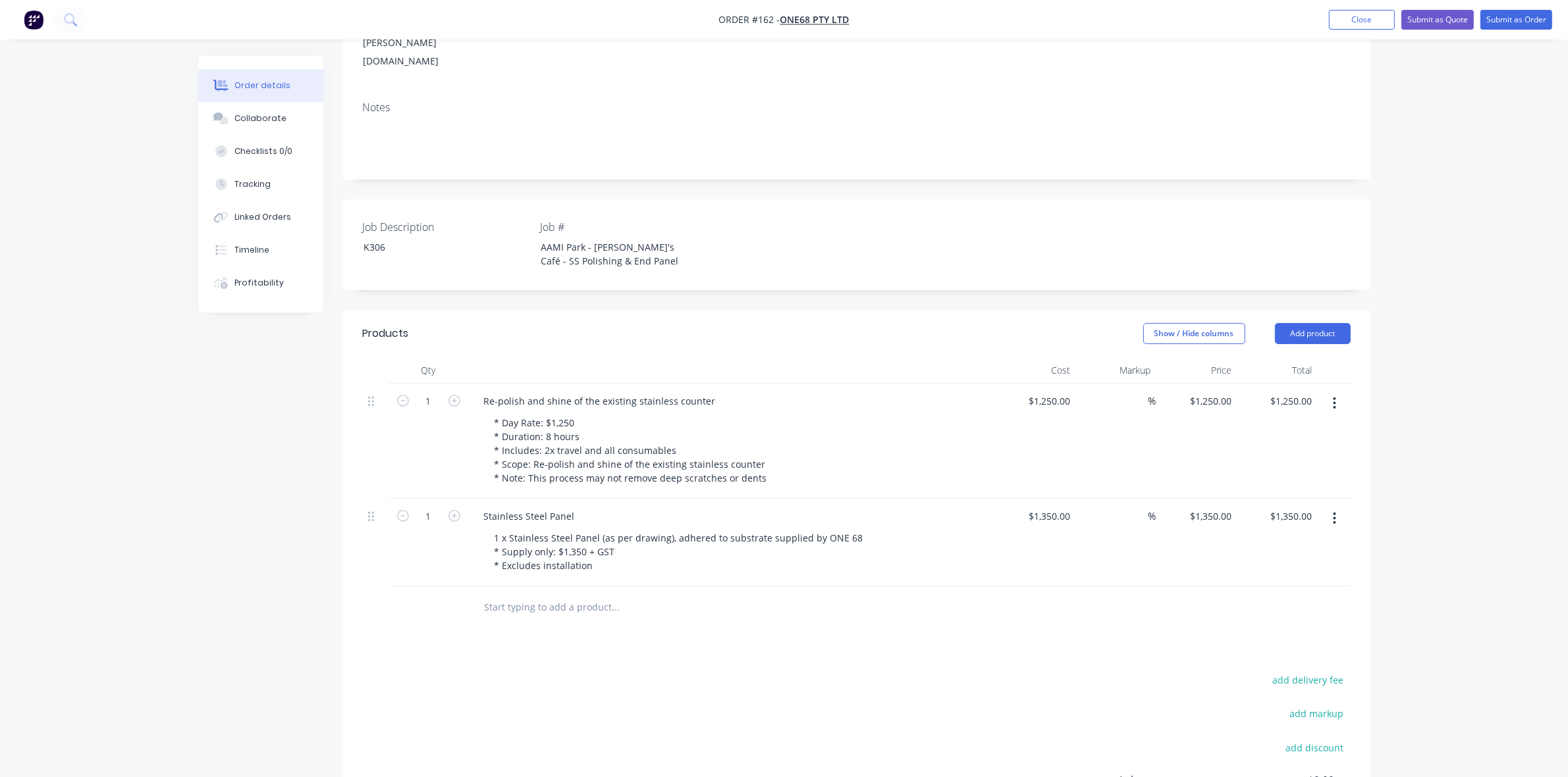
scroll to position [357, 0]
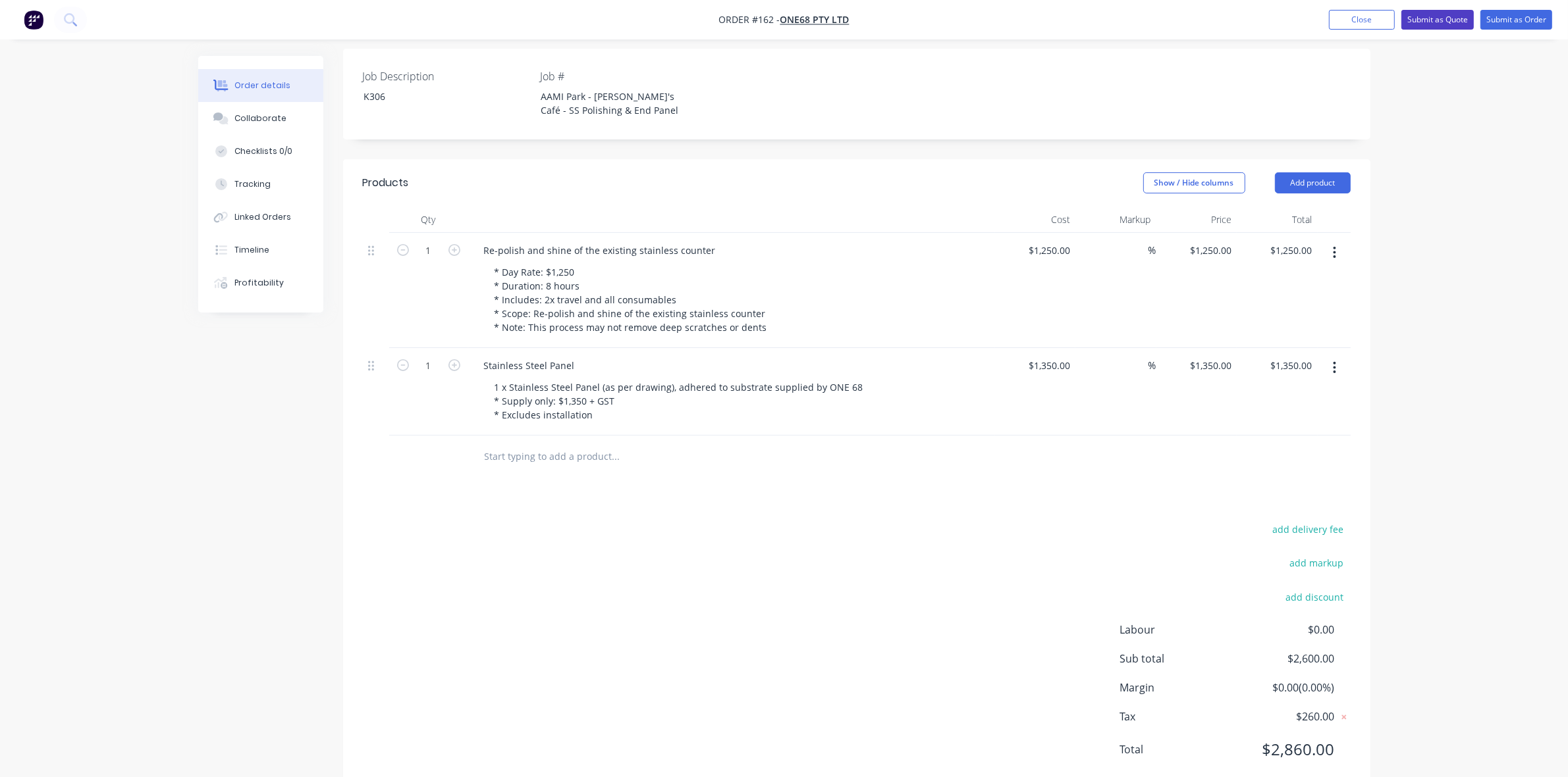
click at [1446, 17] on button "Submit as Quote" at bounding box center [1437, 20] width 72 height 20
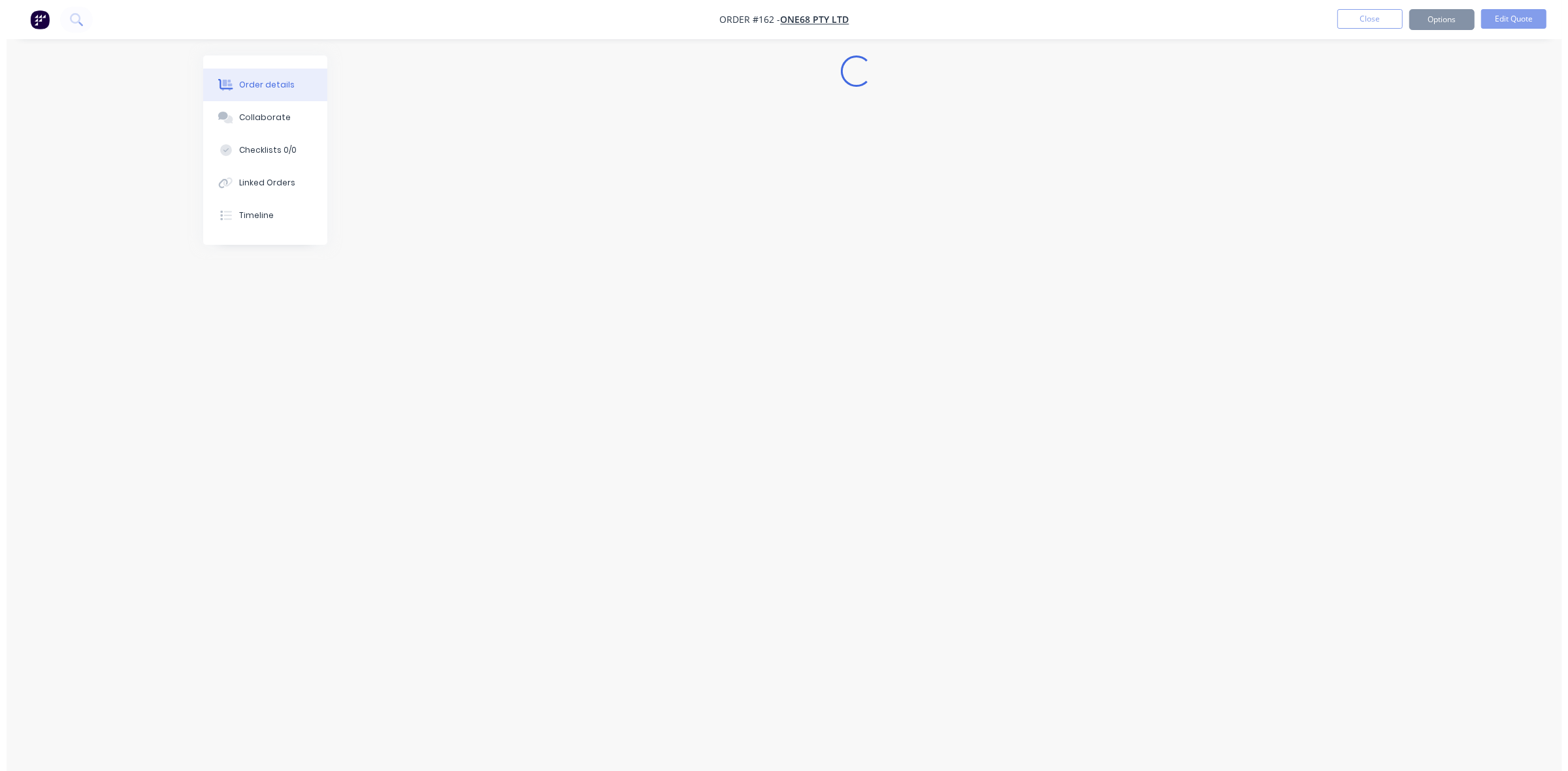
scroll to position [0, 0]
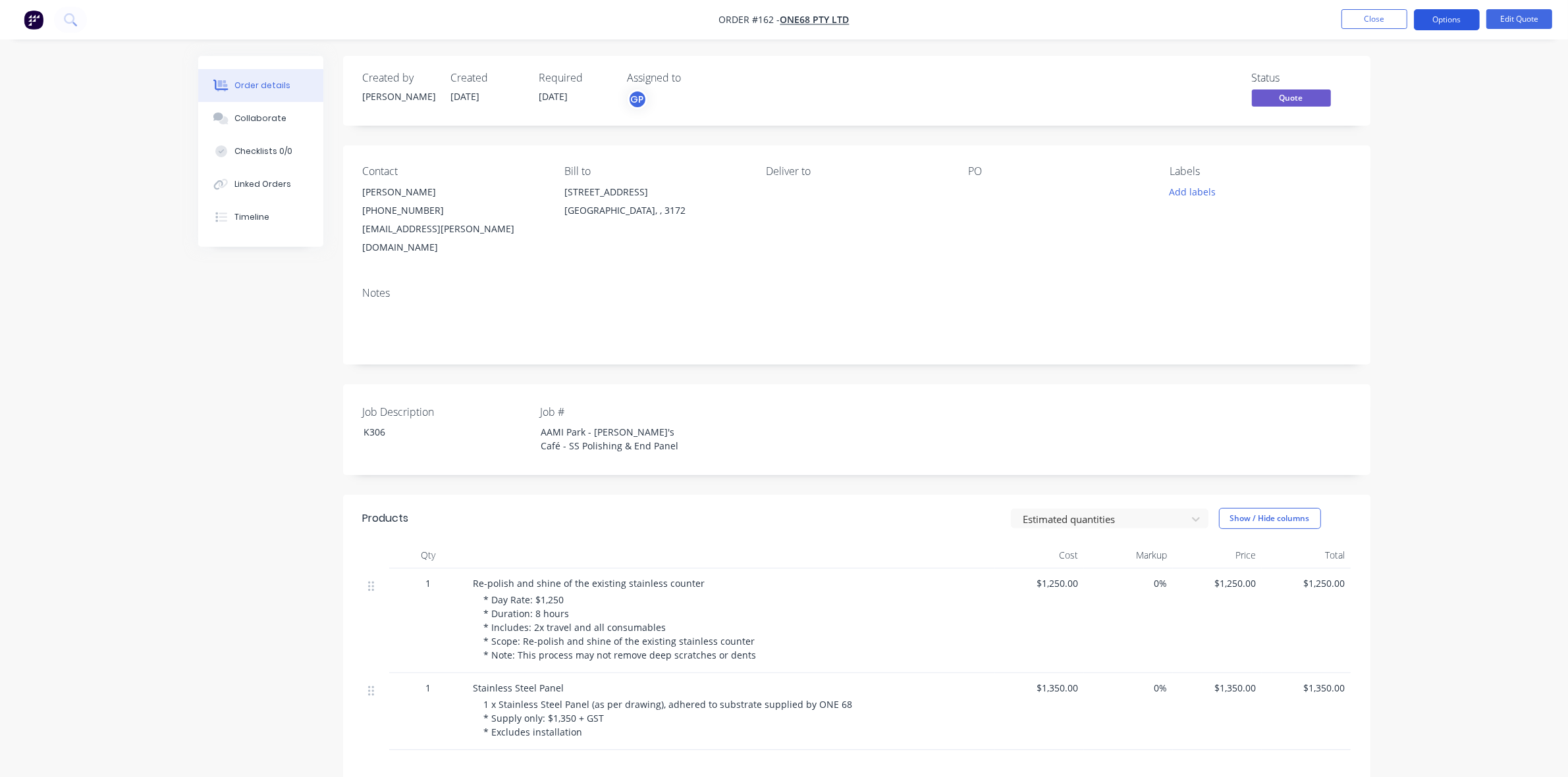
click at [1456, 21] on button "Options" at bounding box center [1446, 20] width 66 height 21
click at [1386, 79] on div "Quote" at bounding box center [1407, 80] width 121 height 19
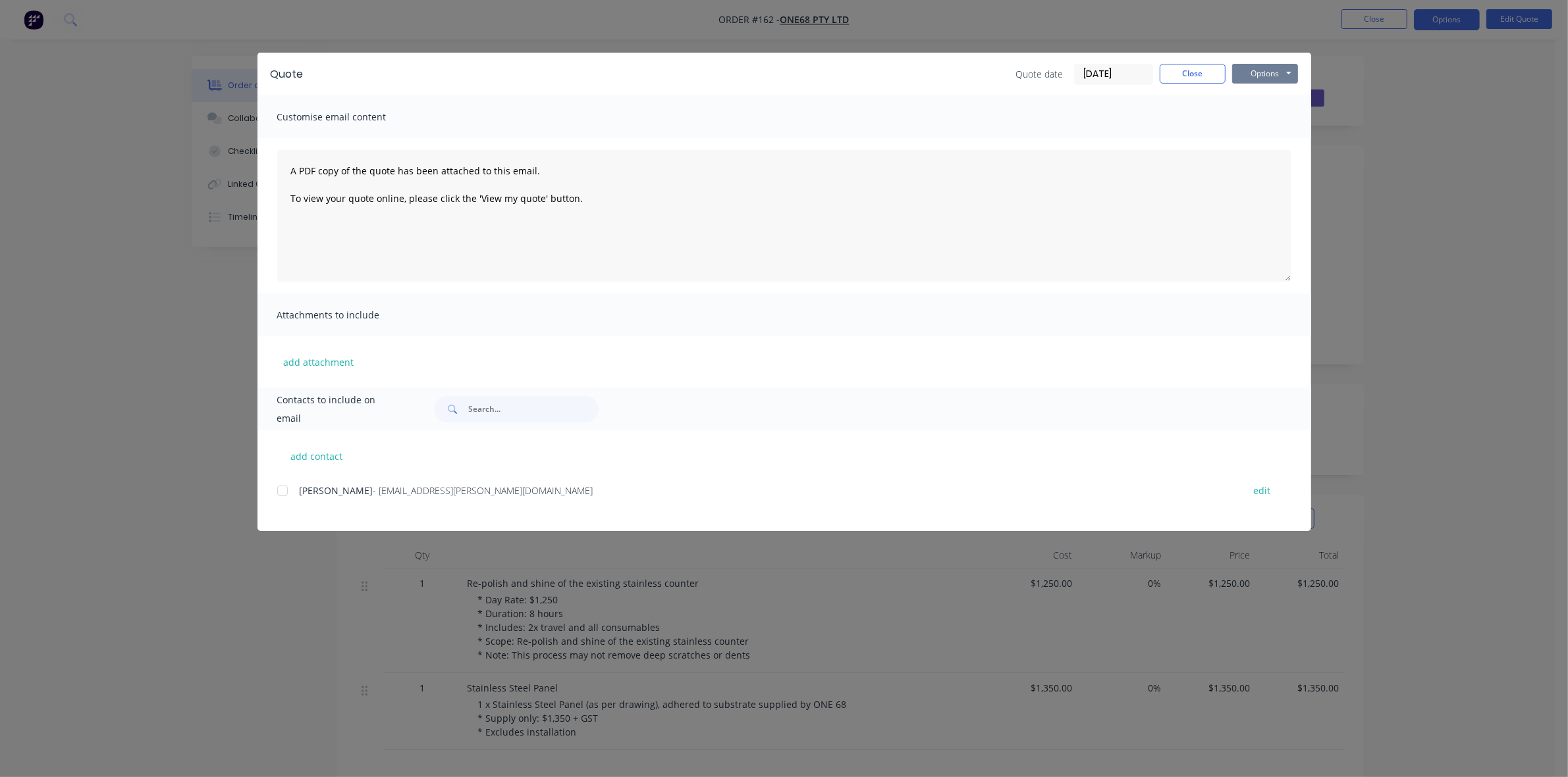
click at [1274, 74] on button "Options" at bounding box center [1264, 73] width 66 height 20
click at [1277, 95] on button "Preview" at bounding box center [1274, 97] width 84 height 21
click at [1222, 74] on button "Close" at bounding box center [1192, 73] width 66 height 20
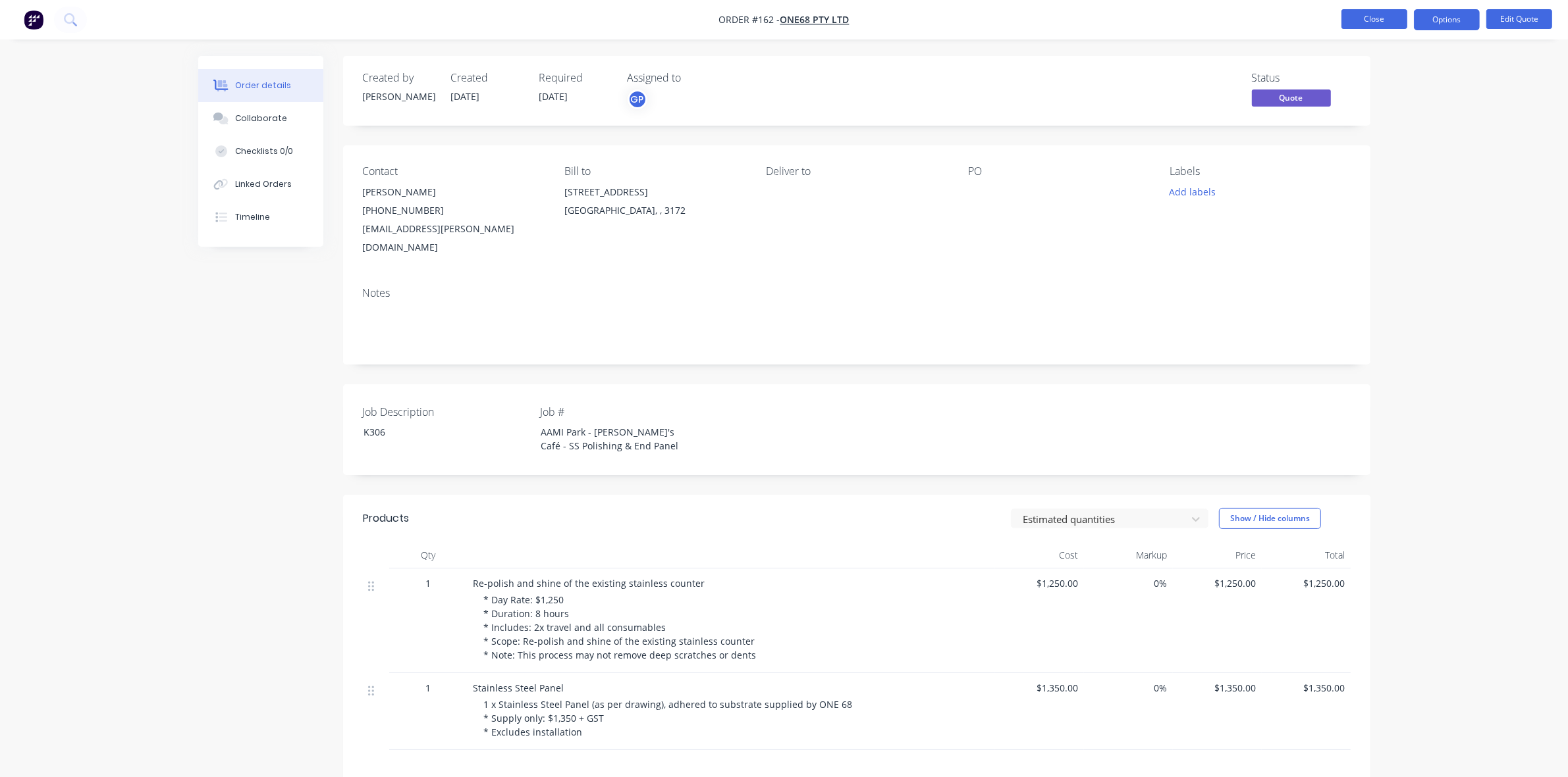
click at [1391, 24] on button "Close" at bounding box center [1373, 19] width 66 height 20
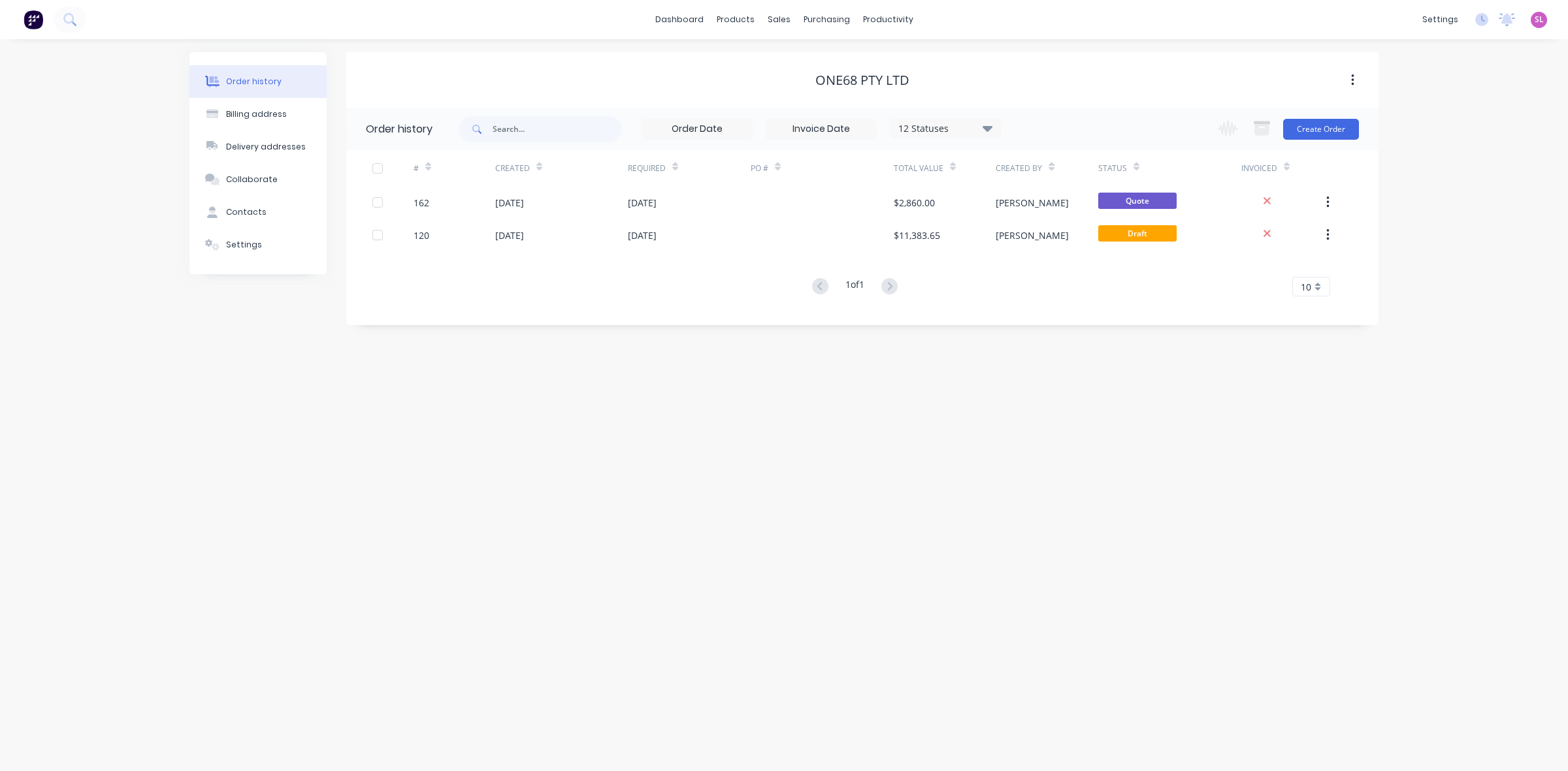
click at [735, 488] on div "Order history Billing address Delivery addresses Collaborate Contacts Settings …" at bounding box center [784, 405] width 1568 height 732
click at [825, 66] on div "Sales Orders" at bounding box center [827, 63] width 54 height 12
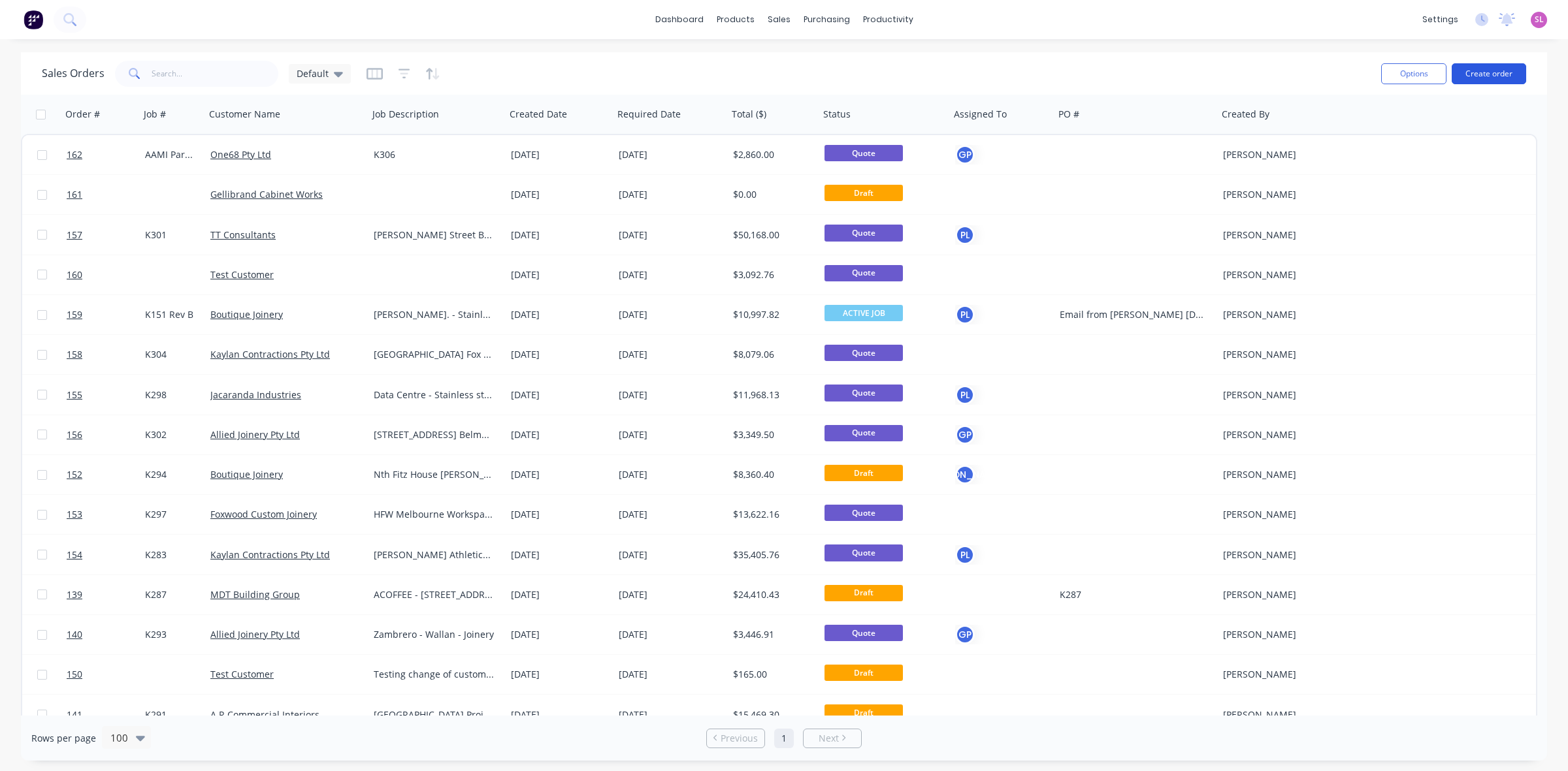
click at [1510, 71] on button "Create order" at bounding box center [1488, 73] width 74 height 21
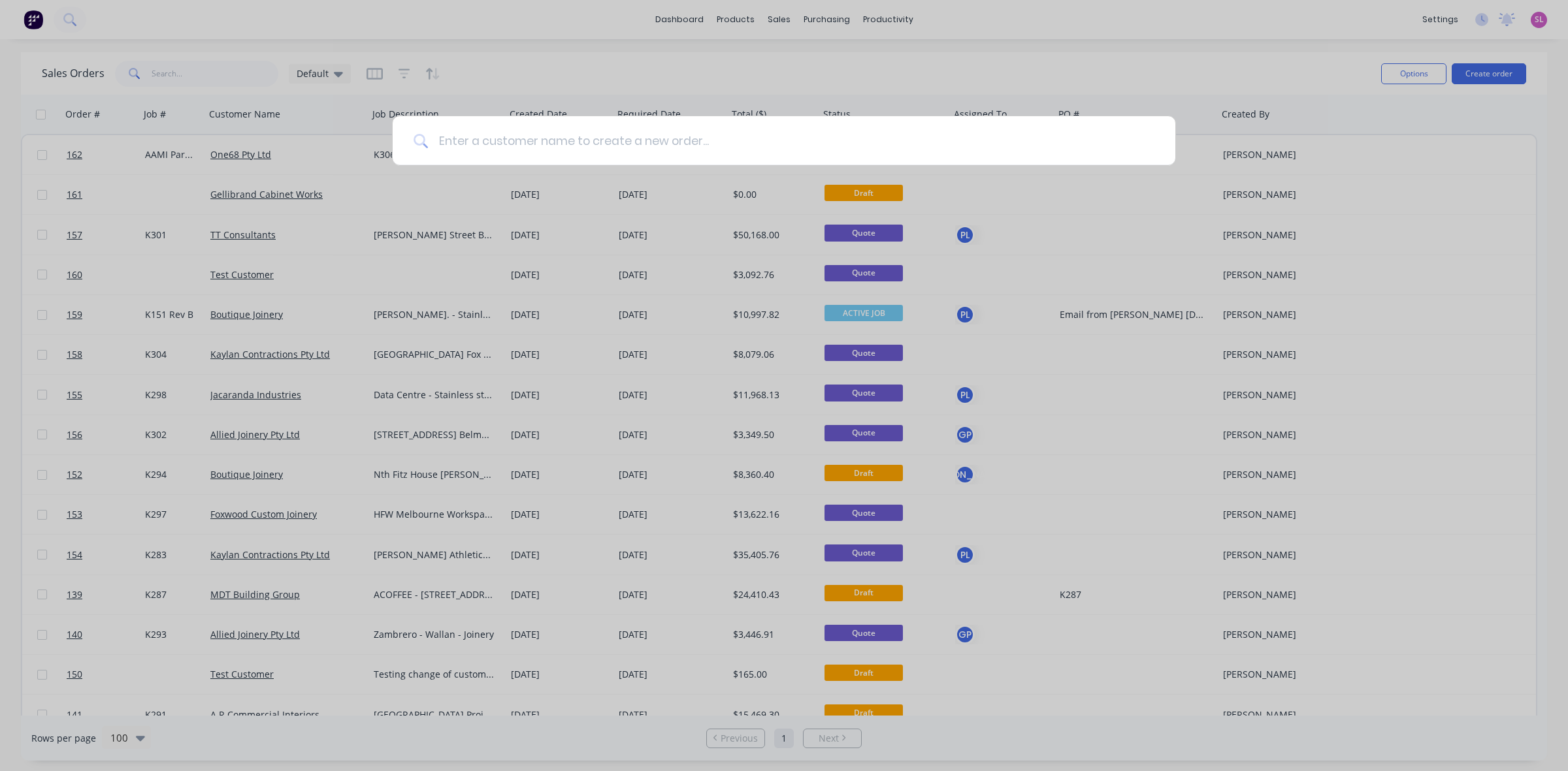
click at [645, 154] on input at bounding box center [792, 141] width 727 height 49
paste input "Newfab Engineering"
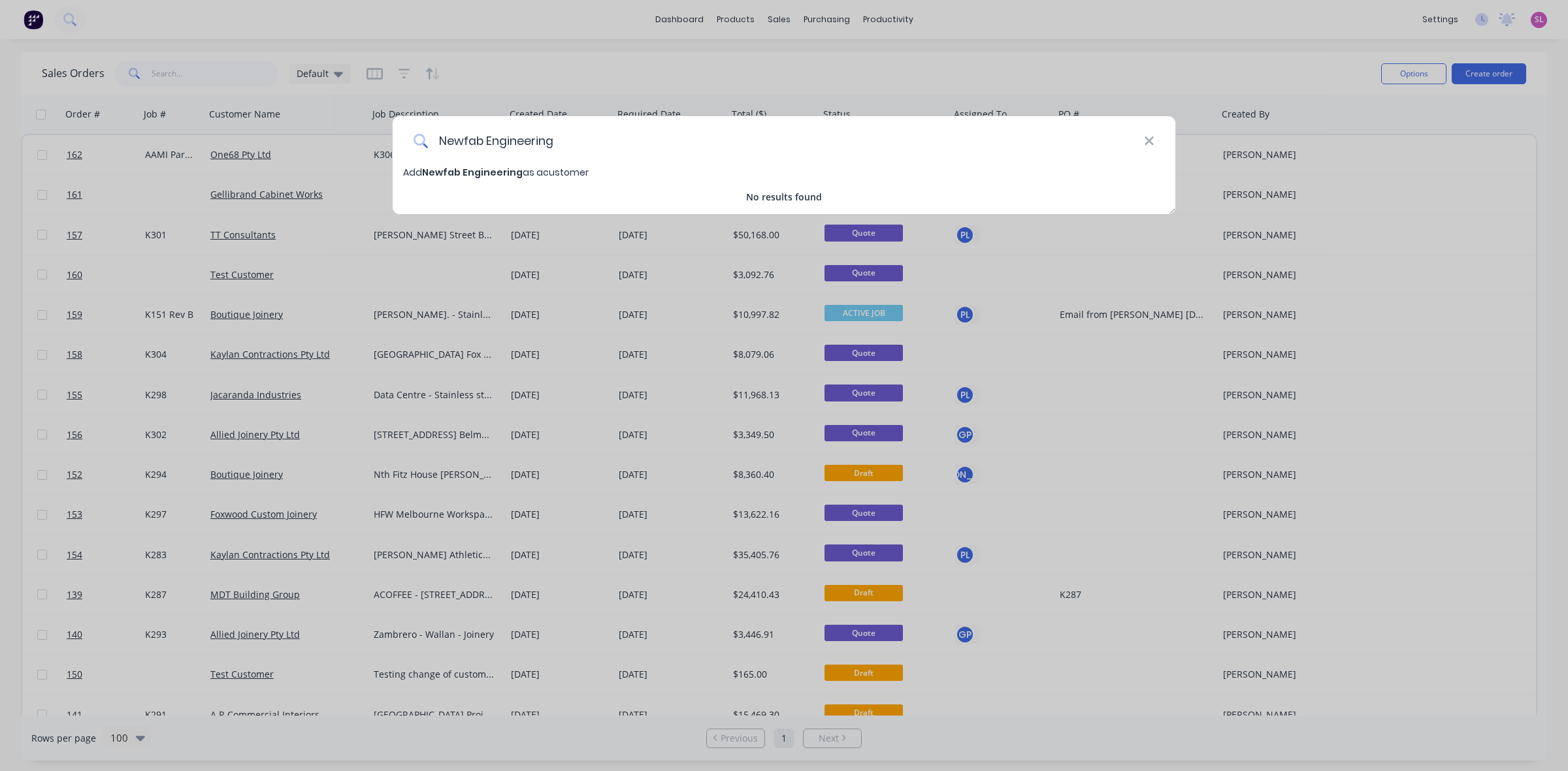
type input "Newfab Engineering"
click at [438, 175] on span "Newfab Engineering" at bounding box center [472, 172] width 100 height 13
select select "AU"
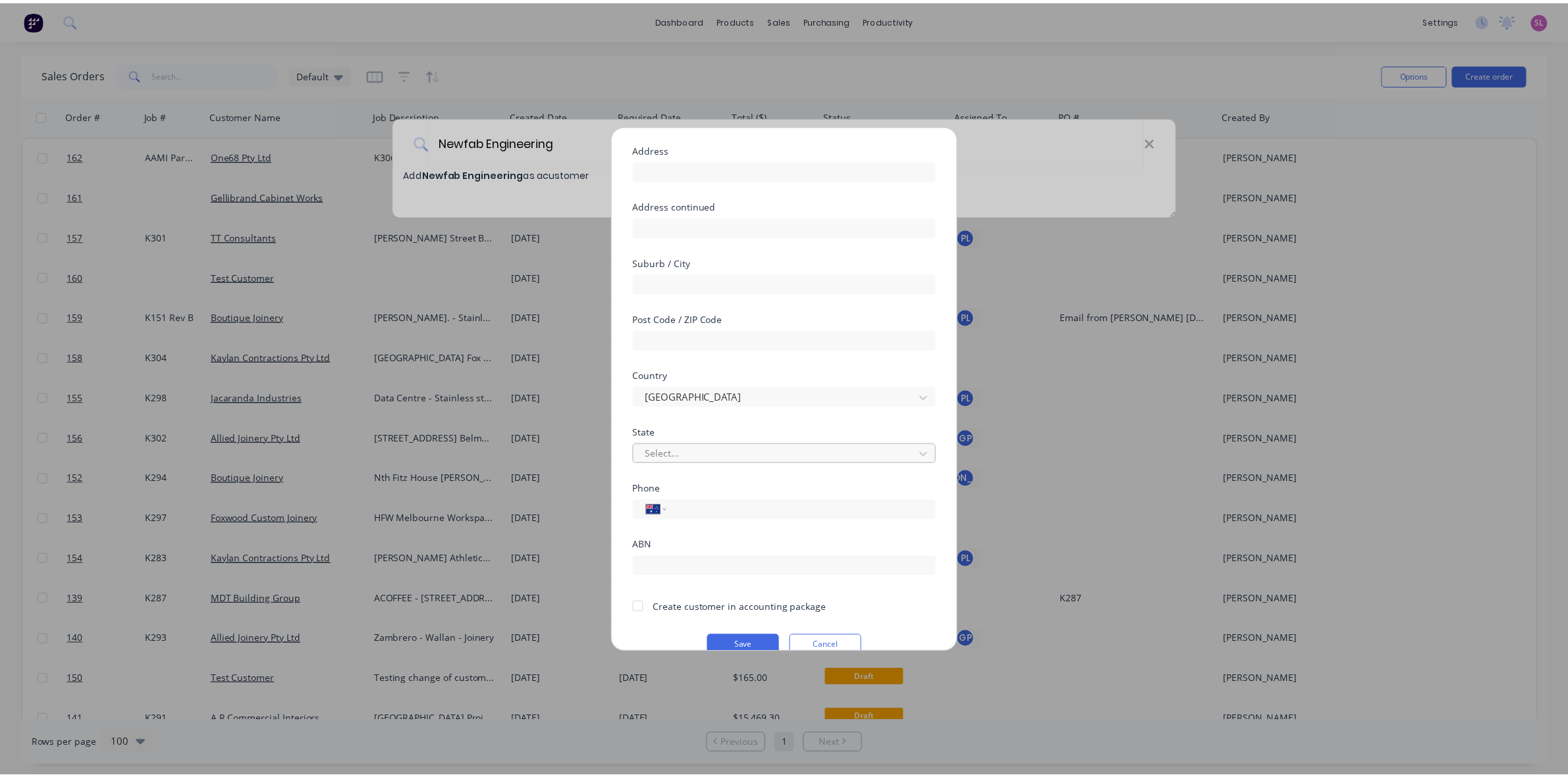
scroll to position [116, 0]
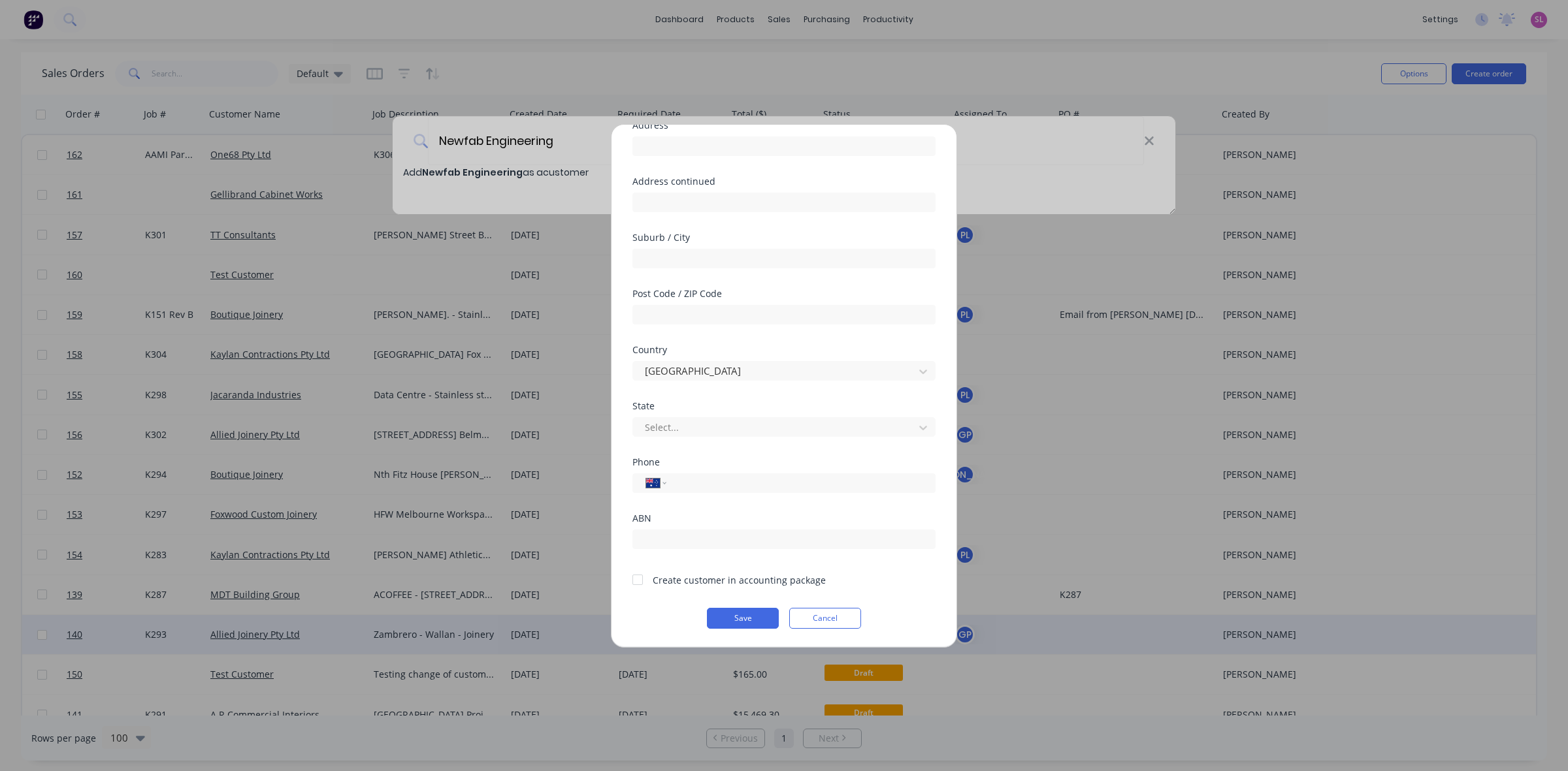
click at [738, 622] on button "Save" at bounding box center [742, 619] width 72 height 21
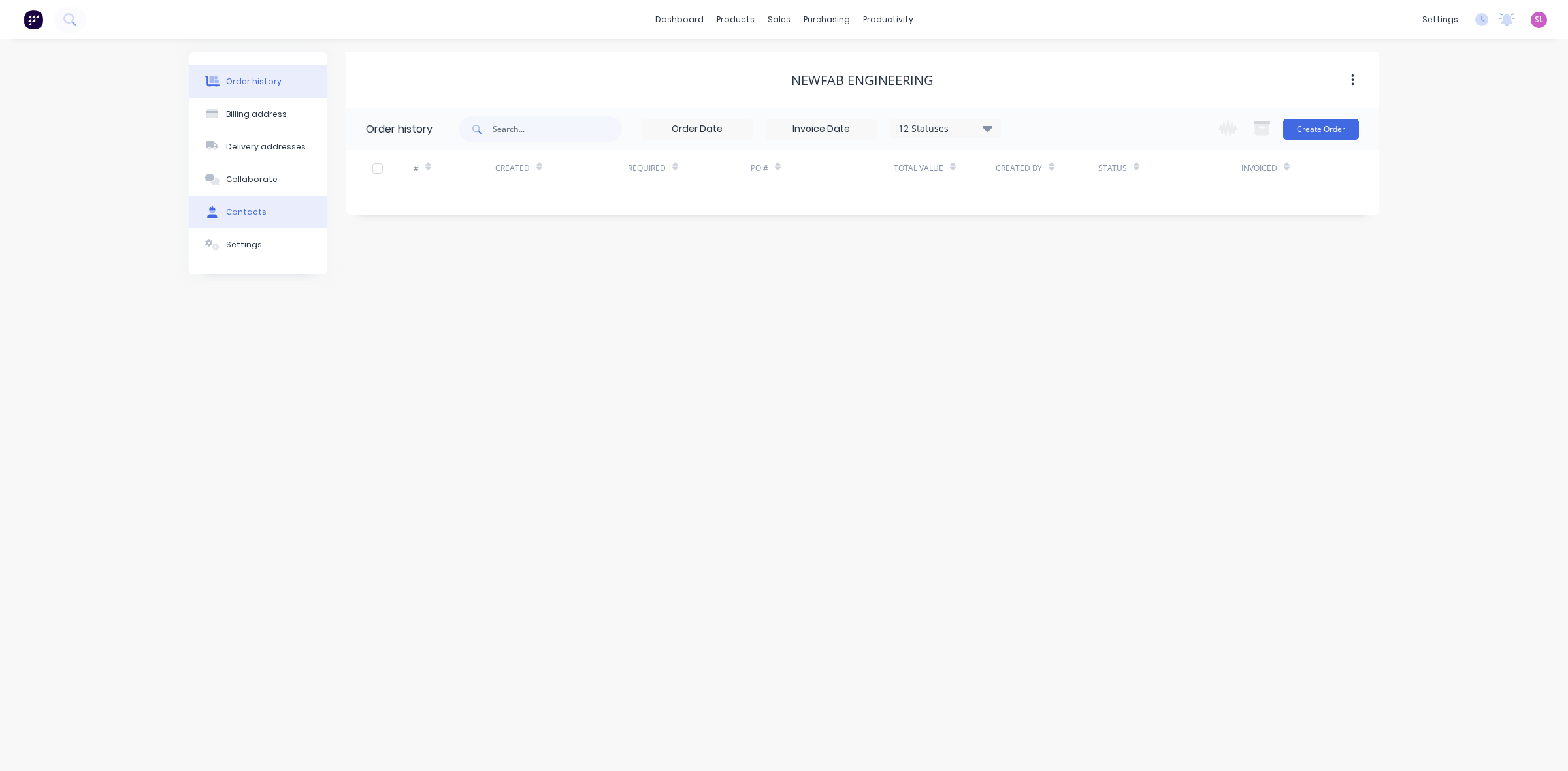
click at [256, 215] on div "Contacts" at bounding box center [247, 213] width 41 height 12
click at [1331, 126] on button "Add contact" at bounding box center [1338, 128] width 60 height 20
select select "AU"
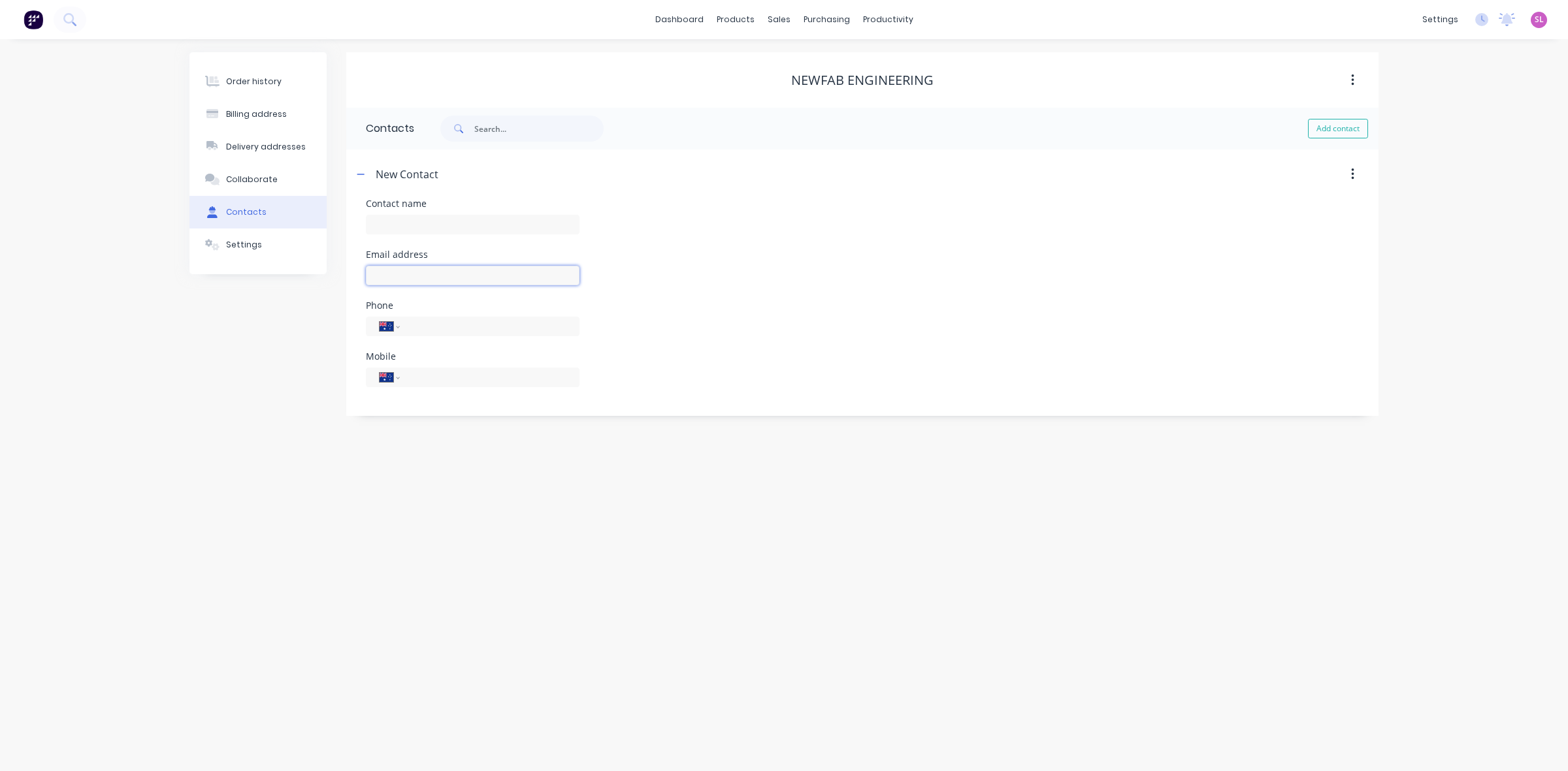
click at [392, 270] on input "text" at bounding box center [472, 275] width 214 height 20
paste input "[EMAIL_ADDRESS][DOMAIN_NAME]"
type input "[EMAIL_ADDRESS][DOMAIN_NAME]"
click at [421, 219] on input "text" at bounding box center [472, 225] width 214 height 20
paste input "[PERSON_NAME]"
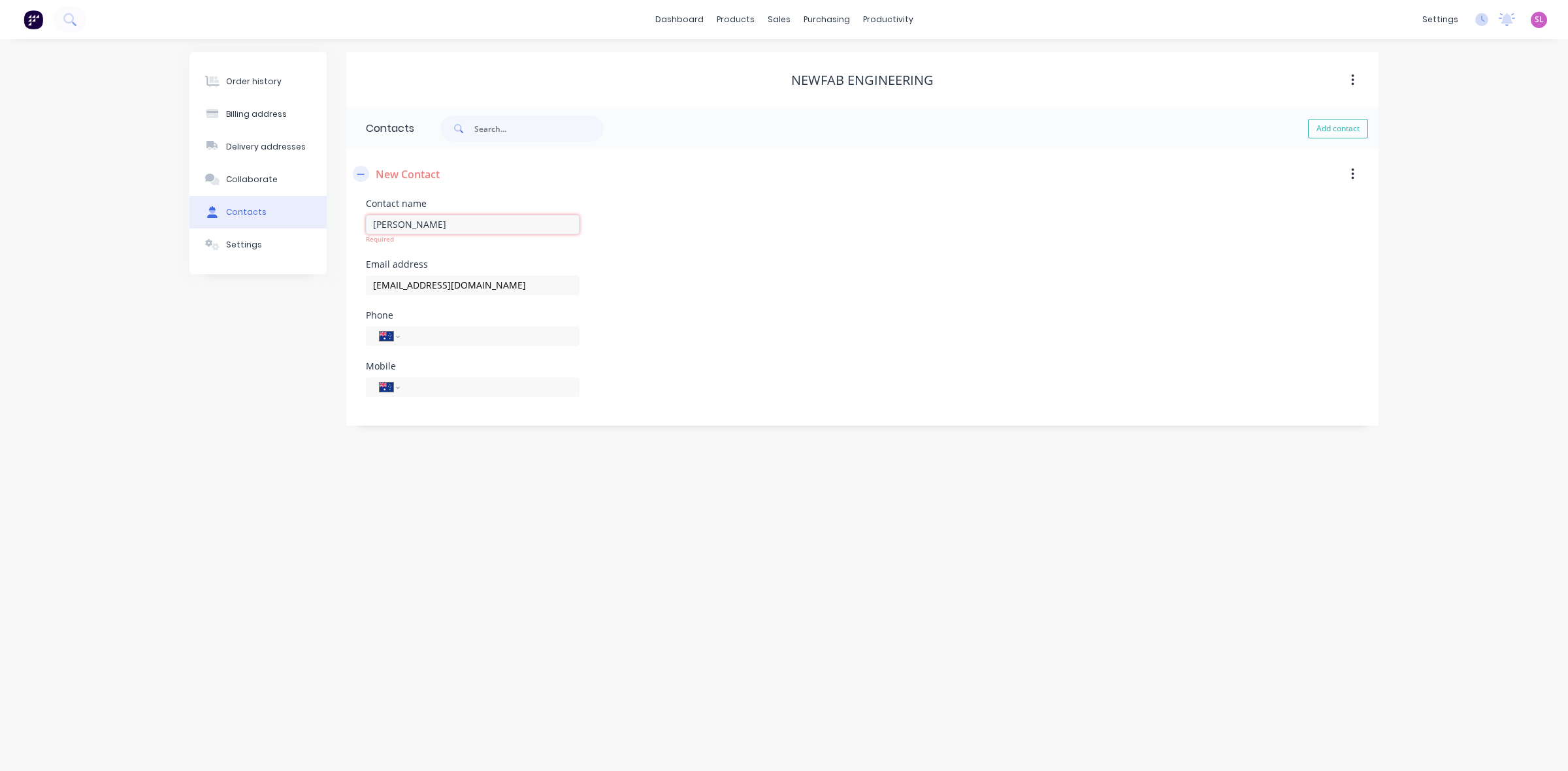
type input "[PERSON_NAME]"
click at [356, 173] on button "button" at bounding box center [360, 174] width 16 height 16
select select "AU"
click at [226, 83] on div "Order history" at bounding box center [254, 82] width 55 height 12
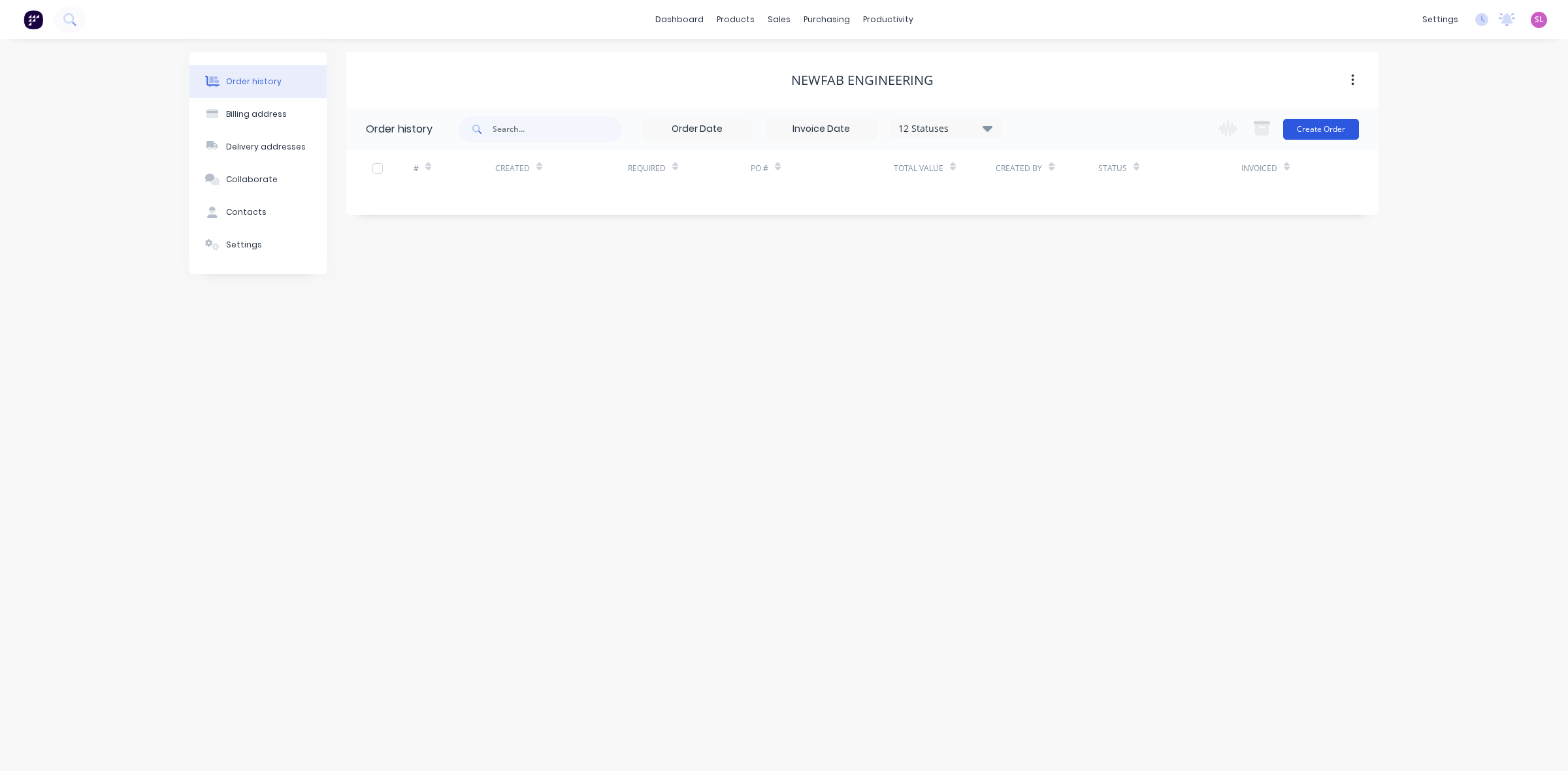
click at [1349, 132] on button "Create Order" at bounding box center [1320, 129] width 76 height 21
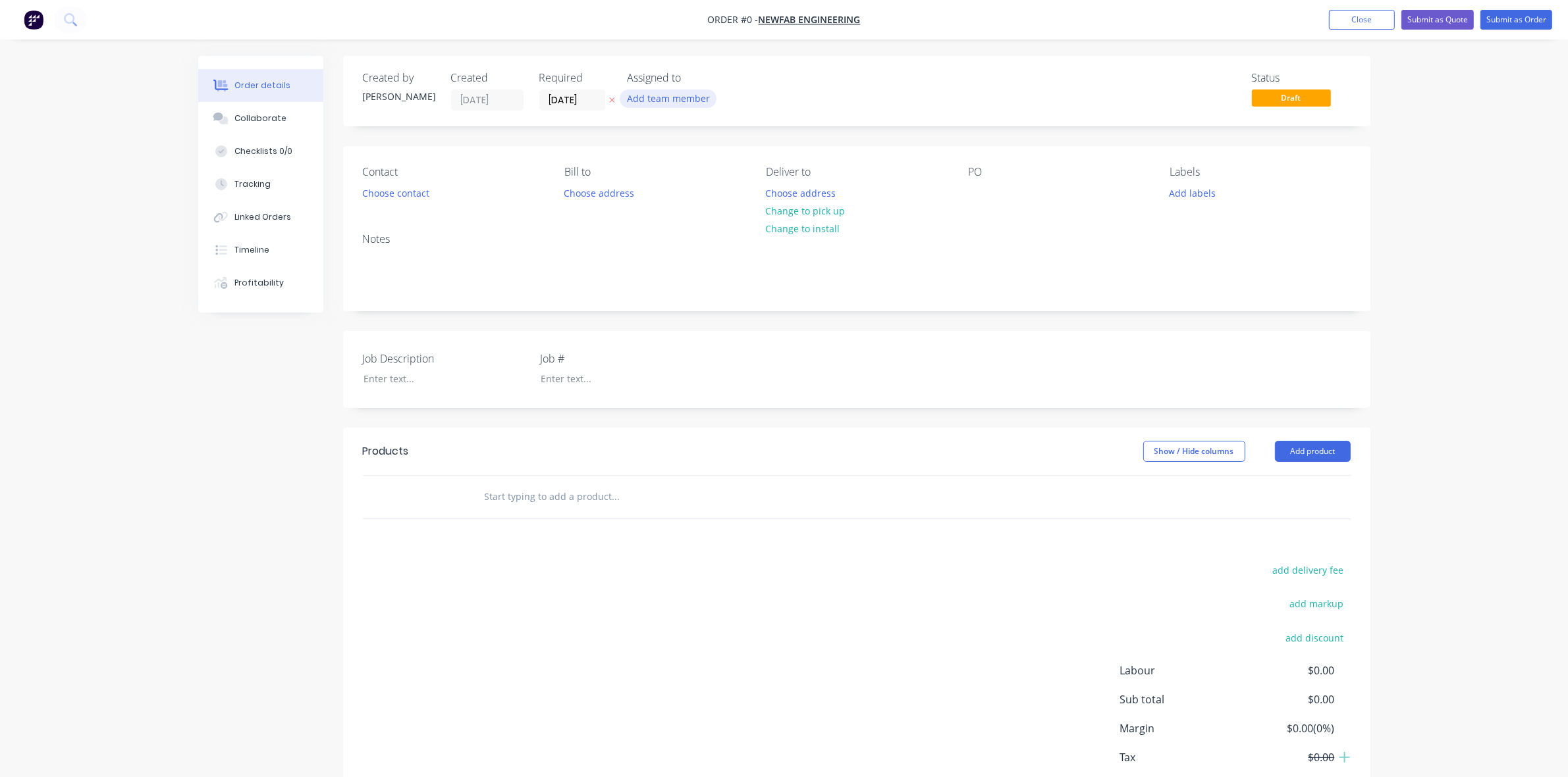
click at [672, 99] on button "Add team member" at bounding box center [667, 98] width 97 height 18
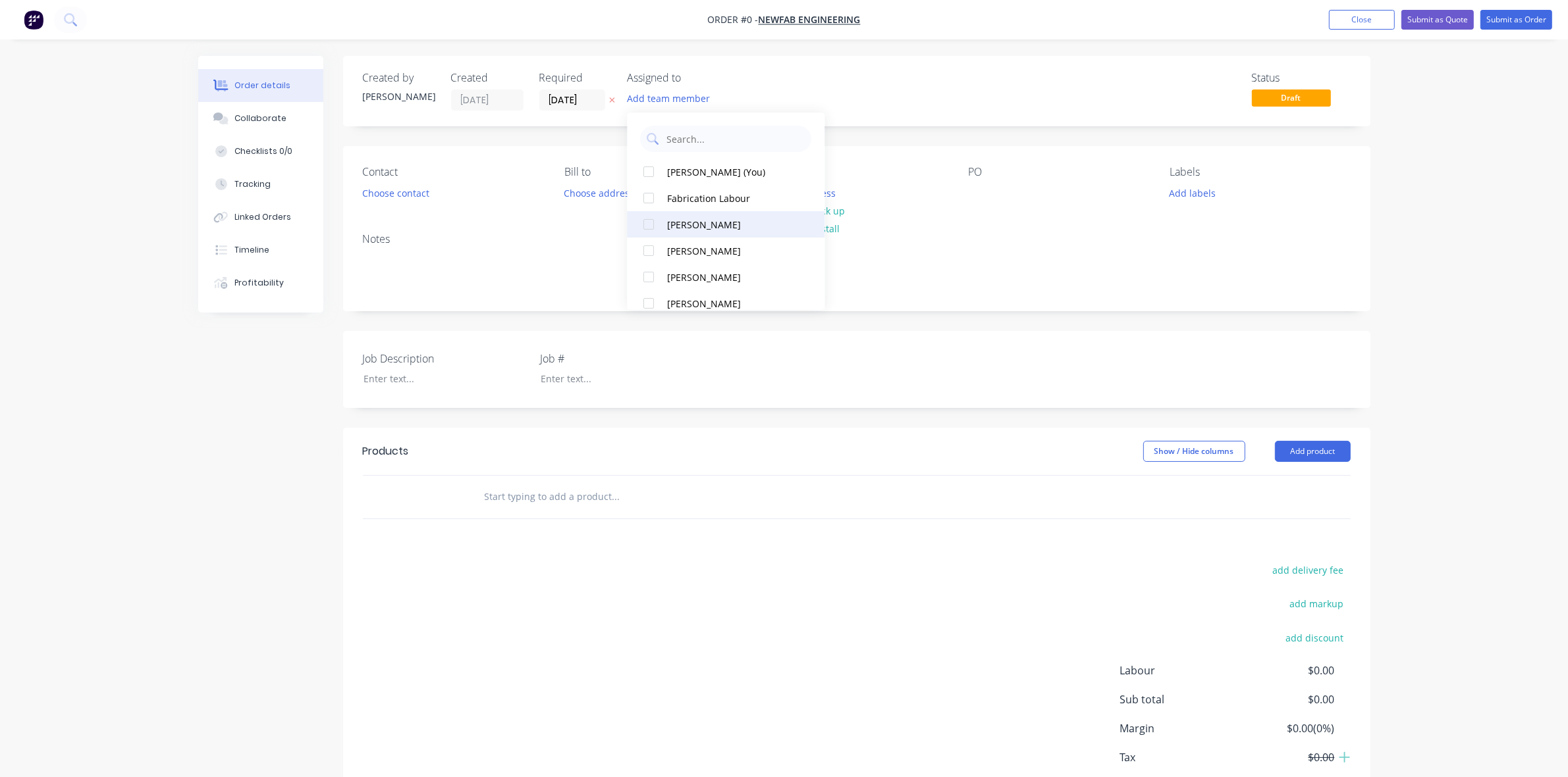
click at [649, 218] on div at bounding box center [648, 224] width 27 height 27
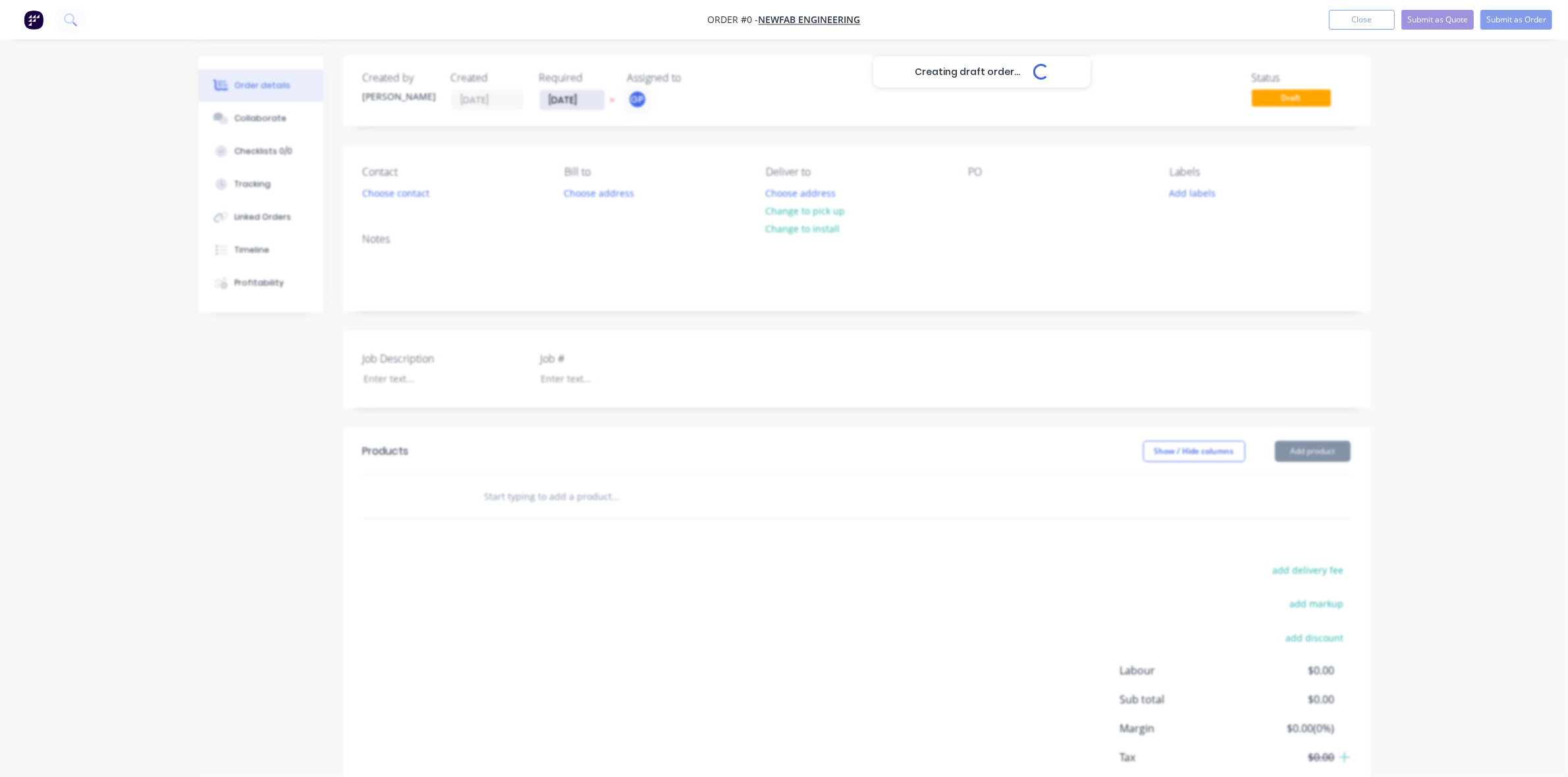
click at [554, 100] on div "Creating draft order... Loading... Order details Collaborate Checklists 0/0 Tra…" at bounding box center [784, 455] width 1198 height 799
type input "[DATE]"
click at [383, 185] on button "Choose contact" at bounding box center [395, 192] width 81 height 18
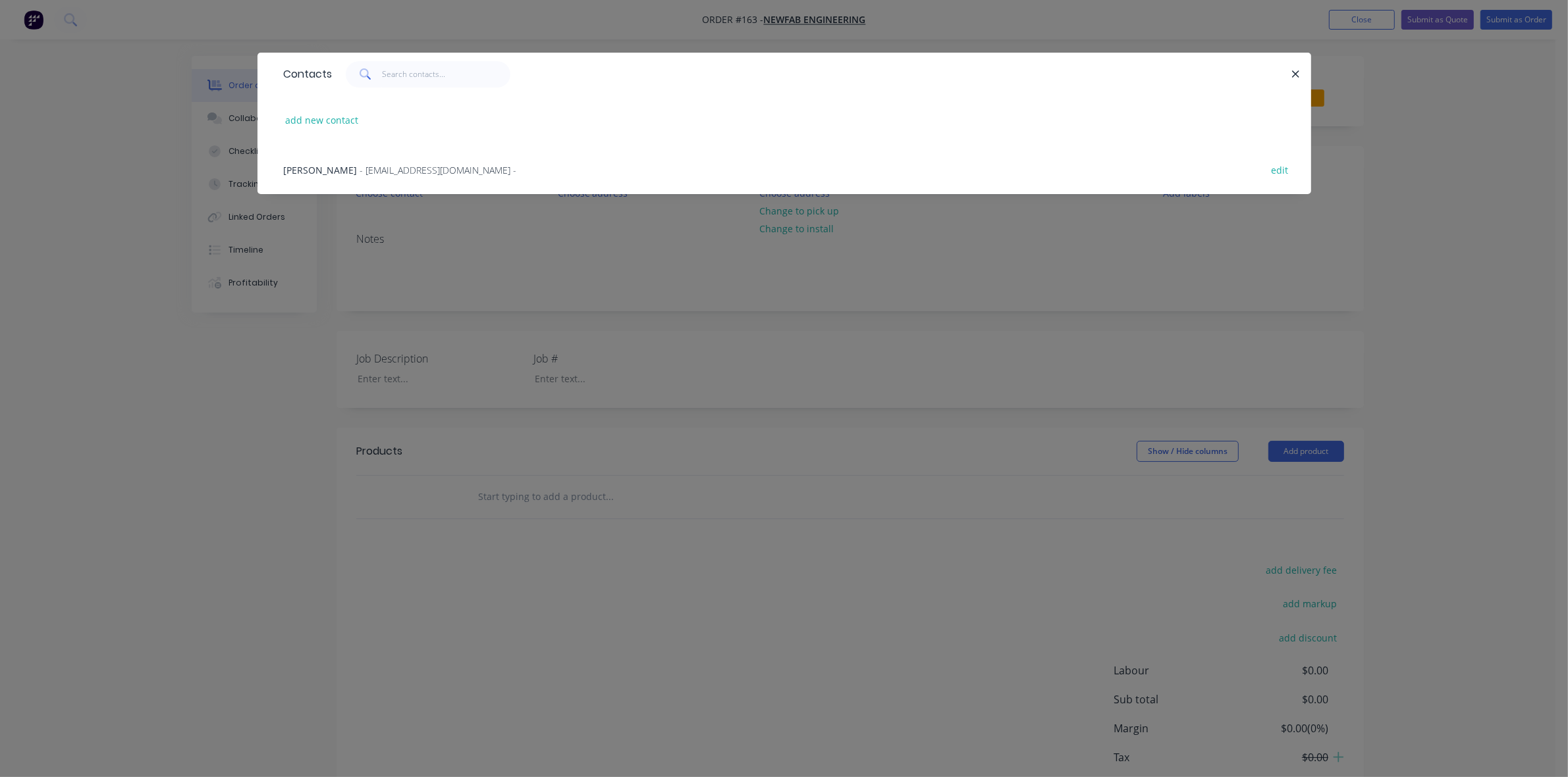
click at [361, 172] on span "- [EMAIL_ADDRESS][DOMAIN_NAME] -" at bounding box center [438, 170] width 157 height 13
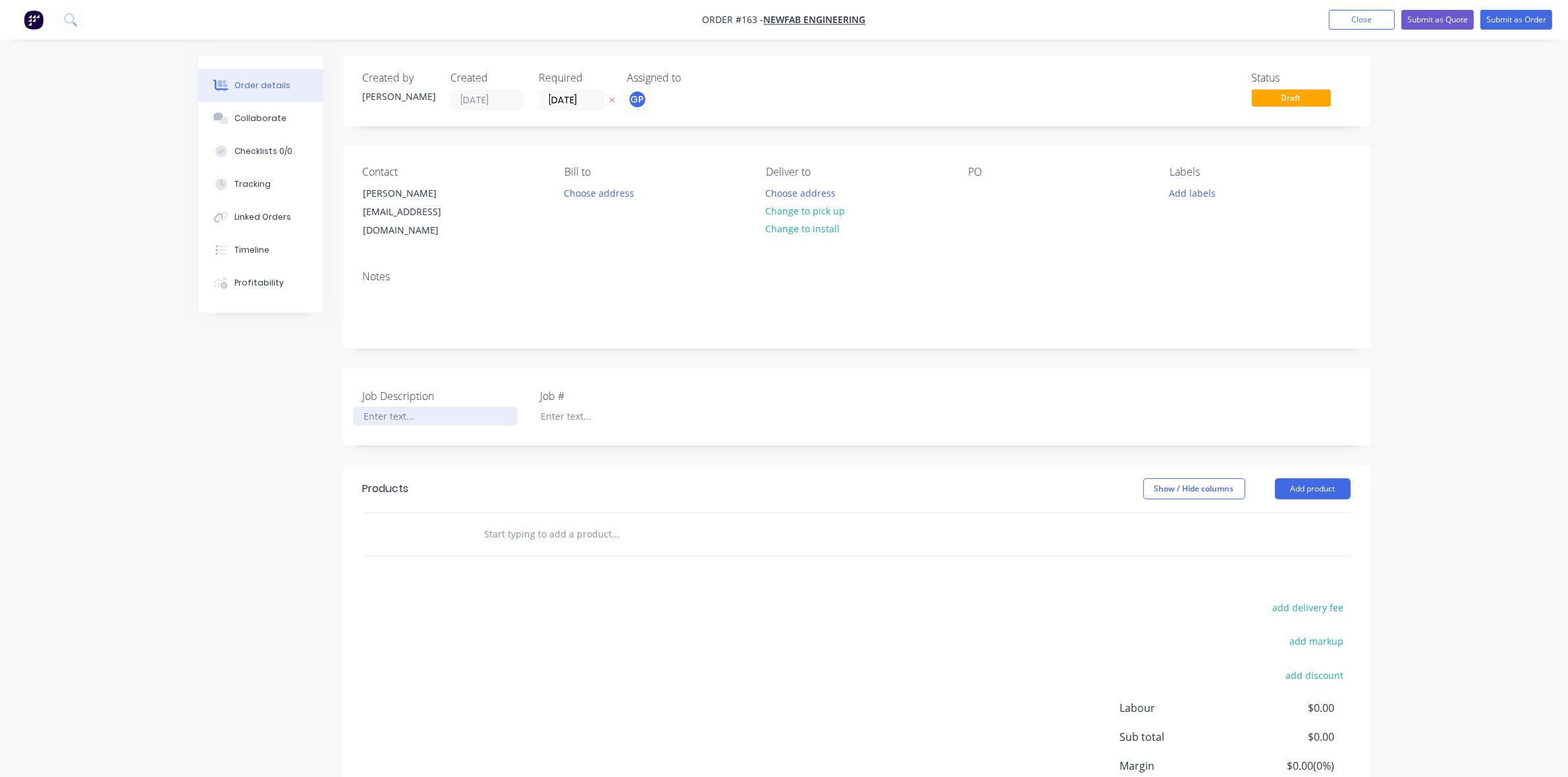
click at [435, 407] on div at bounding box center [435, 416] width 165 height 19
click at [399, 407] on div at bounding box center [435, 416] width 165 height 19
paste div
click at [1301, 479] on button "Add product" at bounding box center [1312, 489] width 75 height 21
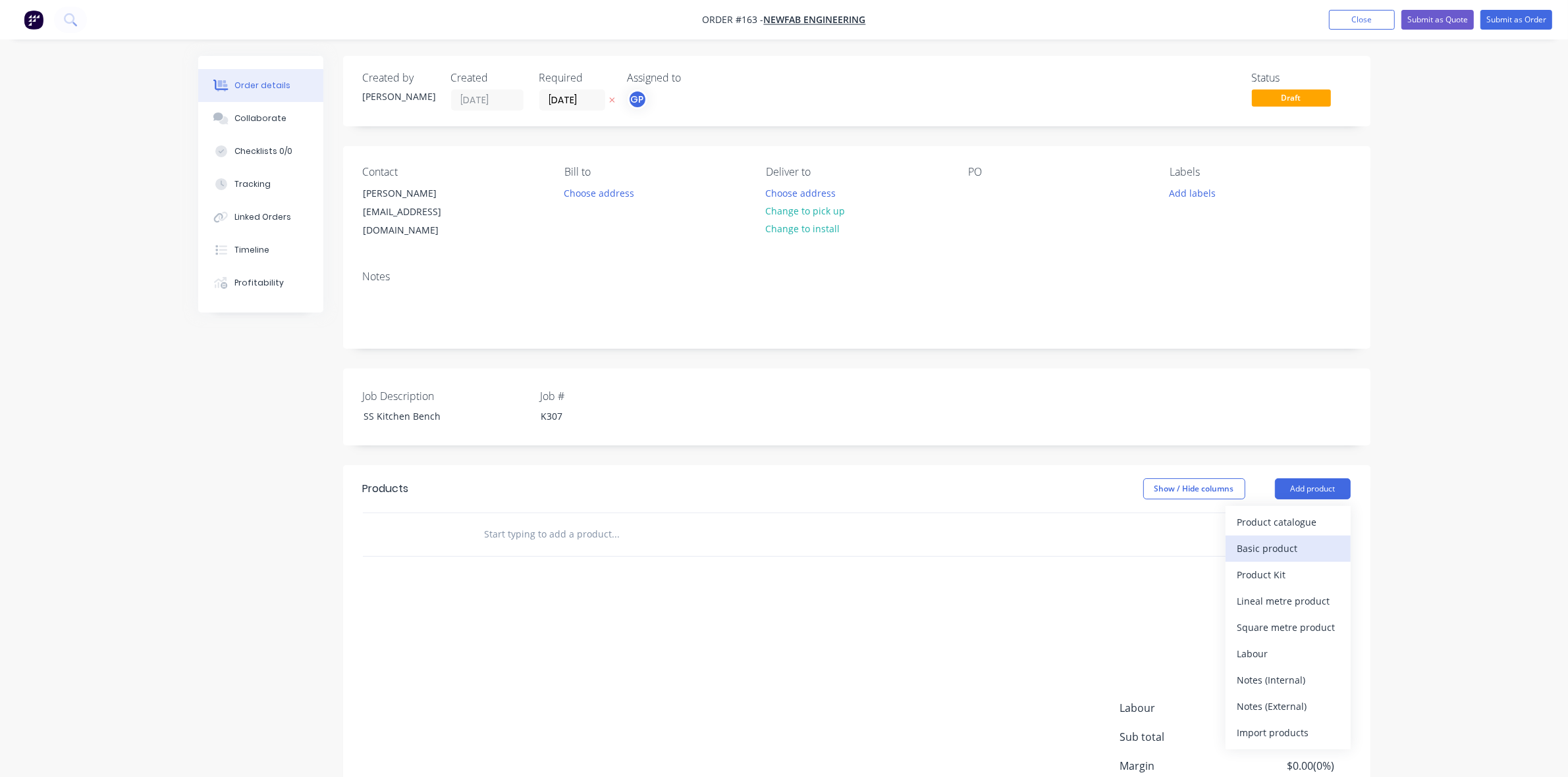
click at [1292, 539] on div "Basic product" at bounding box center [1288, 549] width 101 height 19
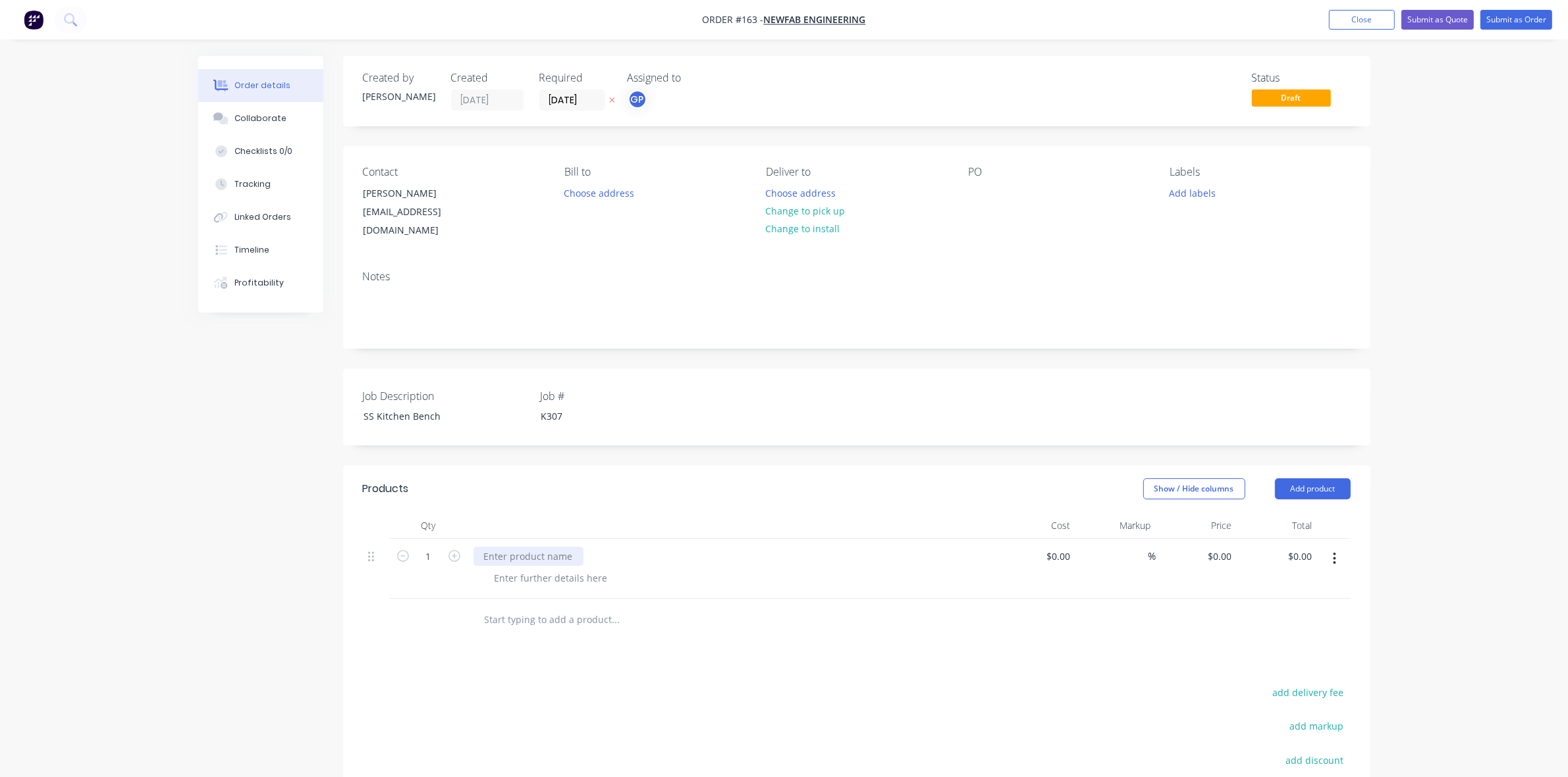
click at [553, 547] on div at bounding box center [528, 557] width 110 height 19
paste div
click at [570, 569] on div at bounding box center [551, 578] width 135 height 19
paste div
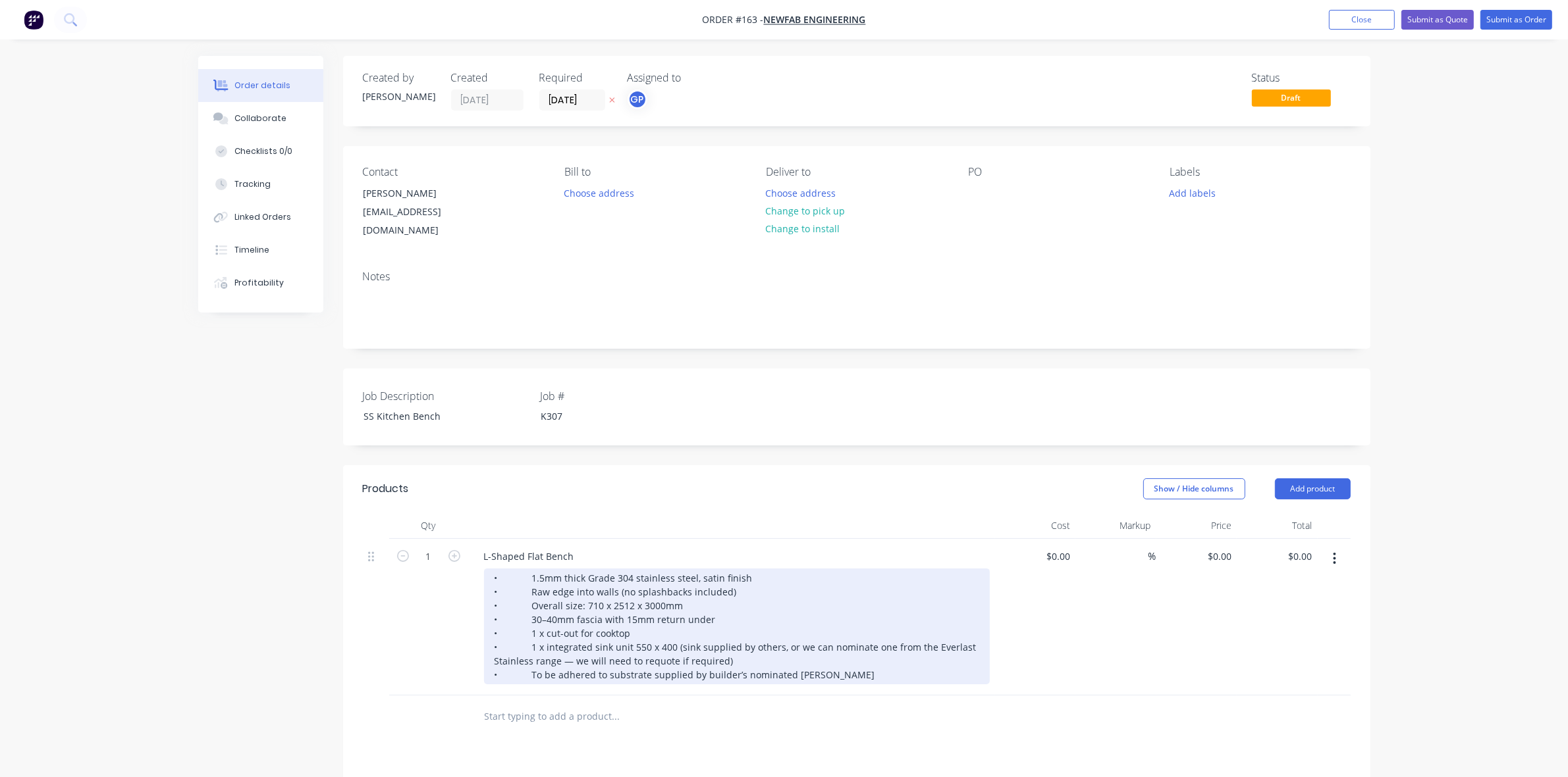
click at [552, 601] on div "• 1.5mm thick Grade 304 stainless steel, satin finish • Raw edge into walls (no…" at bounding box center [736, 626] width 505 height 116
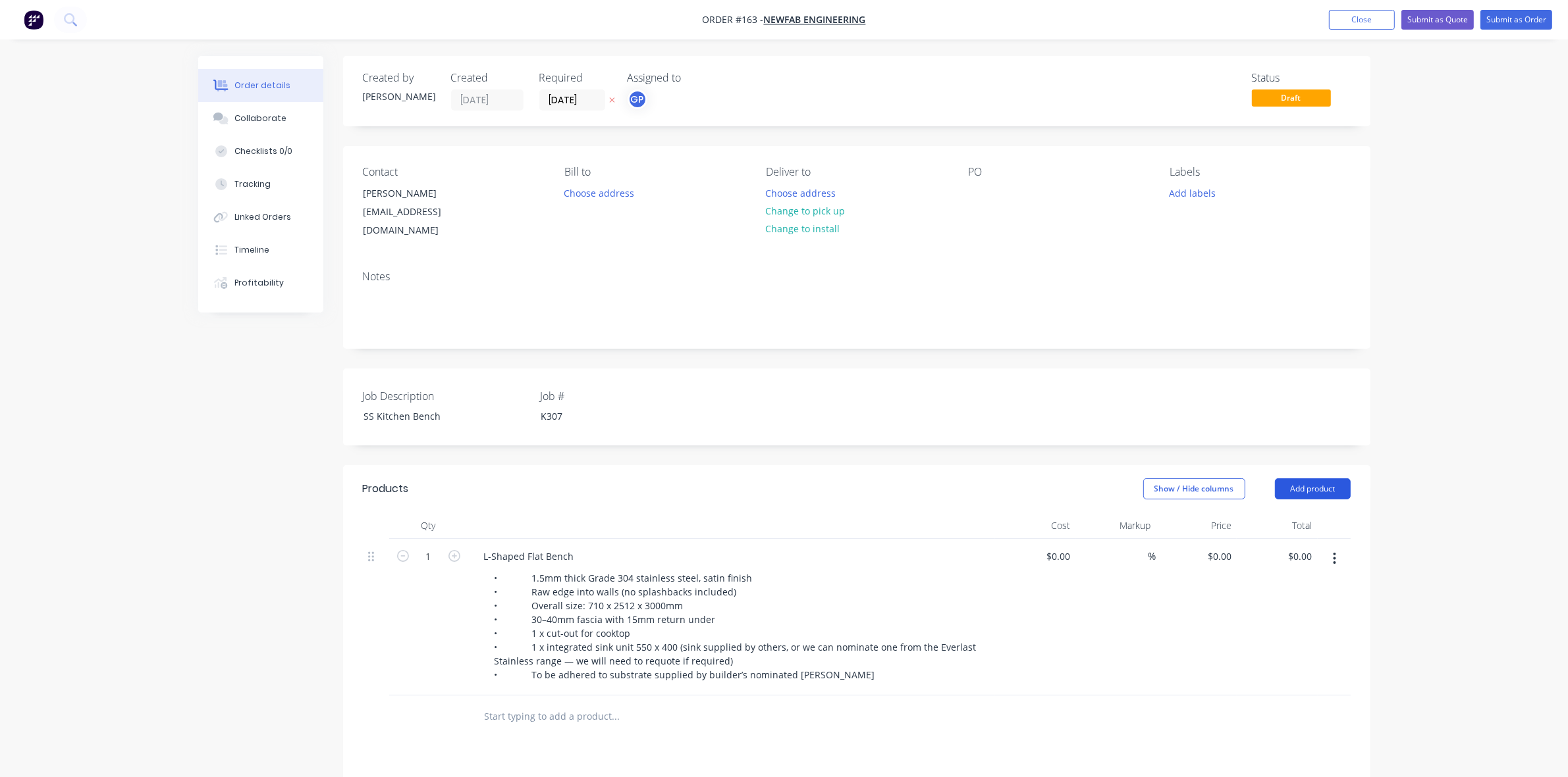
click at [1329, 479] on button "Add product" at bounding box center [1312, 489] width 75 height 21
click at [1327, 697] on div "Notes (External)" at bounding box center [1288, 707] width 101 height 19
click at [1330, 479] on button "Add product" at bounding box center [1312, 489] width 75 height 21
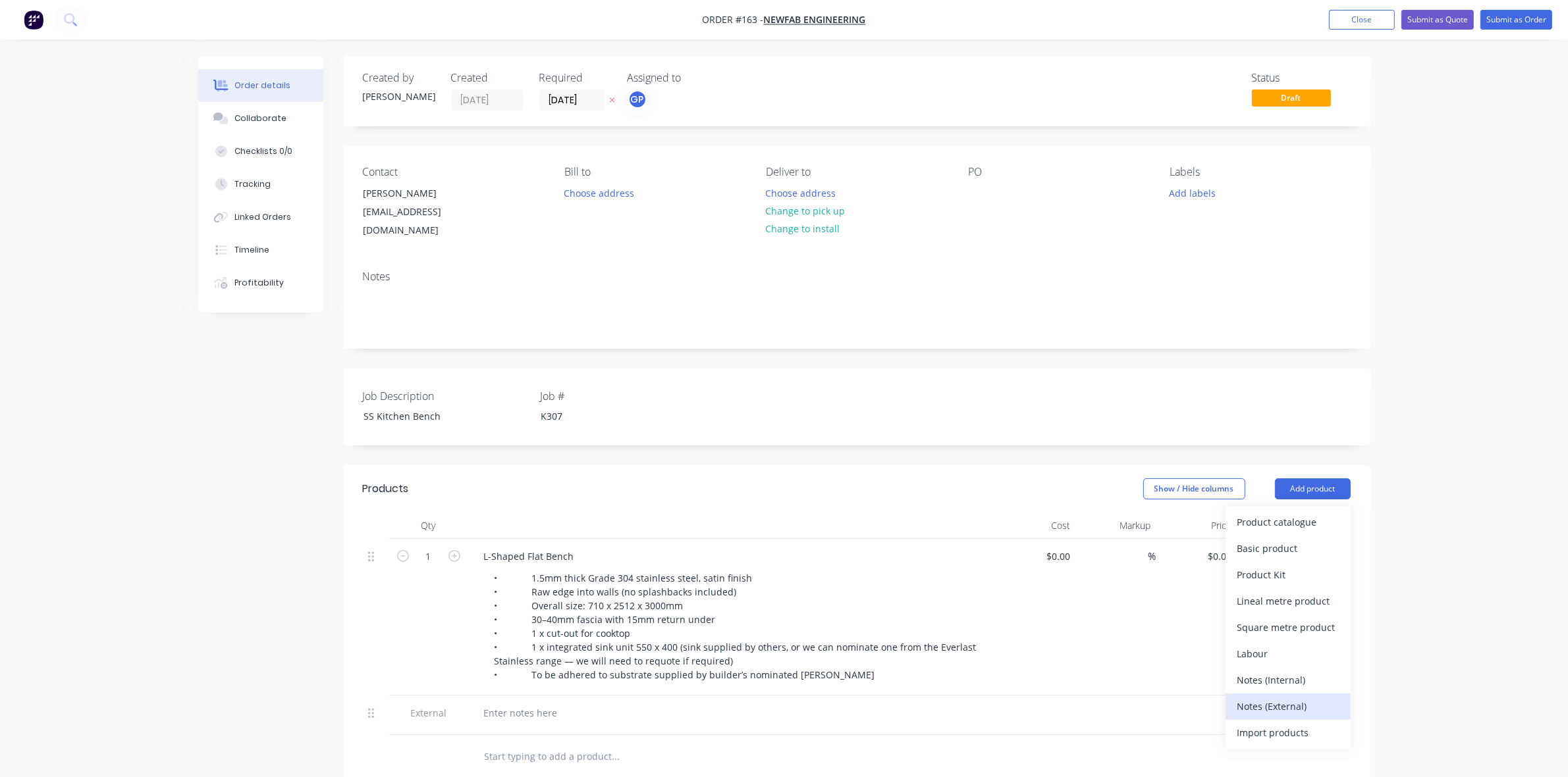
click at [1297, 697] on div "Notes (External)" at bounding box center [1288, 707] width 101 height 19
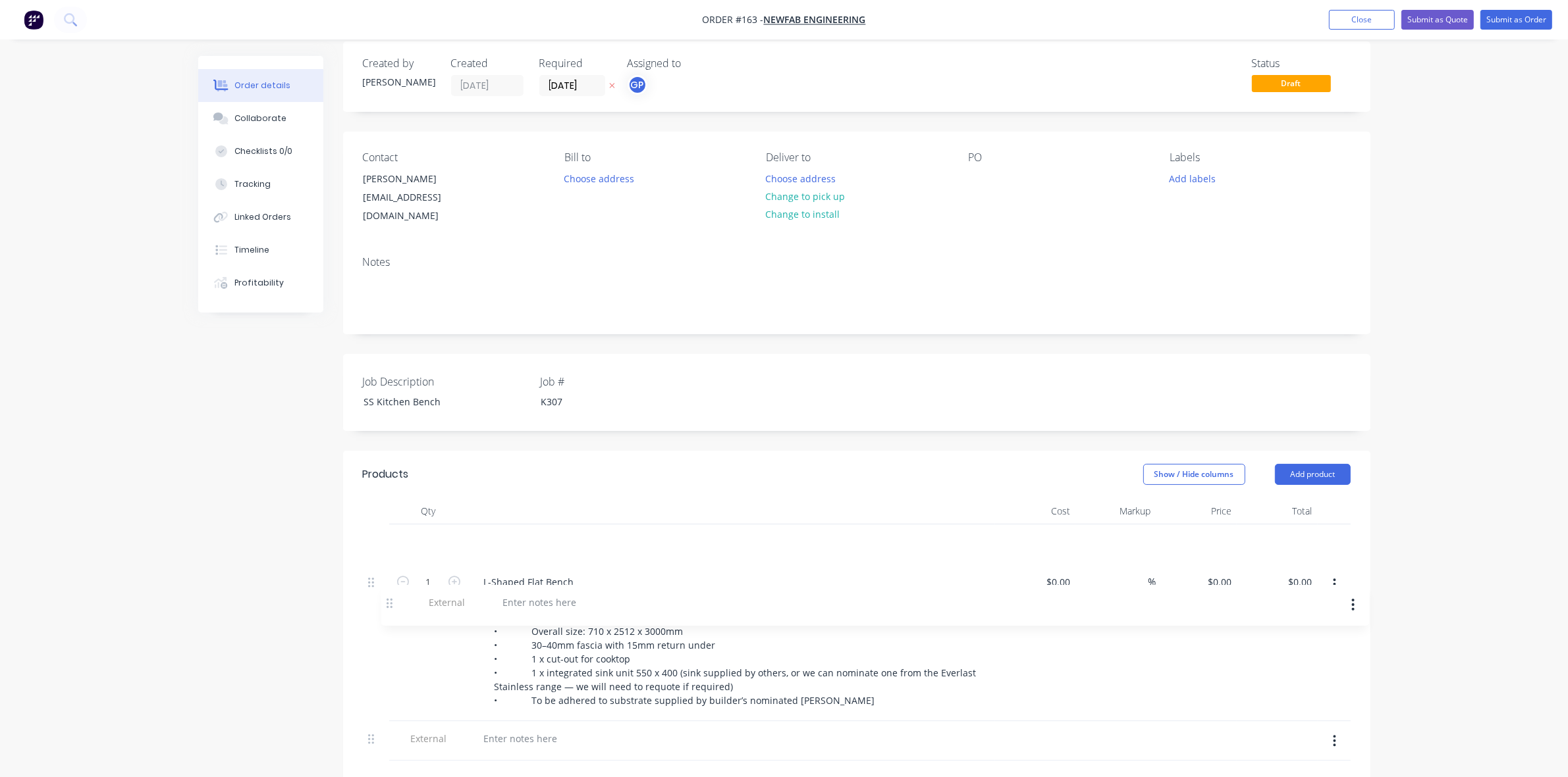
scroll to position [17, 0]
drag, startPoint x: 371, startPoint y: 699, endPoint x: 383, endPoint y: 532, distance: 167.4
click at [383, 532] on div "1 L-Shaped Flat Bench • 1.5mm thick Grade 304 stainless steel, satin finish • R…" at bounding box center [856, 641] width 987 height 237
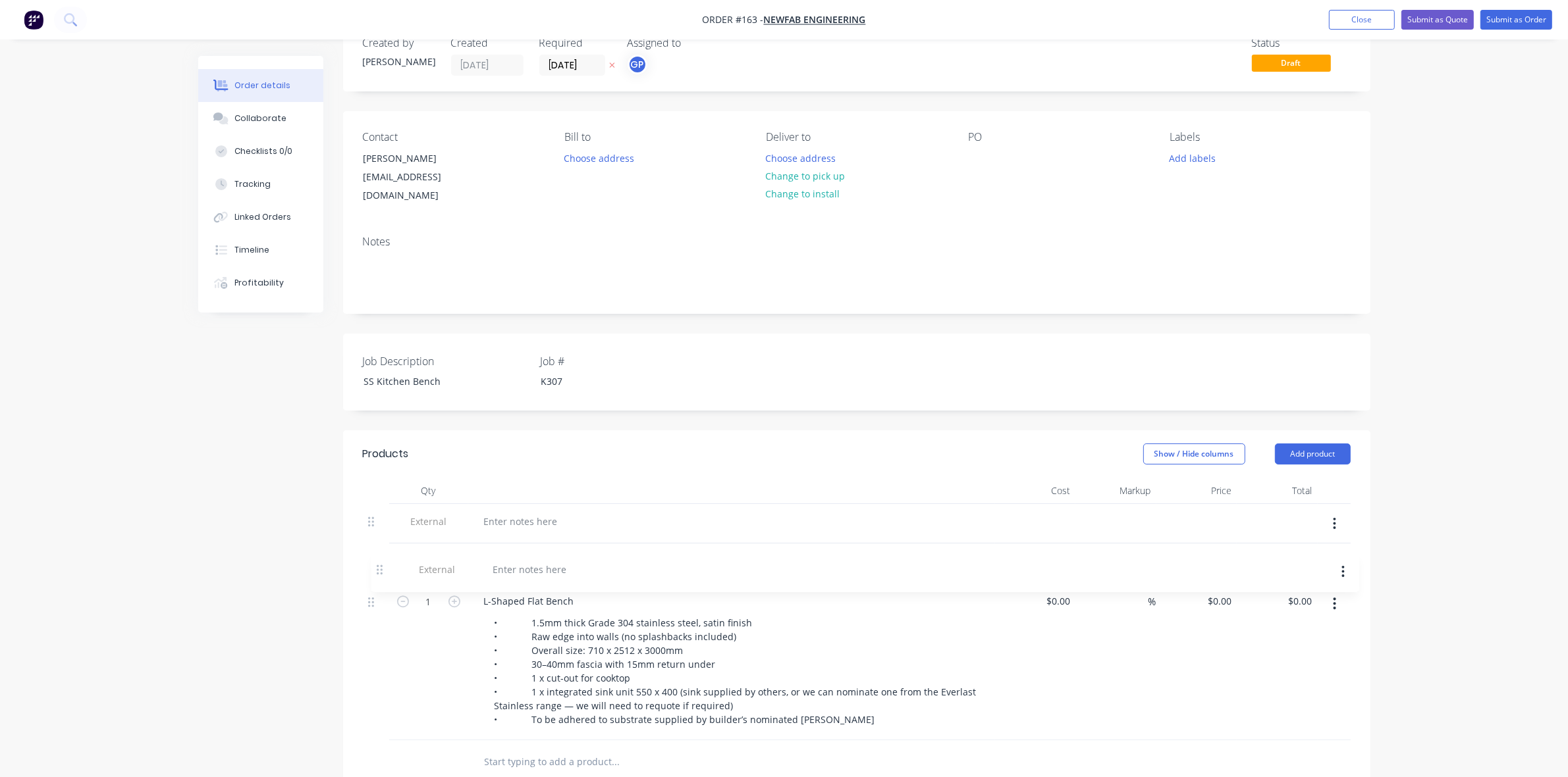
scroll to position [39, 0]
drag, startPoint x: 370, startPoint y: 726, endPoint x: 372, endPoint y: 550, distance: 176.0
click at [372, 550] on div "External 1 L-Shaped Flat Bench • 1.5mm thick Grade 304 stainless steel, satin f…" at bounding box center [856, 619] width 987 height 237
click at [528, 509] on div at bounding box center [521, 518] width 95 height 19
paste div
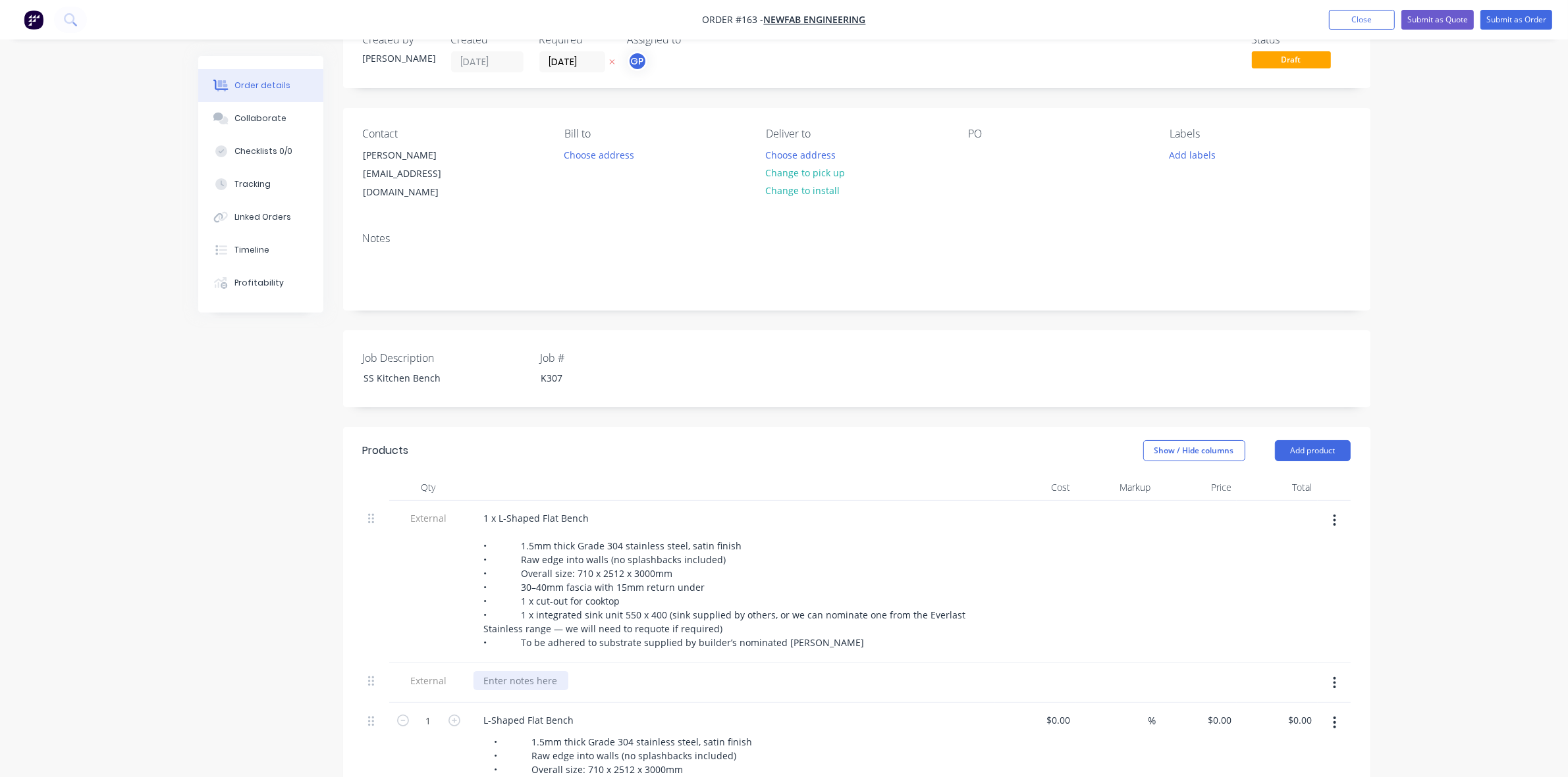
click at [527, 672] on div at bounding box center [521, 681] width 95 height 19
paste div
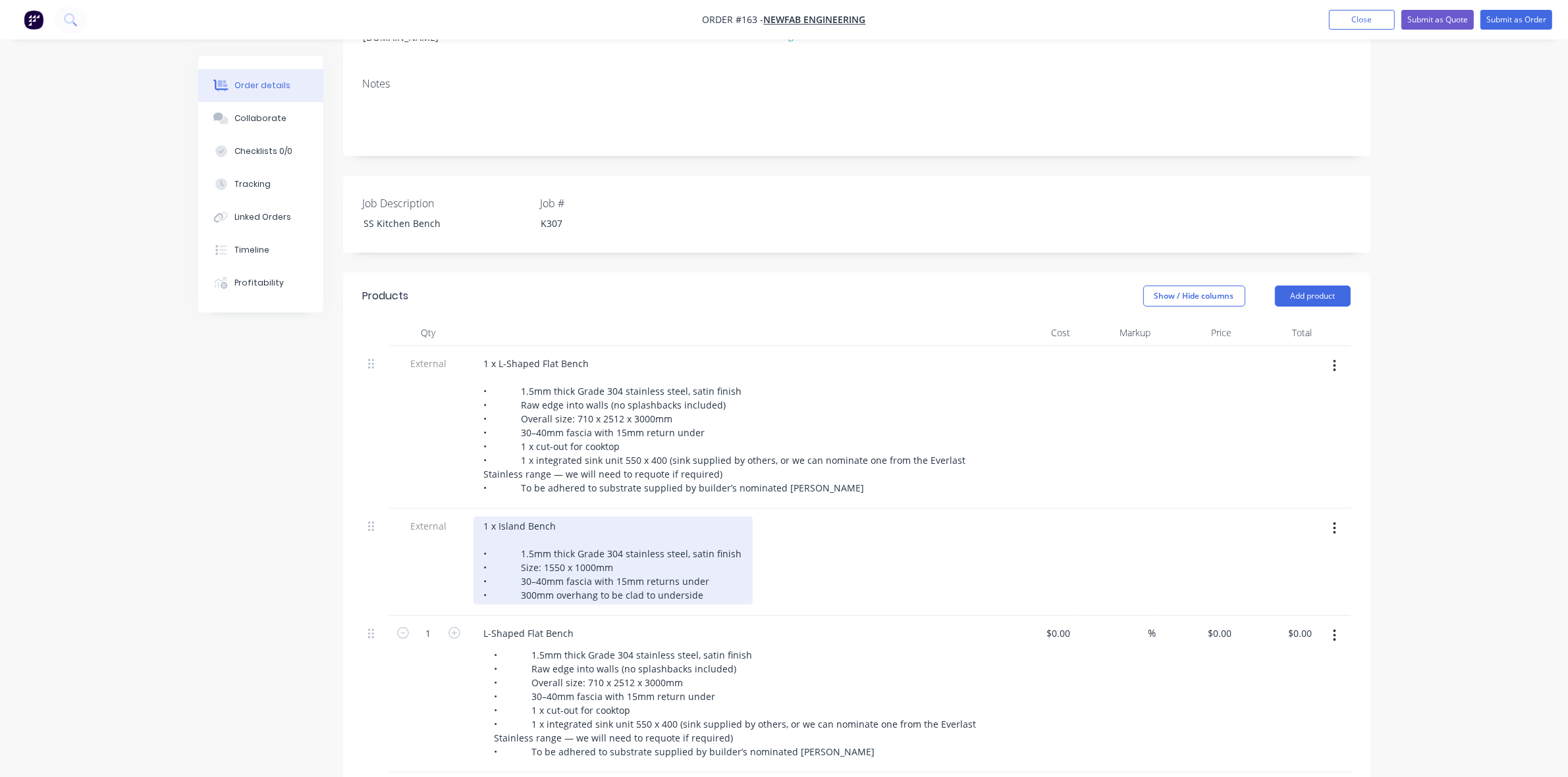
scroll to position [231, 0]
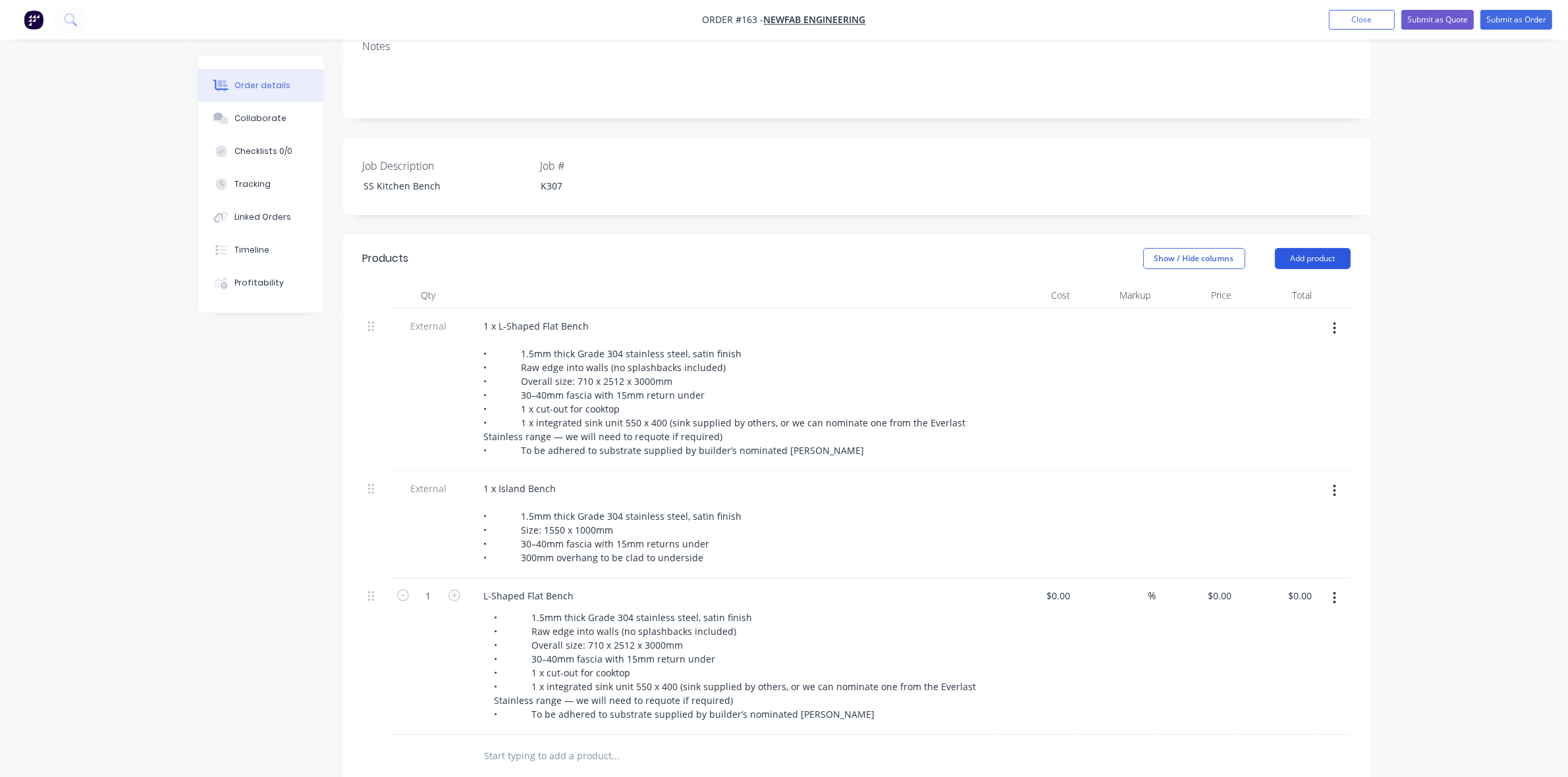
click at [1320, 248] on button "Add product" at bounding box center [1312, 258] width 75 height 21
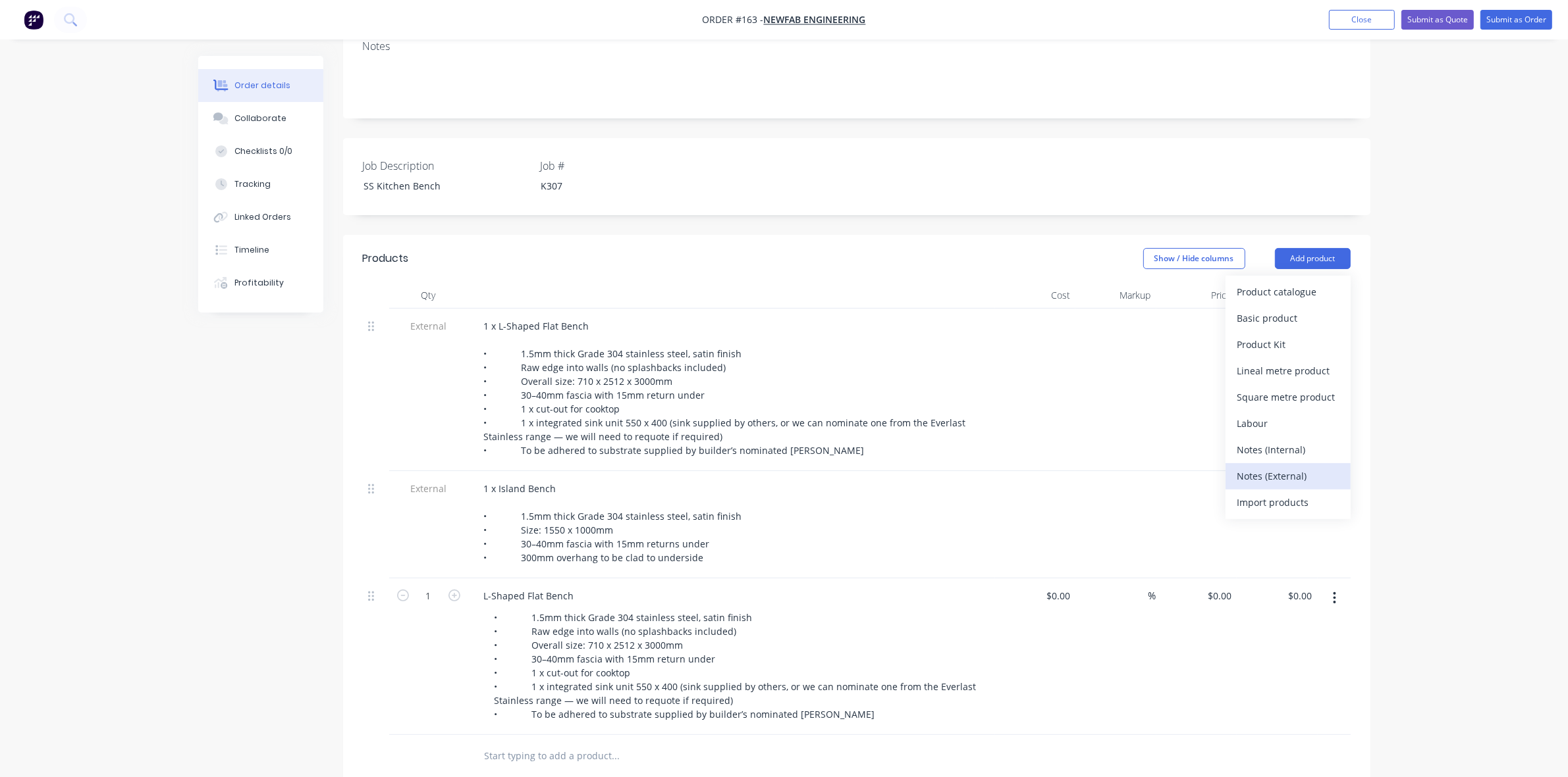
click at [1288, 467] on div "Notes (External)" at bounding box center [1288, 476] width 101 height 19
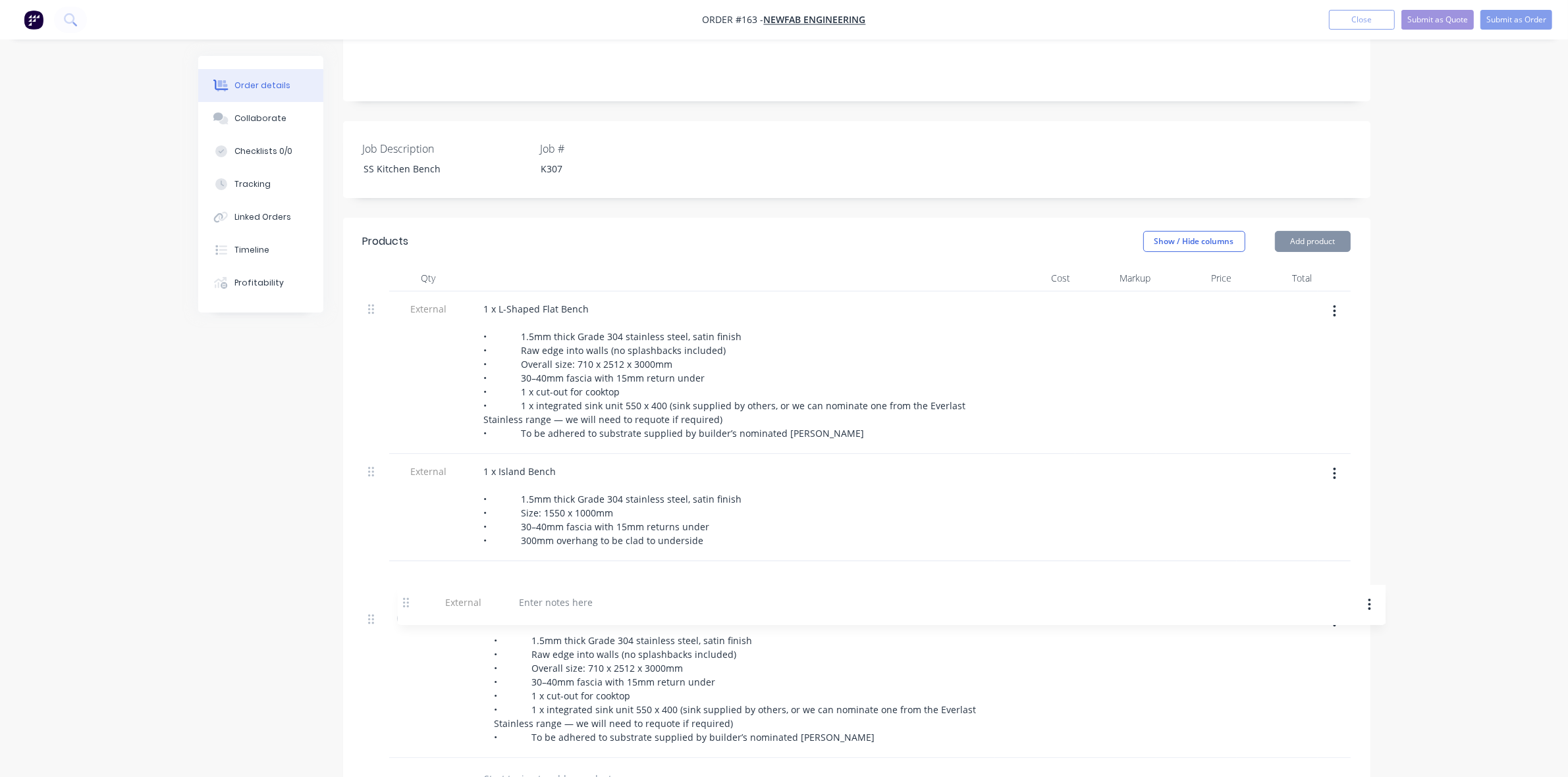
scroll to position [248, 0]
drag, startPoint x: 372, startPoint y: 740, endPoint x: 409, endPoint y: 551, distance: 192.6
click at [409, 551] on div "External 1 x L-Shaped Flat Bench • 1.5mm thick Grade 304 stainless steel, satin…" at bounding box center [856, 524] width 987 height 467
click at [544, 569] on div at bounding box center [521, 578] width 95 height 19
paste div
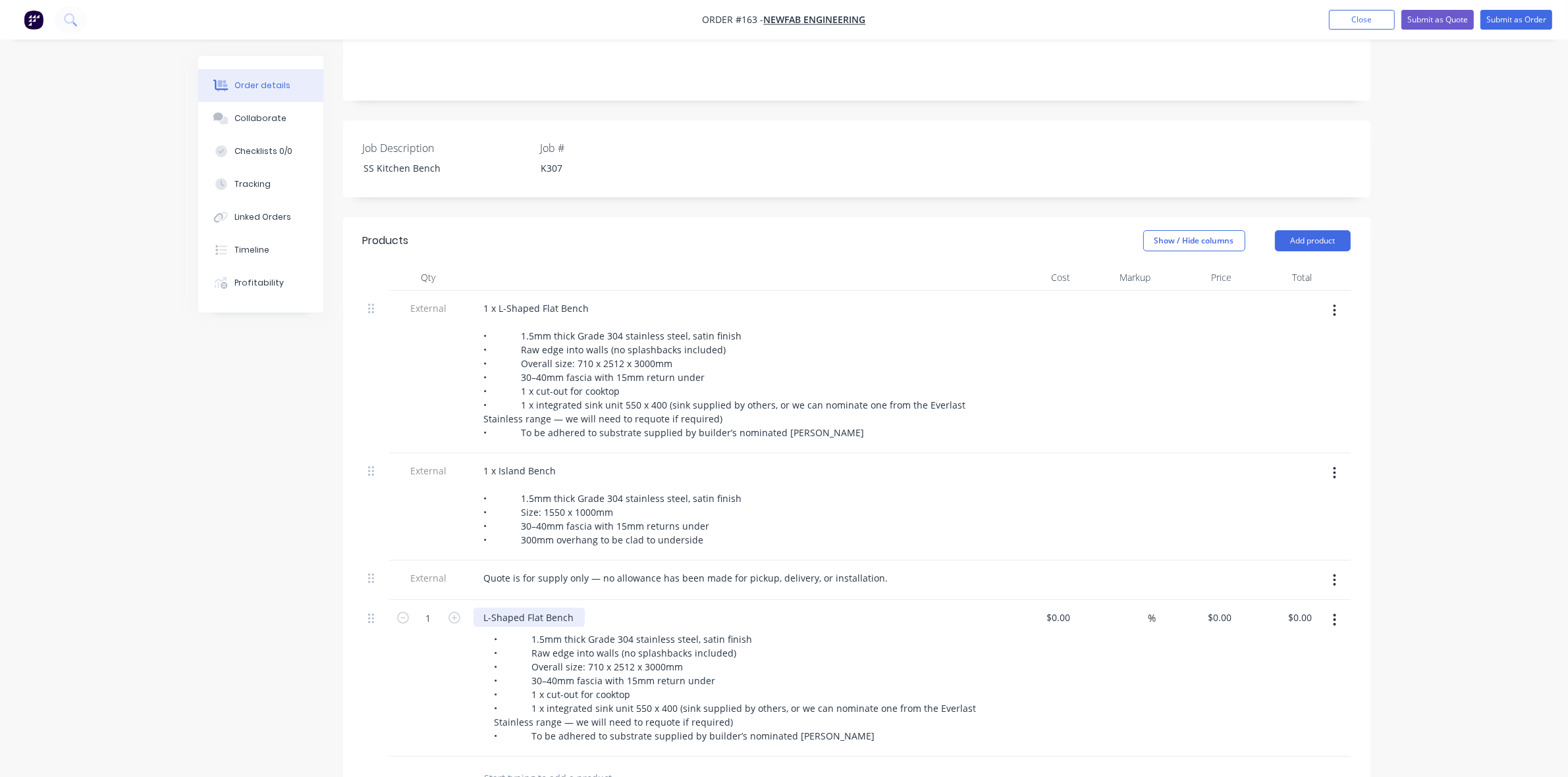
click at [491, 608] on div "L-Shaped Flat Bench" at bounding box center [529, 617] width 112 height 19
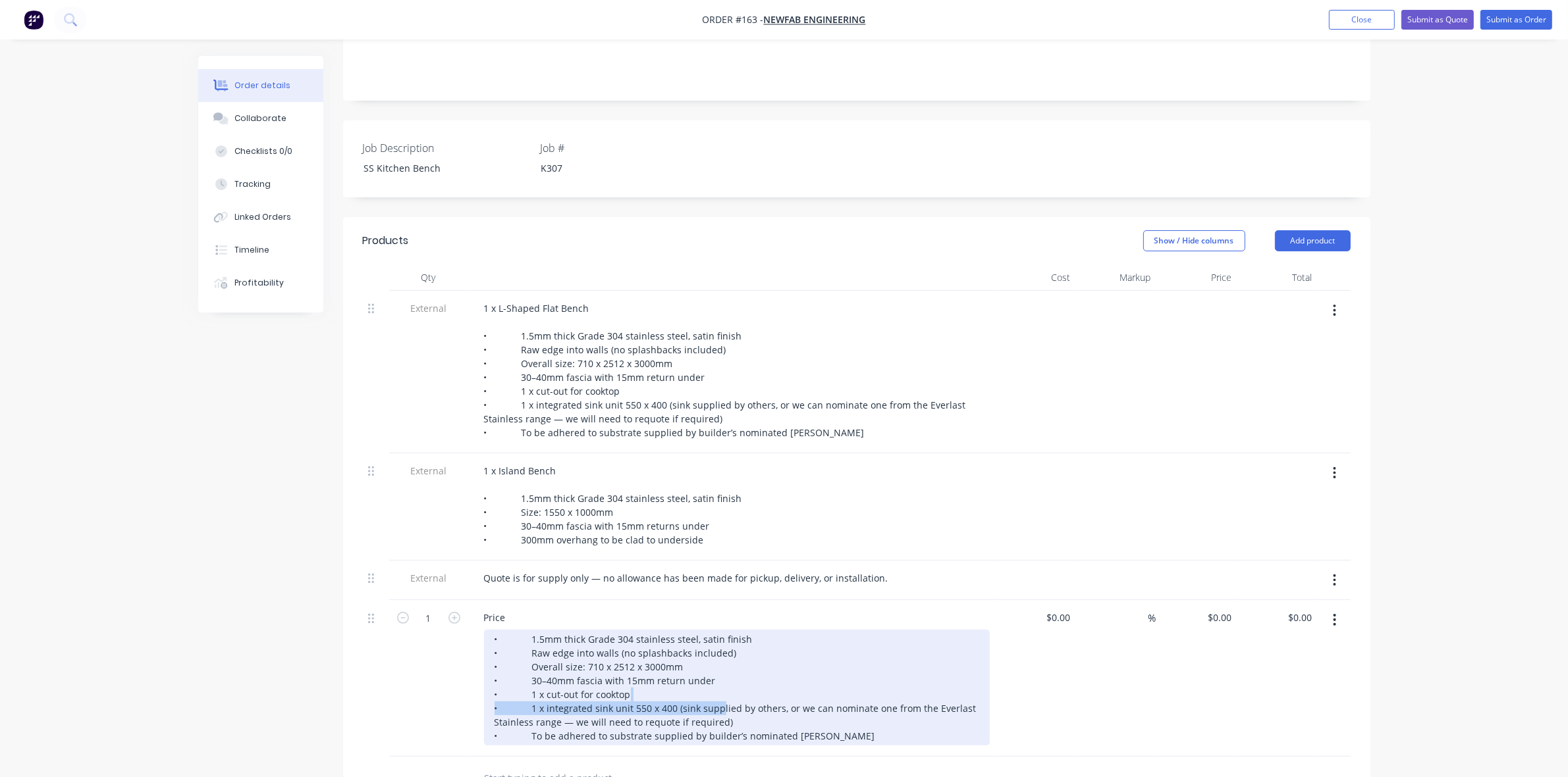
drag, startPoint x: 700, startPoint y: 682, endPoint x: 726, endPoint y: 692, distance: 27.9
click at [715, 692] on div "• 1.5mm thick Grade 304 stainless steel, satin finish • Raw edge into walls (no…" at bounding box center [736, 688] width 505 height 116
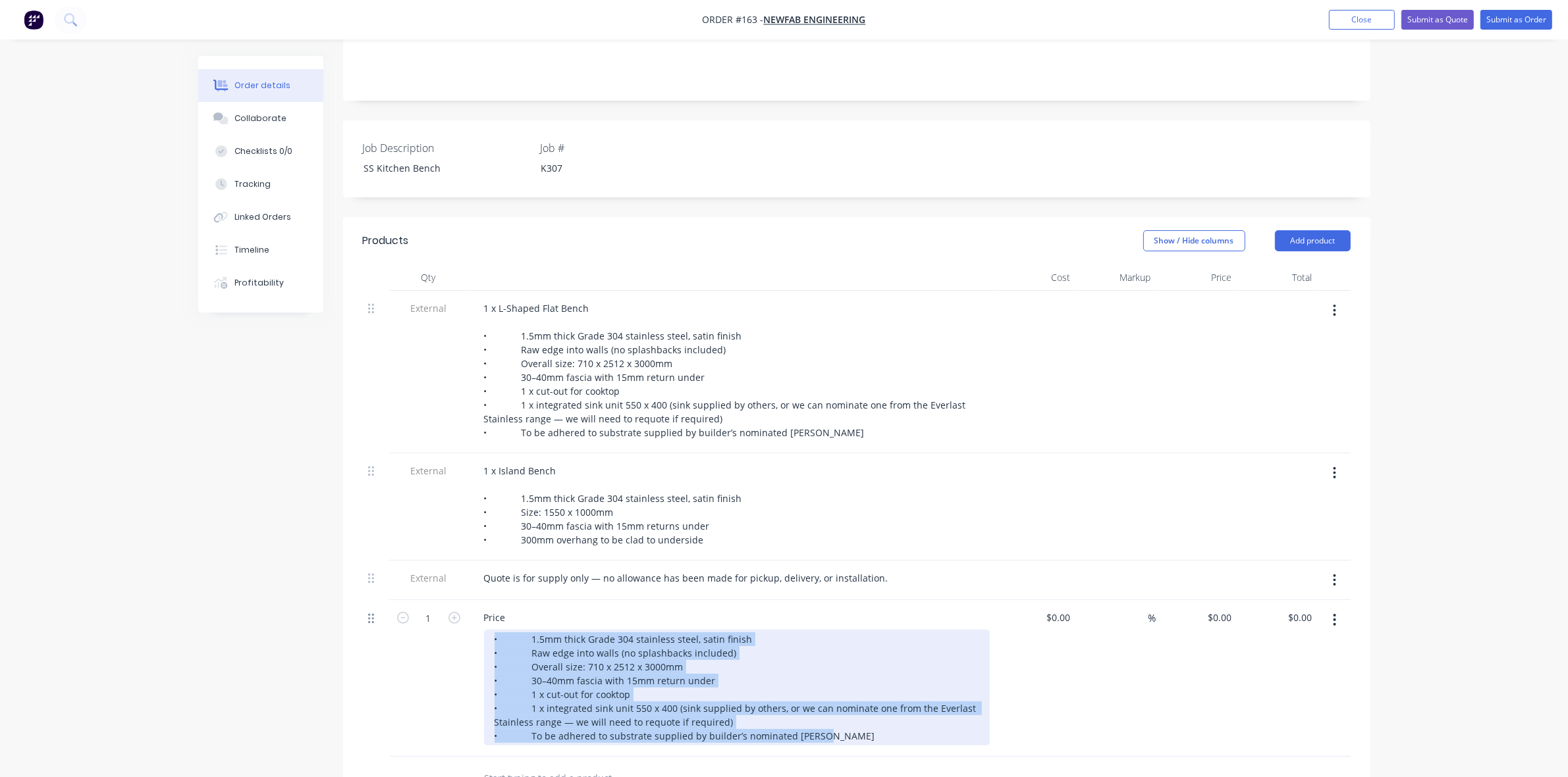
drag, startPoint x: 500, startPoint y: 678, endPoint x: 371, endPoint y: 605, distance: 148.2
click at [371, 605] on div "1 Price • 1.5mm thick Grade 304 stainless steel, satin finish • Raw edge into w…" at bounding box center [856, 678] width 987 height 157
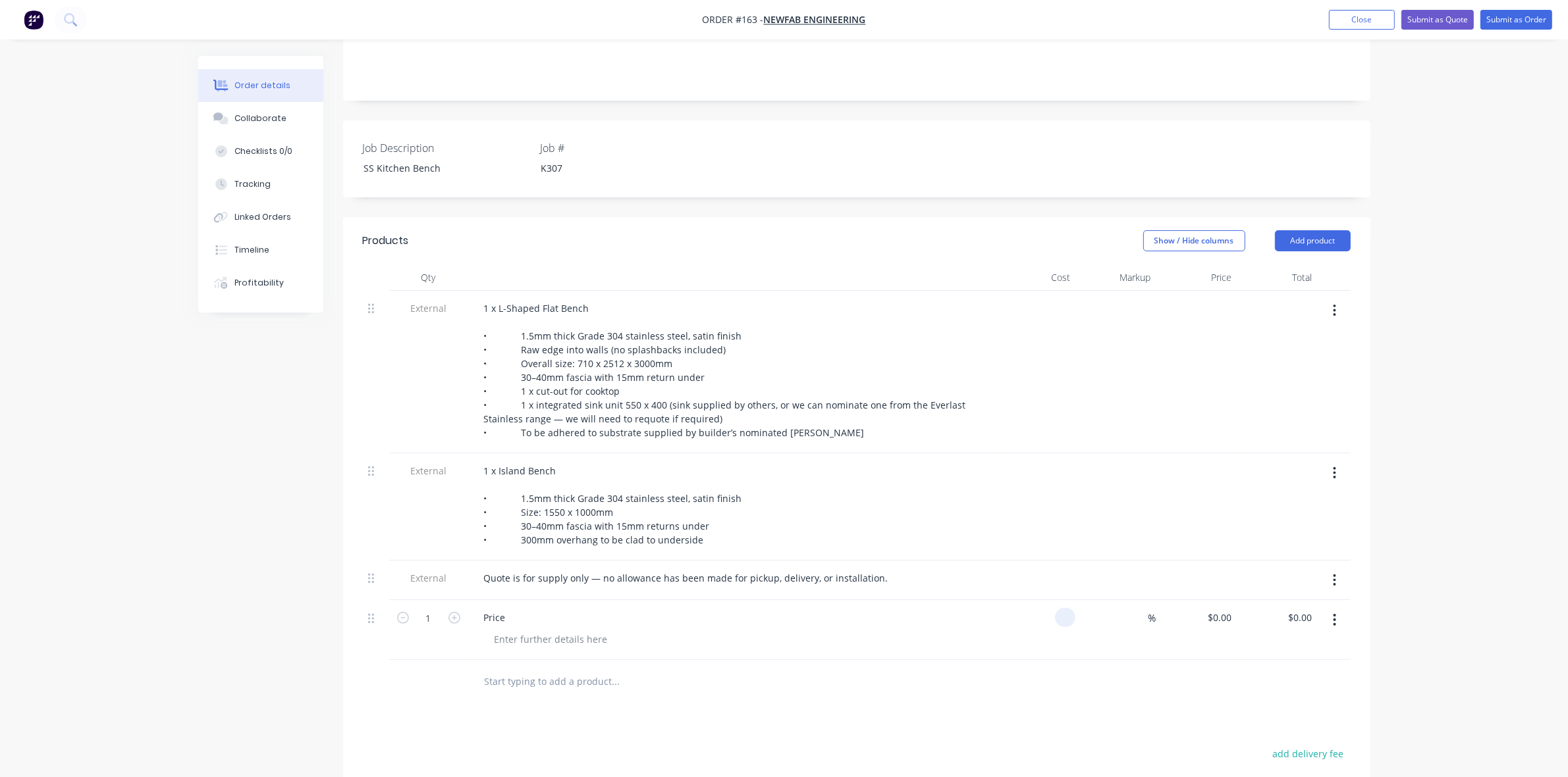
click at [1065, 608] on input at bounding box center [1068, 617] width 15 height 19
type input "$4,795.00"
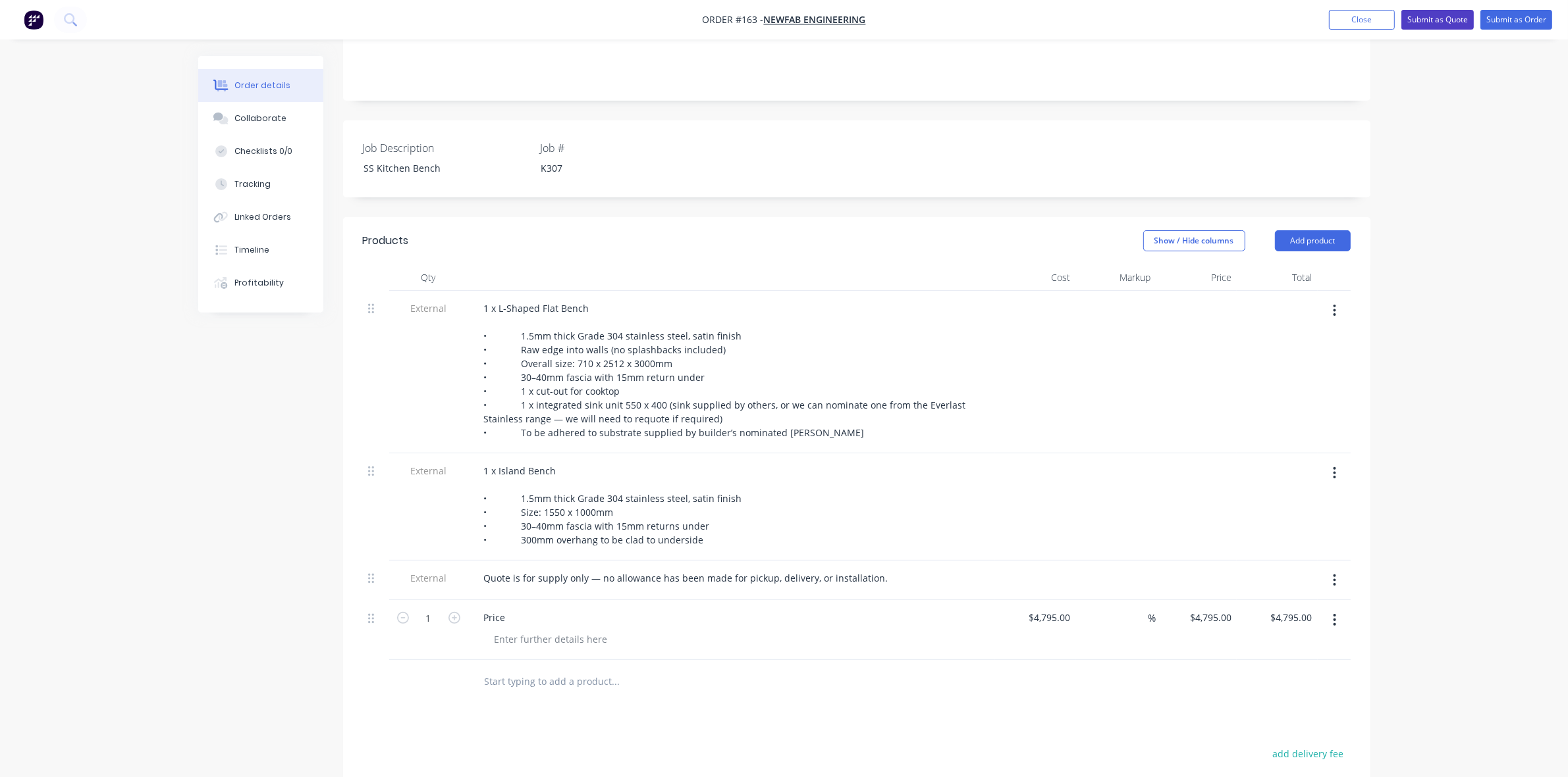
click at [1437, 15] on button "Submit as Quote" at bounding box center [1437, 20] width 72 height 20
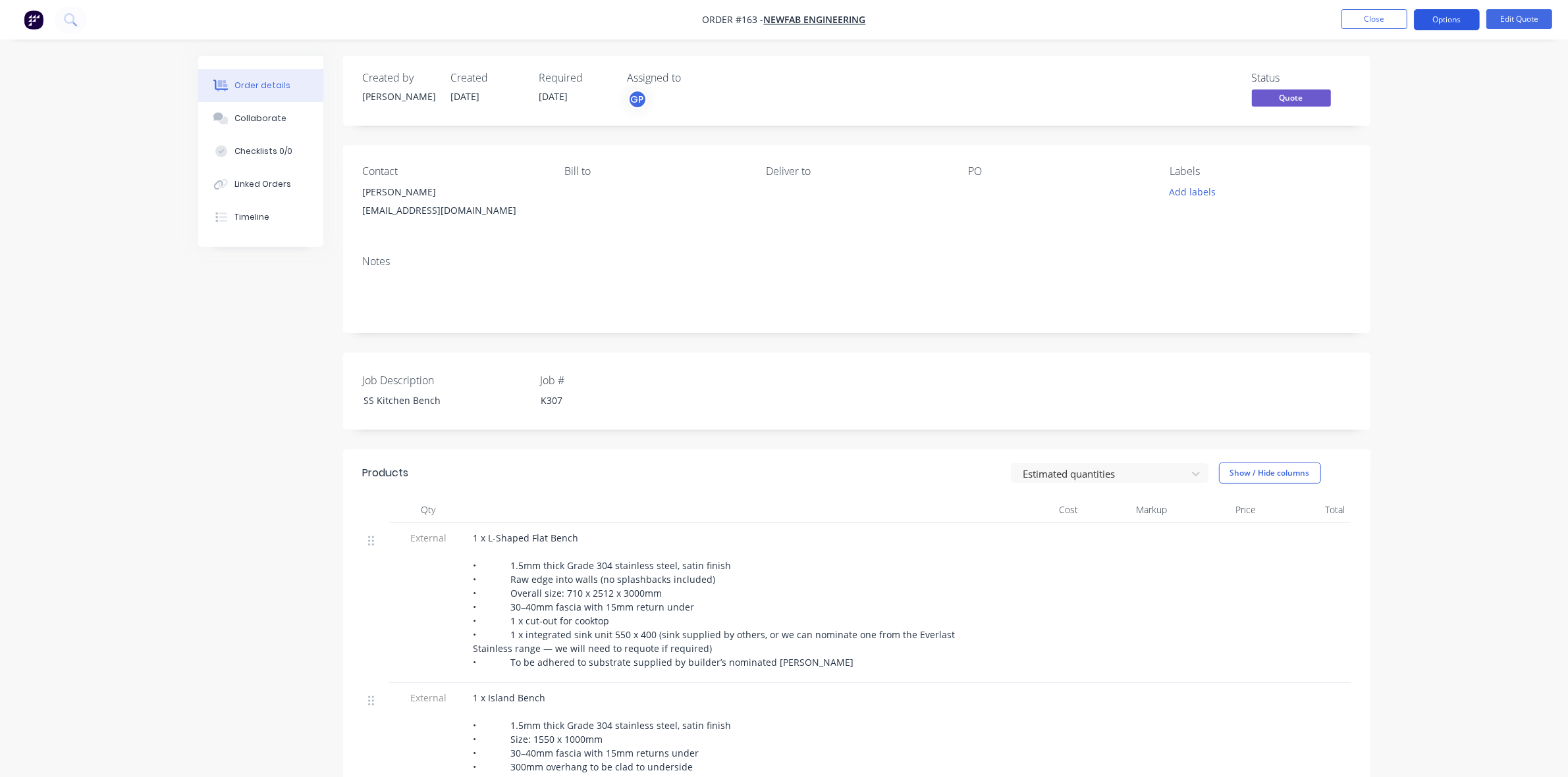
click at [1450, 20] on button "Options" at bounding box center [1446, 20] width 66 height 21
click at [1408, 73] on div "Quote" at bounding box center [1407, 80] width 121 height 19
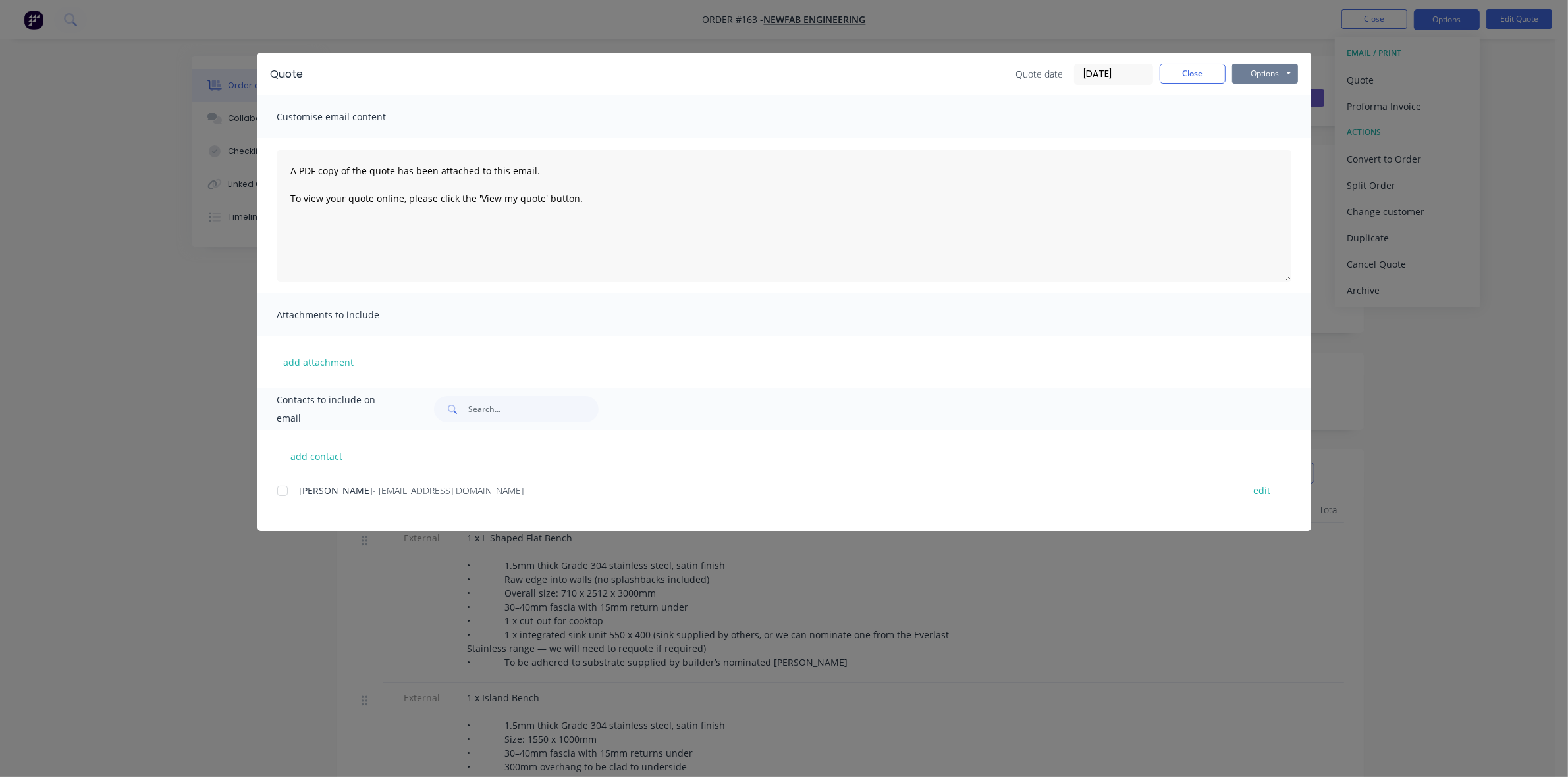
click at [1269, 72] on button "Options" at bounding box center [1264, 73] width 66 height 20
click at [1271, 93] on button "Preview" at bounding box center [1274, 97] width 84 height 21
click at [1206, 68] on button "Close" at bounding box center [1192, 73] width 66 height 20
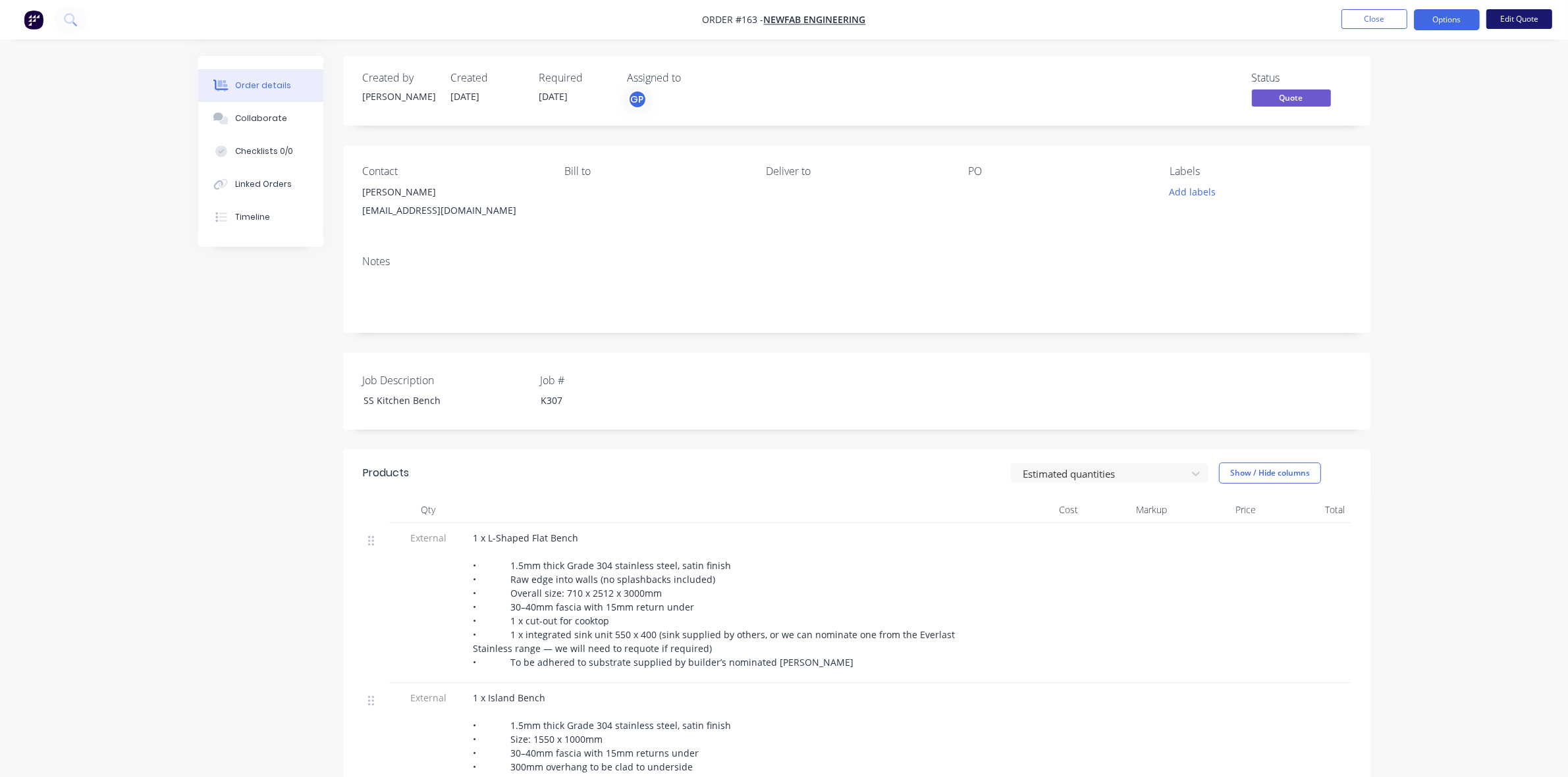
click at [1517, 15] on button "Edit Quote" at bounding box center [1518, 19] width 66 height 20
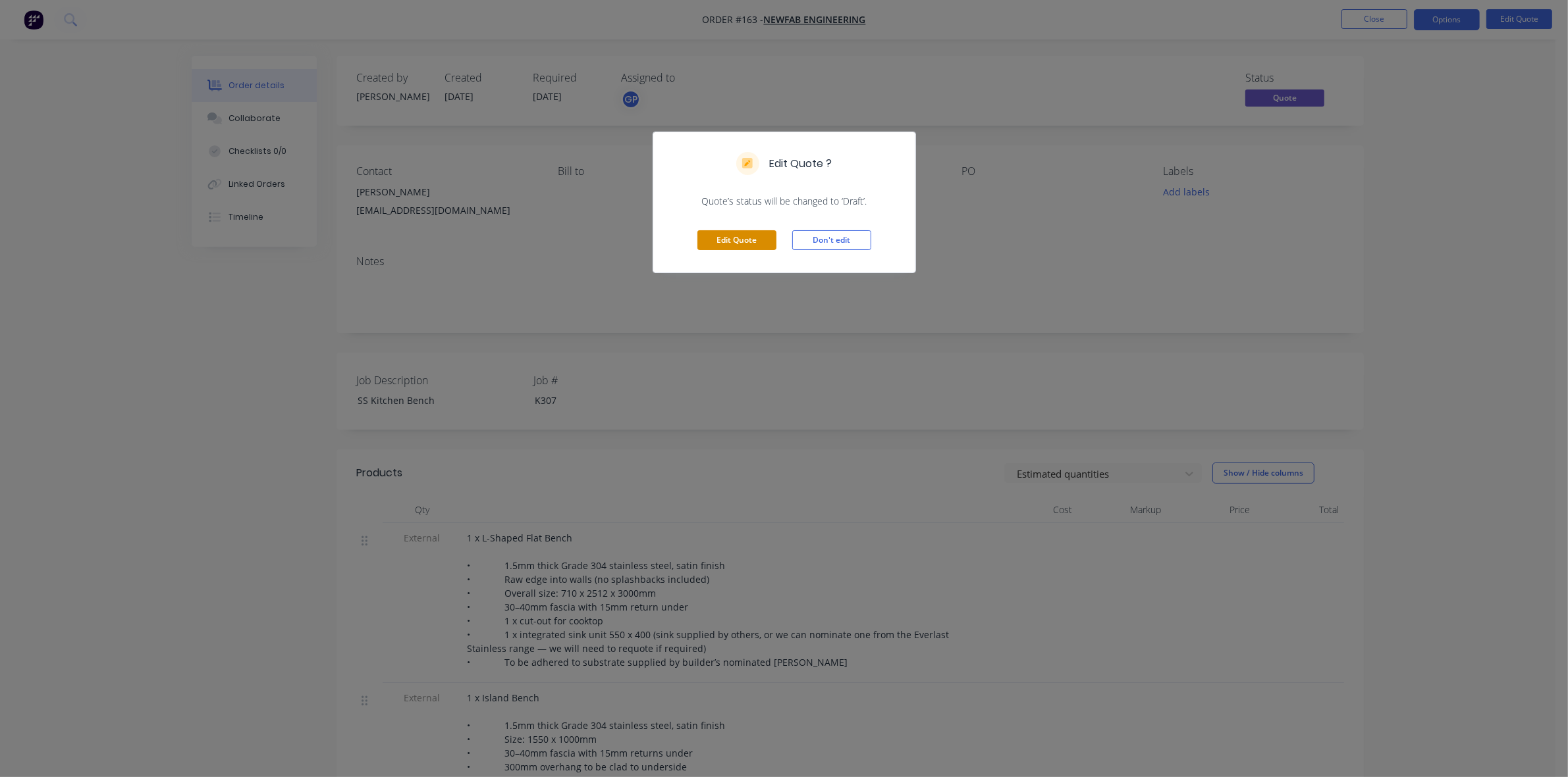
click at [759, 238] on button "Edit Quote" at bounding box center [737, 240] width 79 height 20
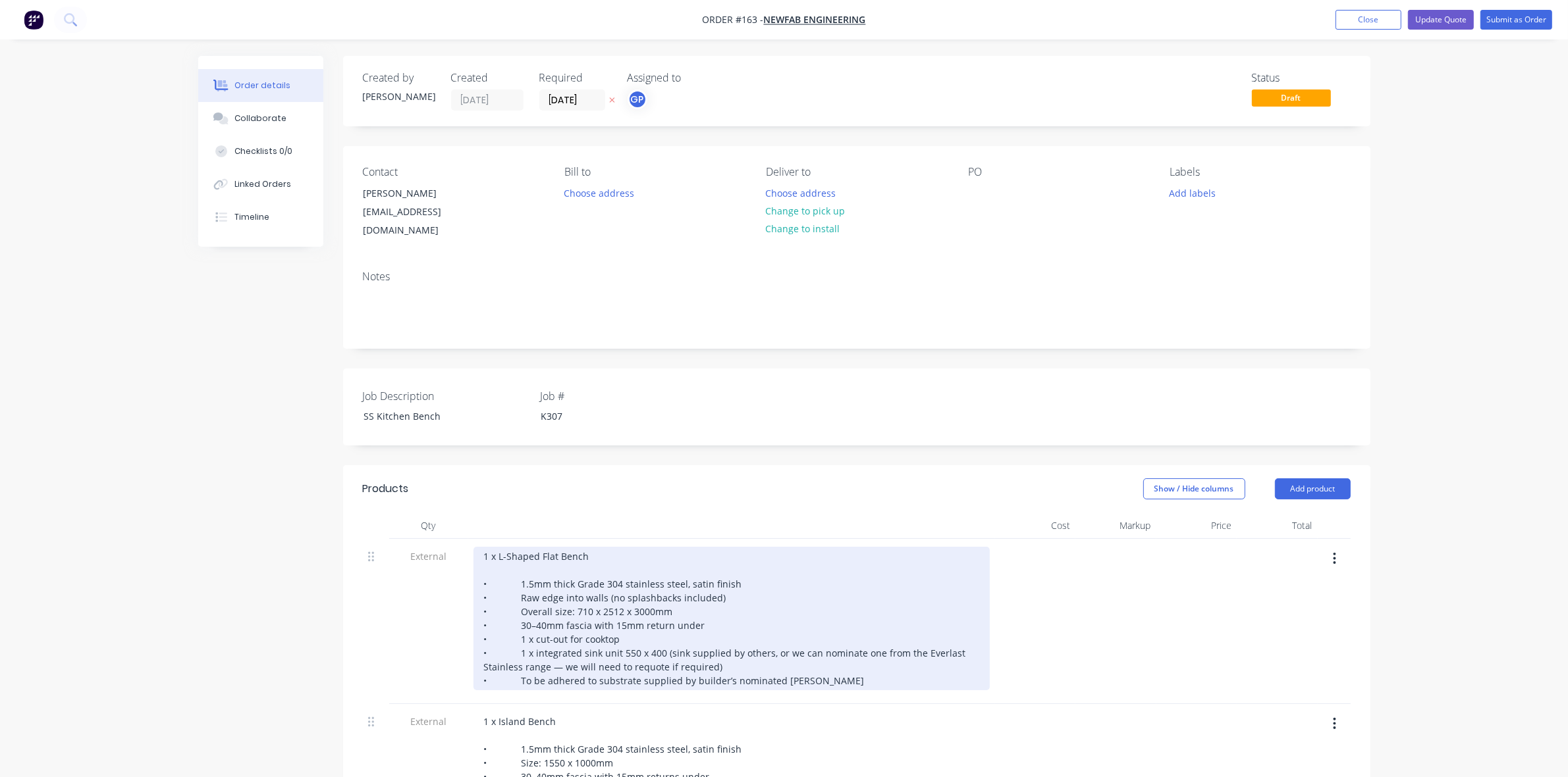
click at [534, 557] on div "1 x L-Shaped Flat Bench • 1.5mm thick Grade 304 stainless steel, satin finish •…" at bounding box center [732, 618] width 516 height 143
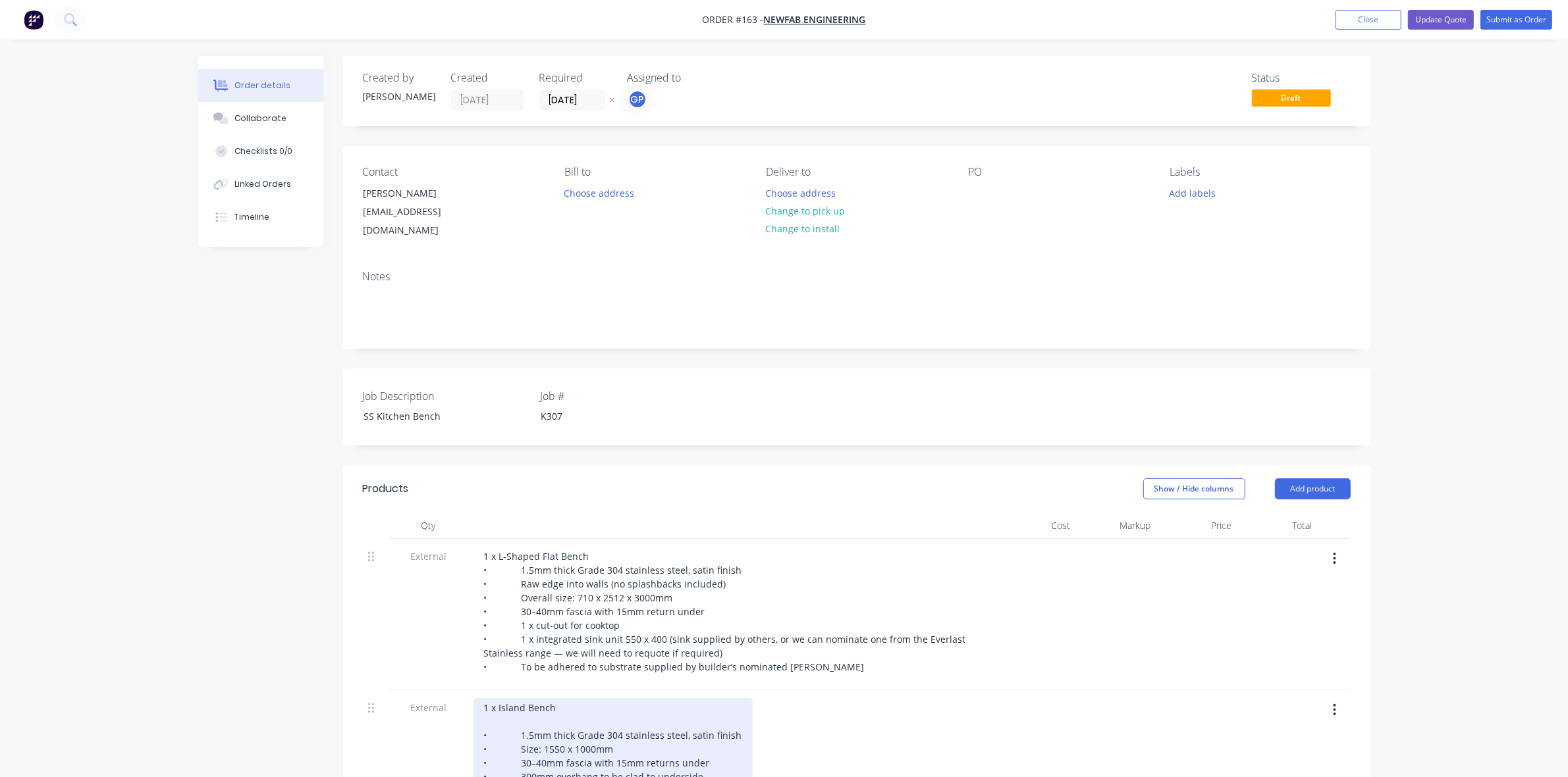
click at [492, 706] on div "1 x Island Bench • 1.5mm thick Grade 304 stainless steel, satin finish • Size: …" at bounding box center [612, 742] width 279 height 88
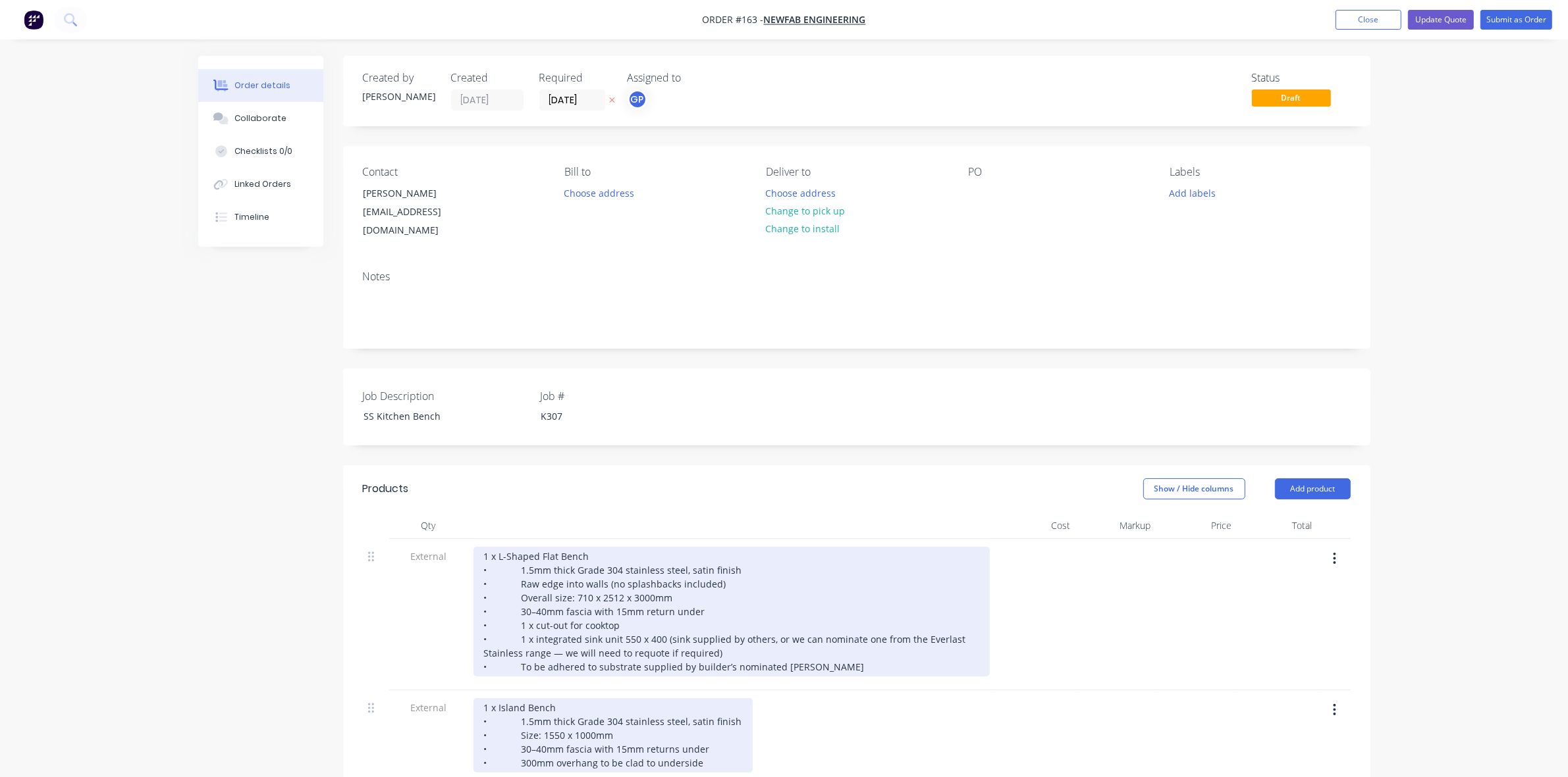
scroll to position [474, 0]
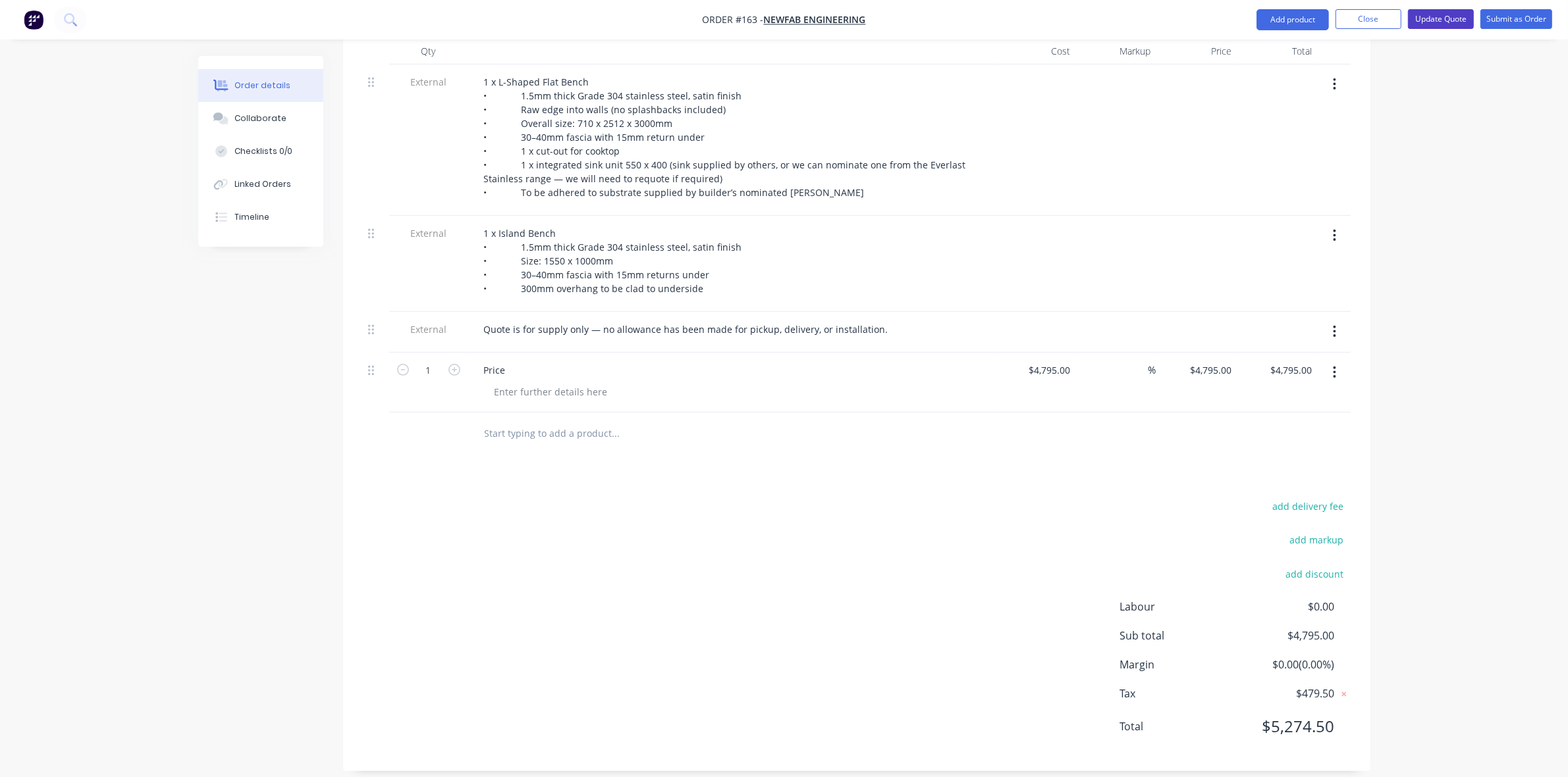
click at [1459, 15] on button "Update Quote" at bounding box center [1440, 19] width 66 height 20
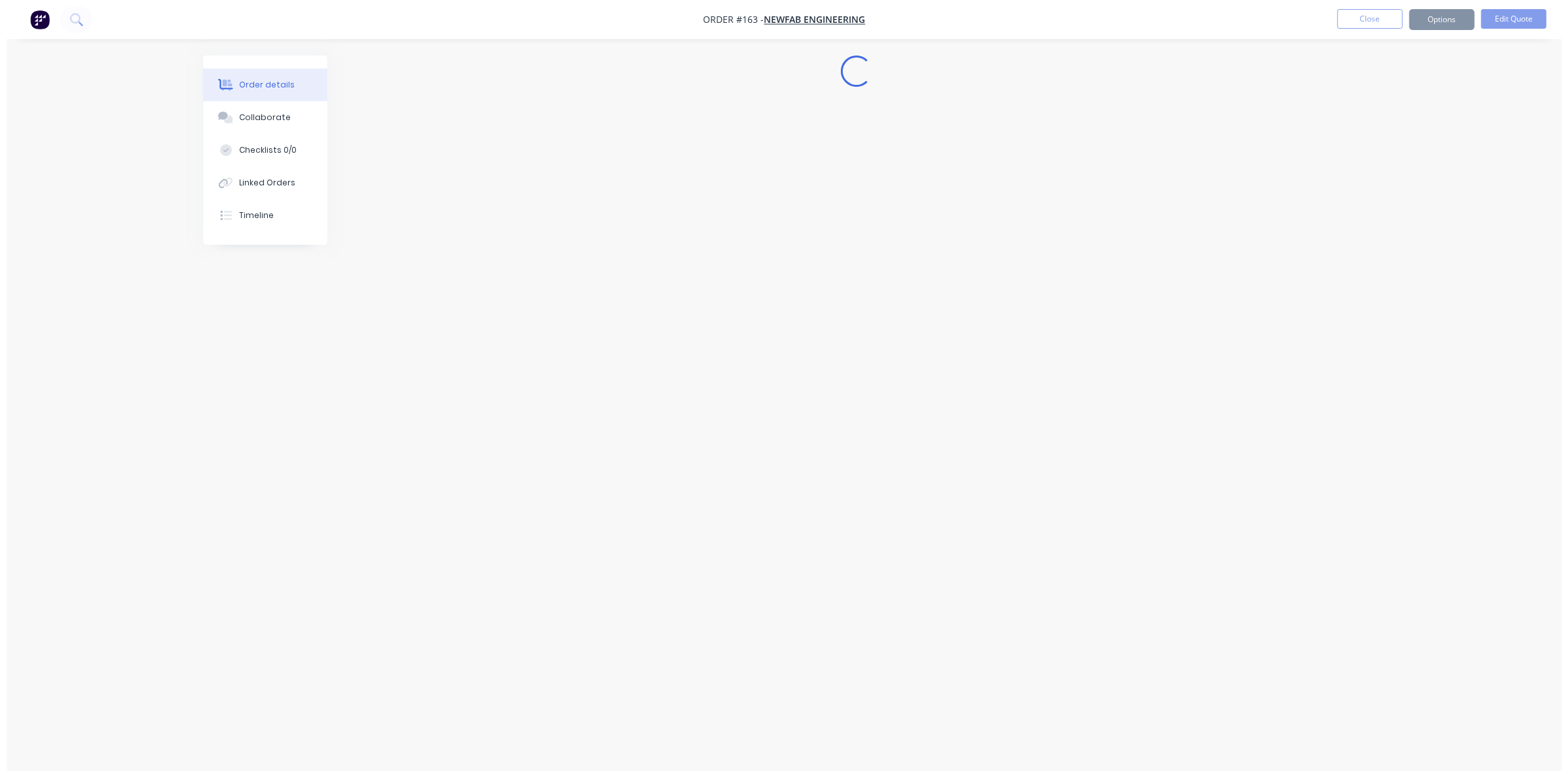
scroll to position [0, 0]
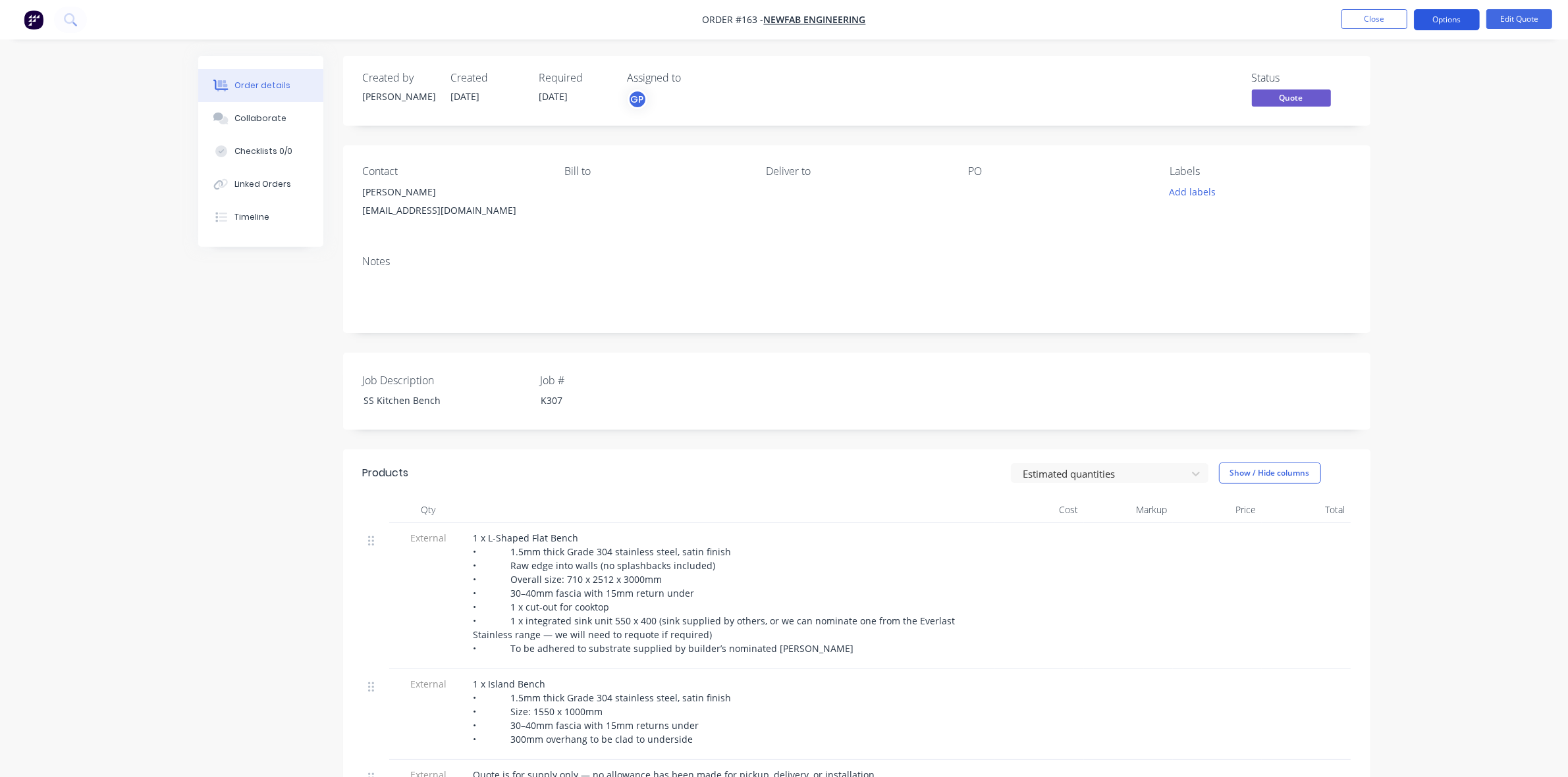
click at [1458, 20] on button "Options" at bounding box center [1446, 20] width 66 height 21
click at [1432, 74] on div "Quote" at bounding box center [1407, 80] width 121 height 19
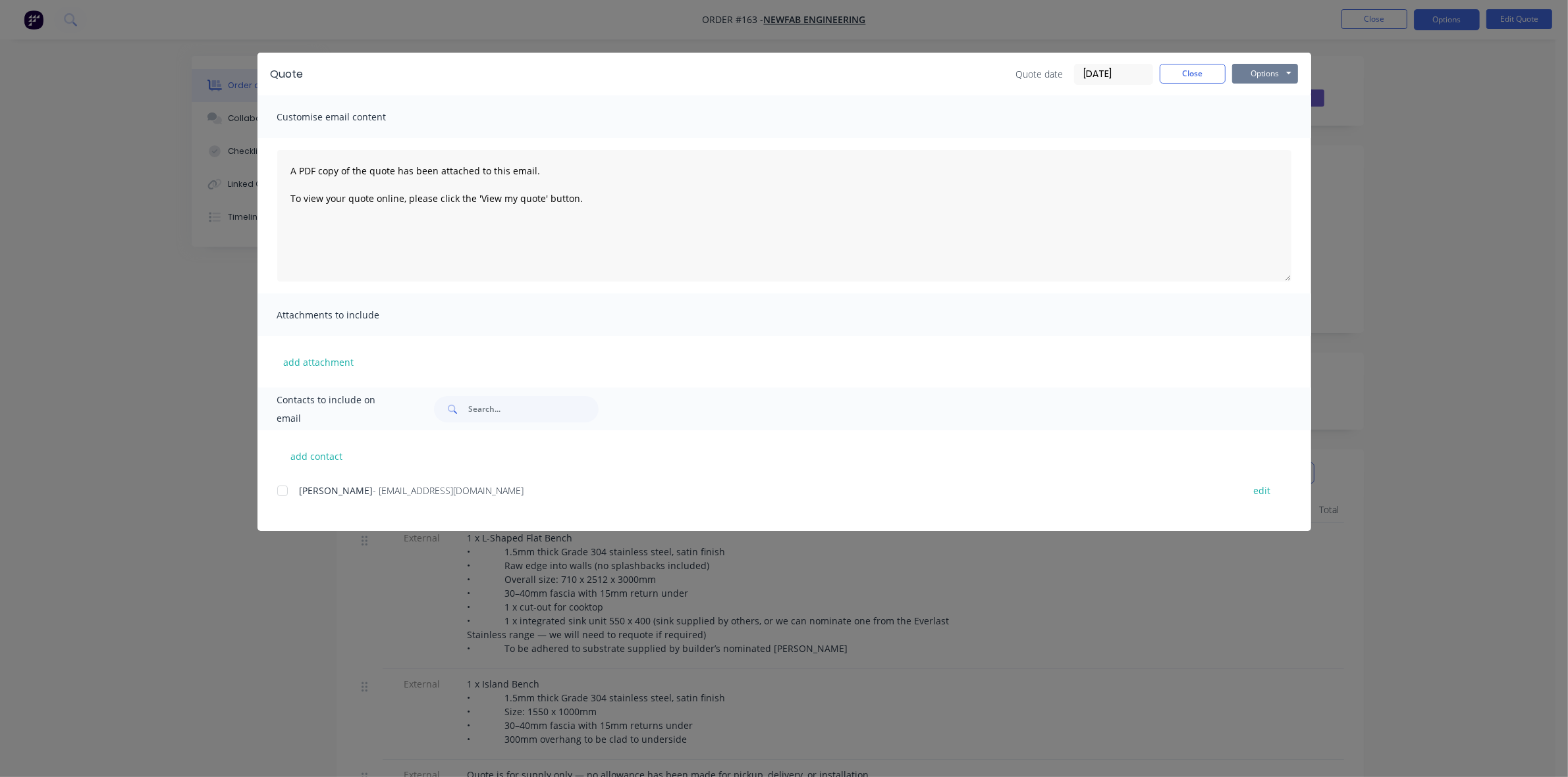
click at [1243, 76] on button "Options" at bounding box center [1264, 73] width 66 height 20
click at [1251, 105] on button "Preview" at bounding box center [1274, 97] width 84 height 21
click at [1199, 75] on button "Close" at bounding box center [1192, 73] width 66 height 20
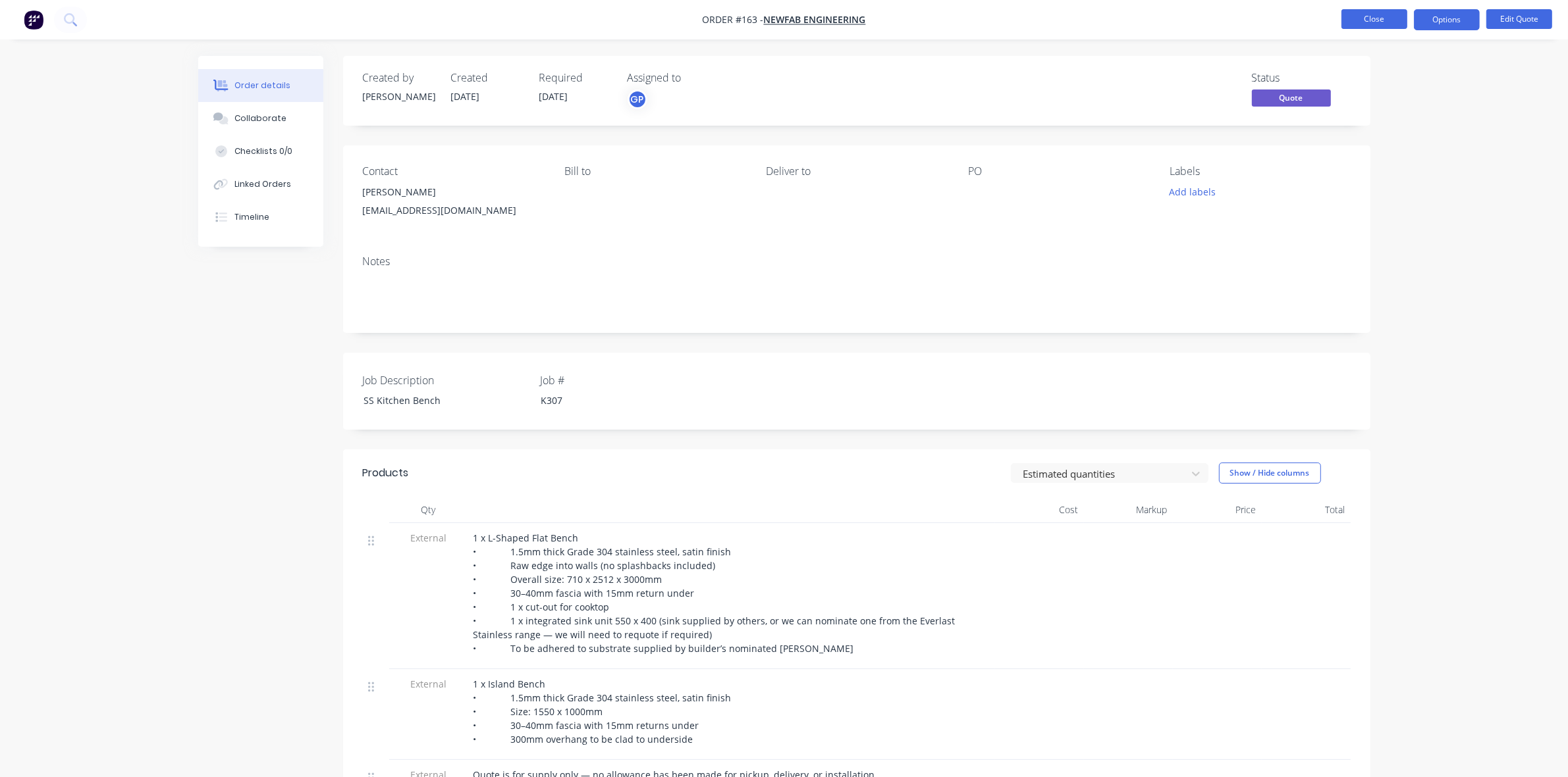
click at [1358, 18] on button "Close" at bounding box center [1373, 19] width 66 height 20
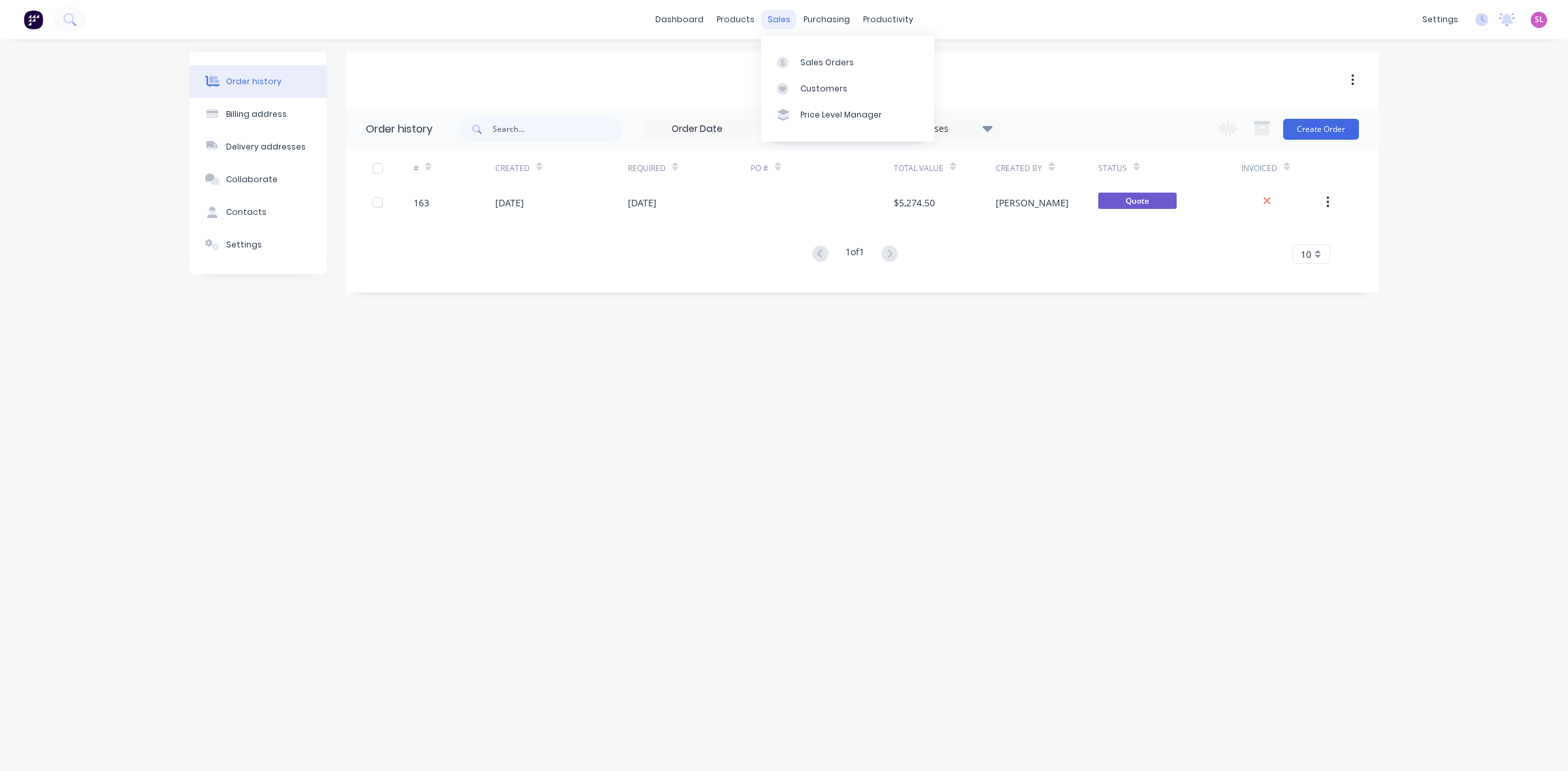
click at [775, 15] on div "sales" at bounding box center [779, 20] width 36 height 20
click at [824, 63] on div "Sales Orders" at bounding box center [827, 63] width 54 height 12
